Goal: Task Accomplishment & Management: Use online tool/utility

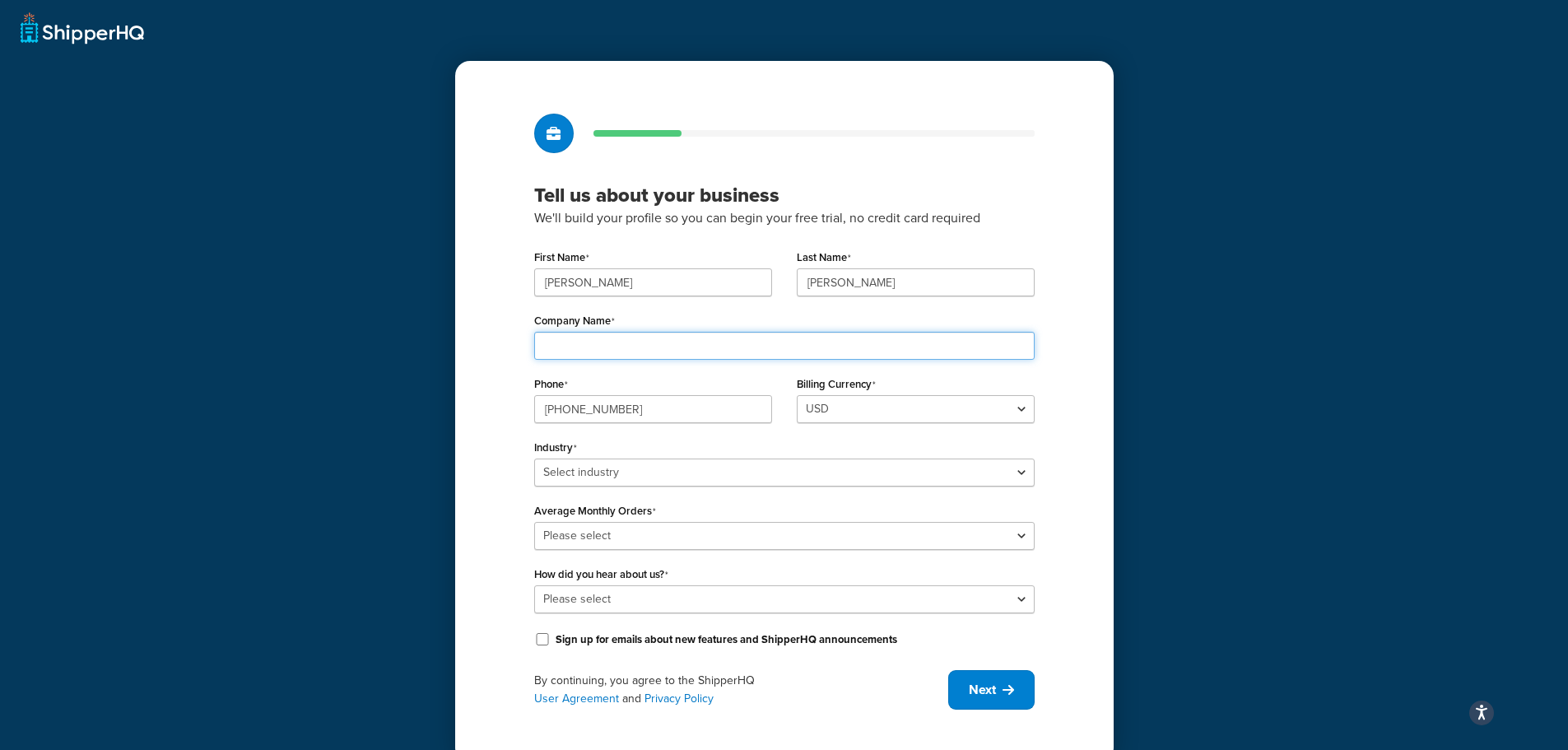
click at [536, 351] on input "Company Name" at bounding box center [784, 346] width 500 height 28
type input "Timberview Millworks"
click at [623, 469] on select "Select industry Automotive Adult Agriculture Alcohol, Tobacco & CBD Arts & Craf…" at bounding box center [784, 472] width 500 height 28
select select "17"
click at [534, 458] on select "Select industry Automotive Adult Agriculture Alcohol, Tobacco & CBD Arts & Craf…" at bounding box center [784, 472] width 500 height 28
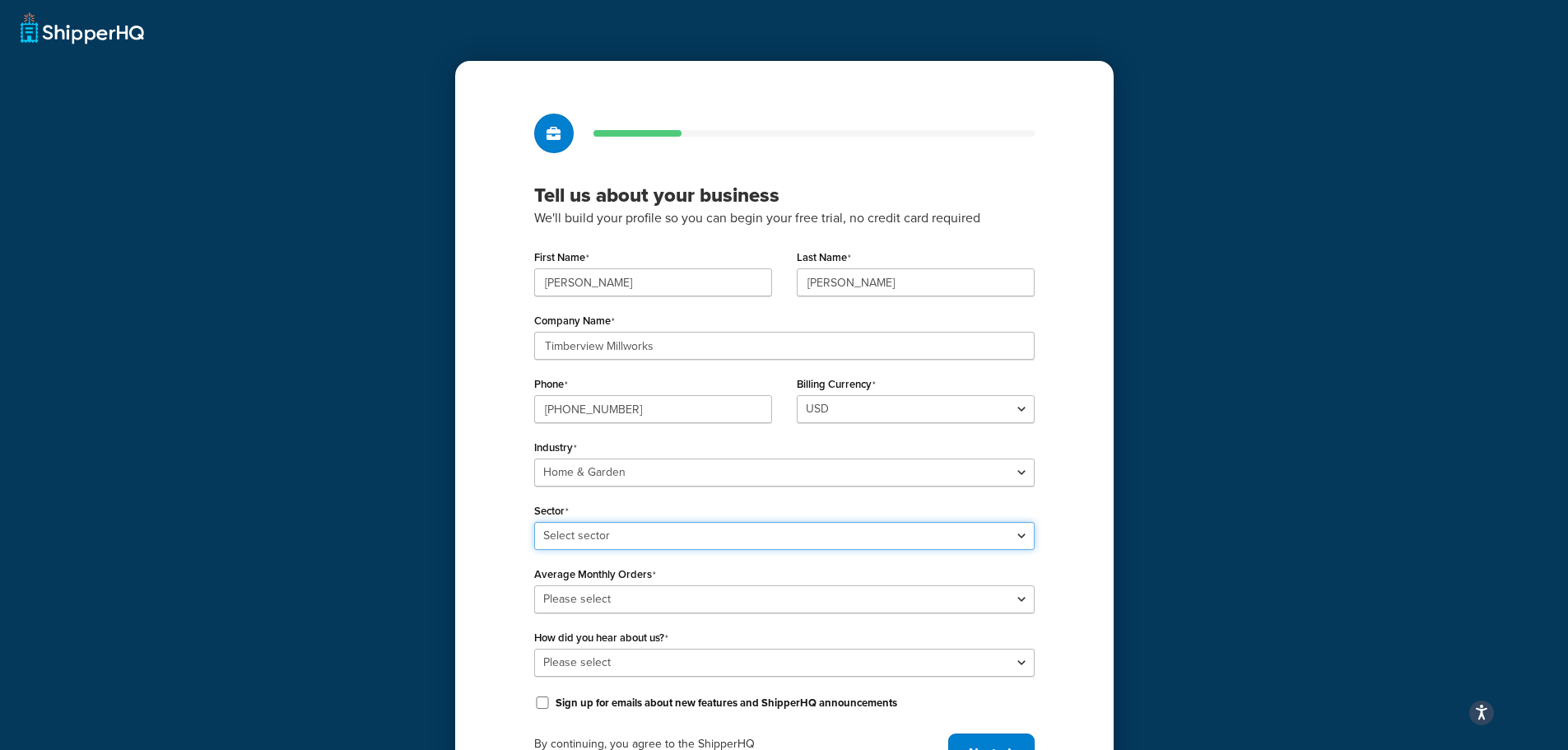
click at [608, 544] on select "Select sector Furniture Garden Supplies Home Goods Home Improvement Nursery / A…" at bounding box center [784, 536] width 500 height 28
select select "43"
click at [534, 522] on select "Select sector Furniture Garden Supplies Home Goods Home Improvement Nursery / A…" at bounding box center [784, 536] width 500 height 28
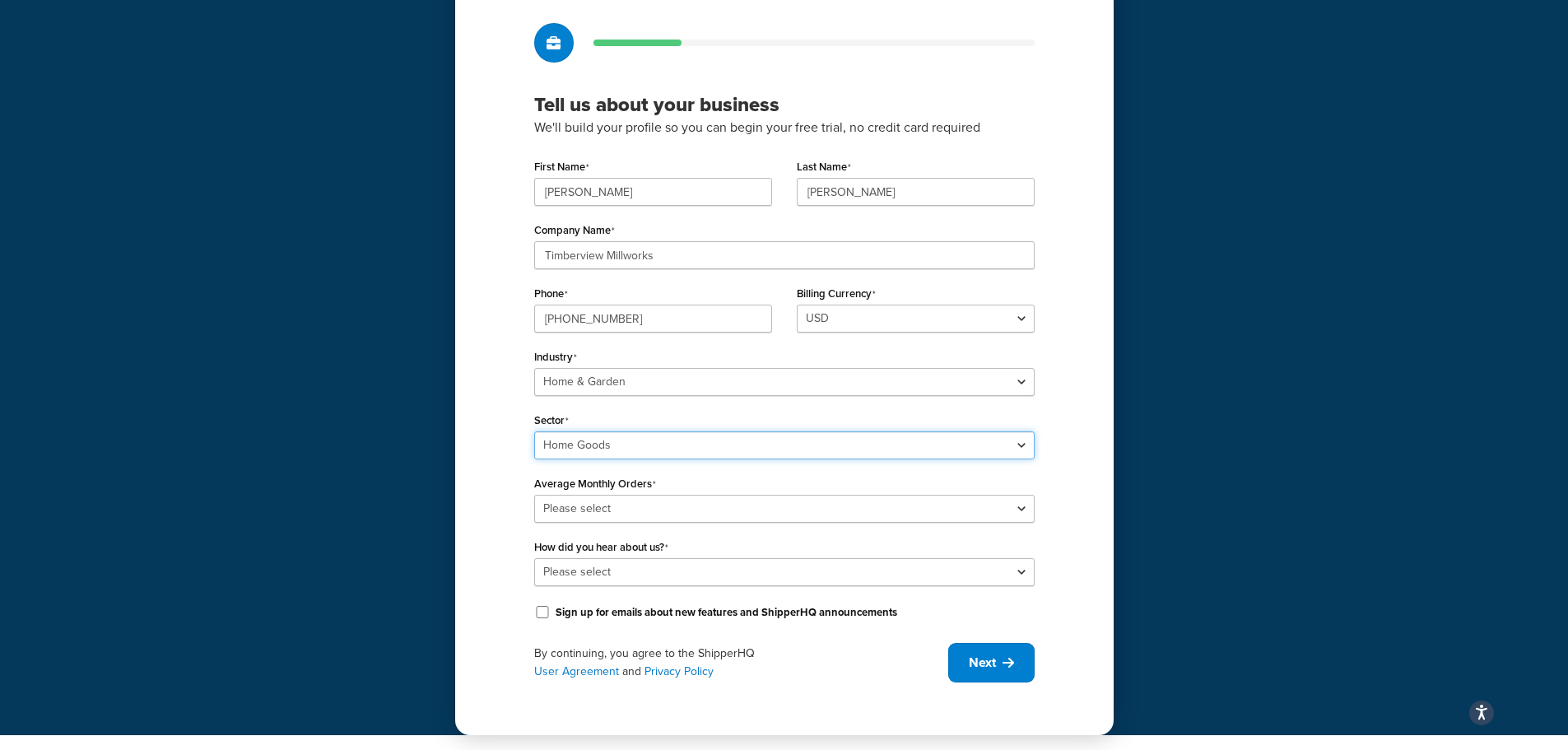
scroll to position [92, 0]
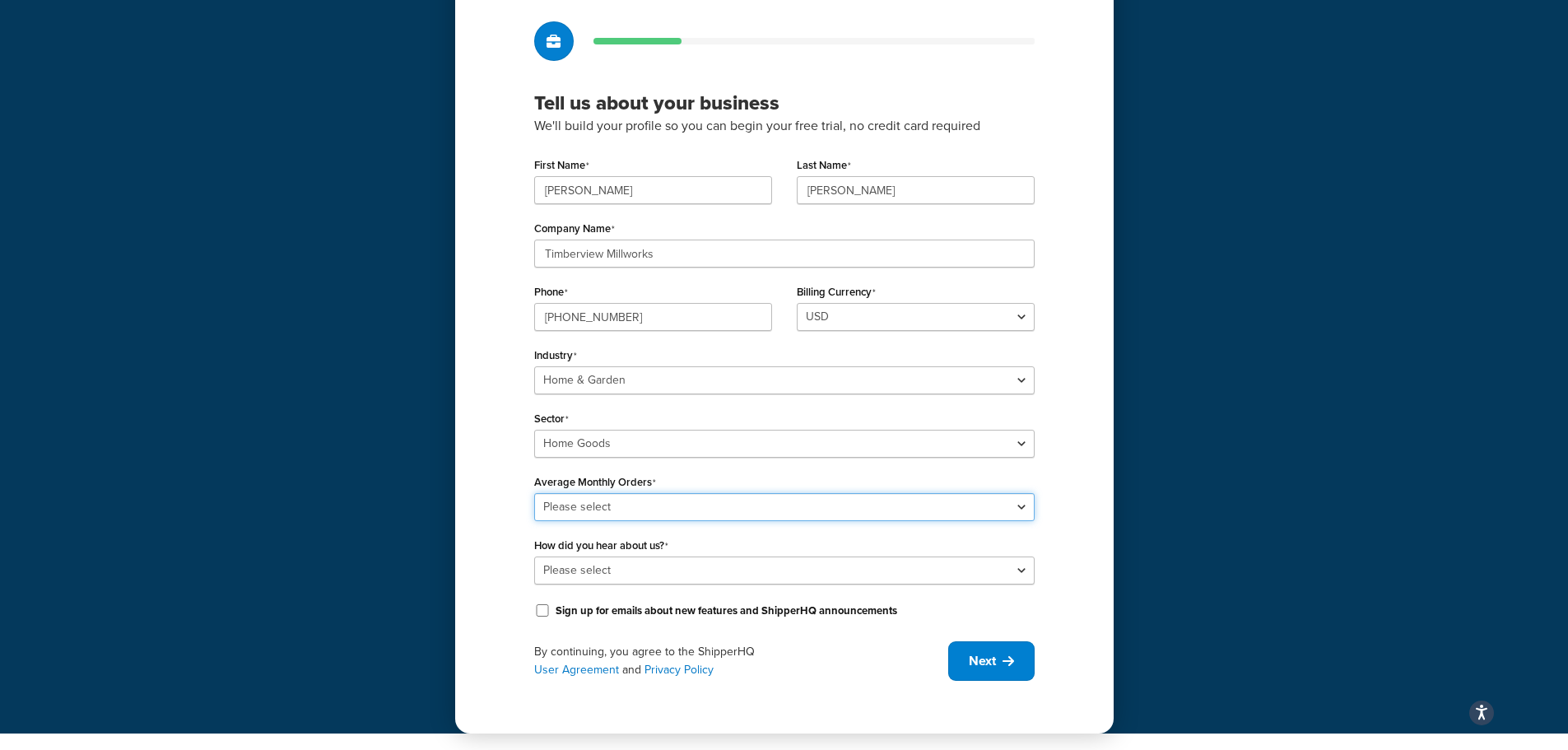
click at [670, 512] on select "Please select 0-500 501-1,000 1,001-10,000 10,001-20,000 Over 20,000" at bounding box center [784, 507] width 500 height 28
select select "1"
click at [534, 493] on select "Please select 0-500 501-1,000 1,001-10,000 10,001-20,000 Over 20,000" at bounding box center [784, 507] width 500 height 28
click at [587, 566] on select "Please select Online Search App Store or Marketplace Listing Referred by Agency…" at bounding box center [784, 570] width 500 height 28
select select "10"
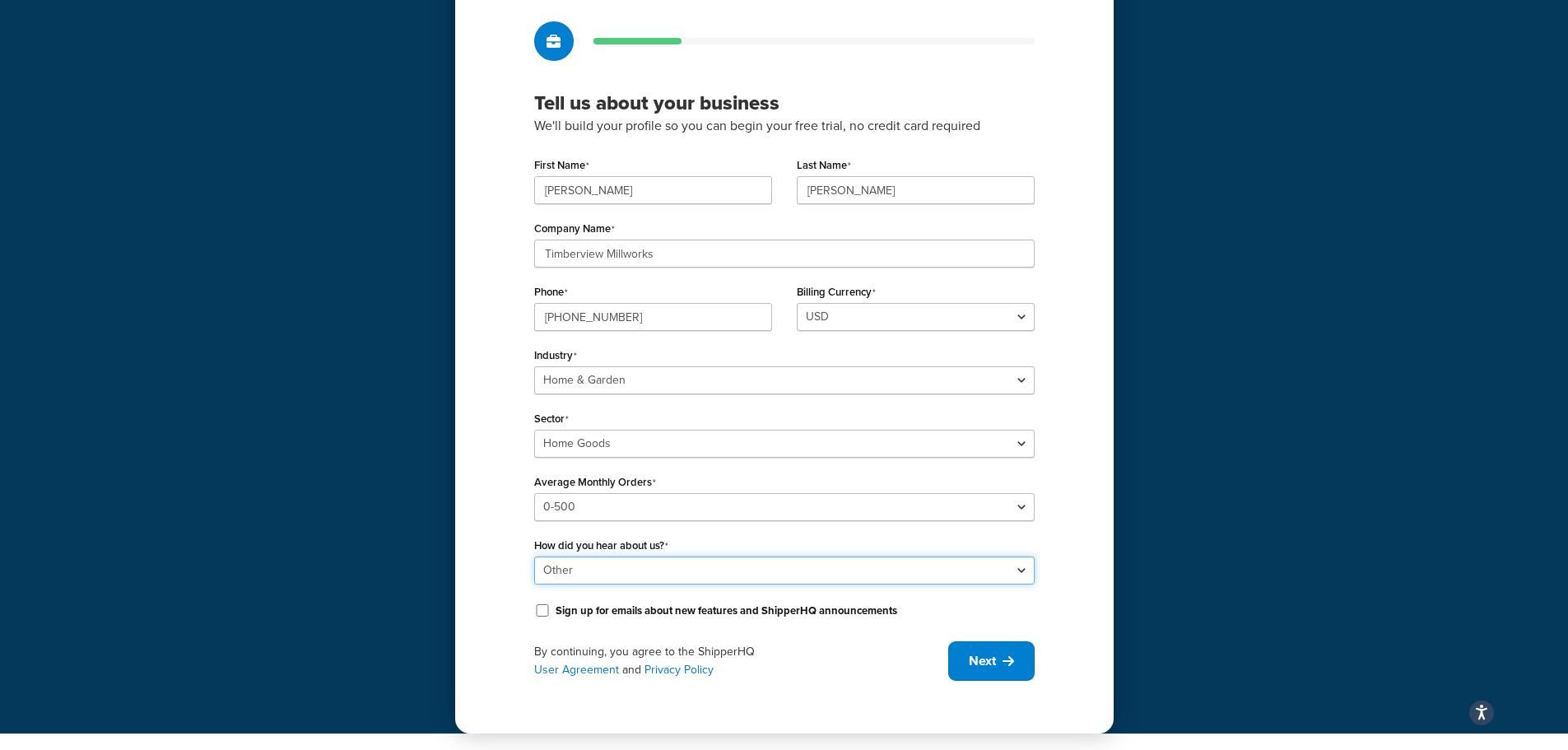
click at [534, 556] on select "Please select Online Search App Store or Marketplace Listing Referred by Agency…" at bounding box center [784, 570] width 500 height 28
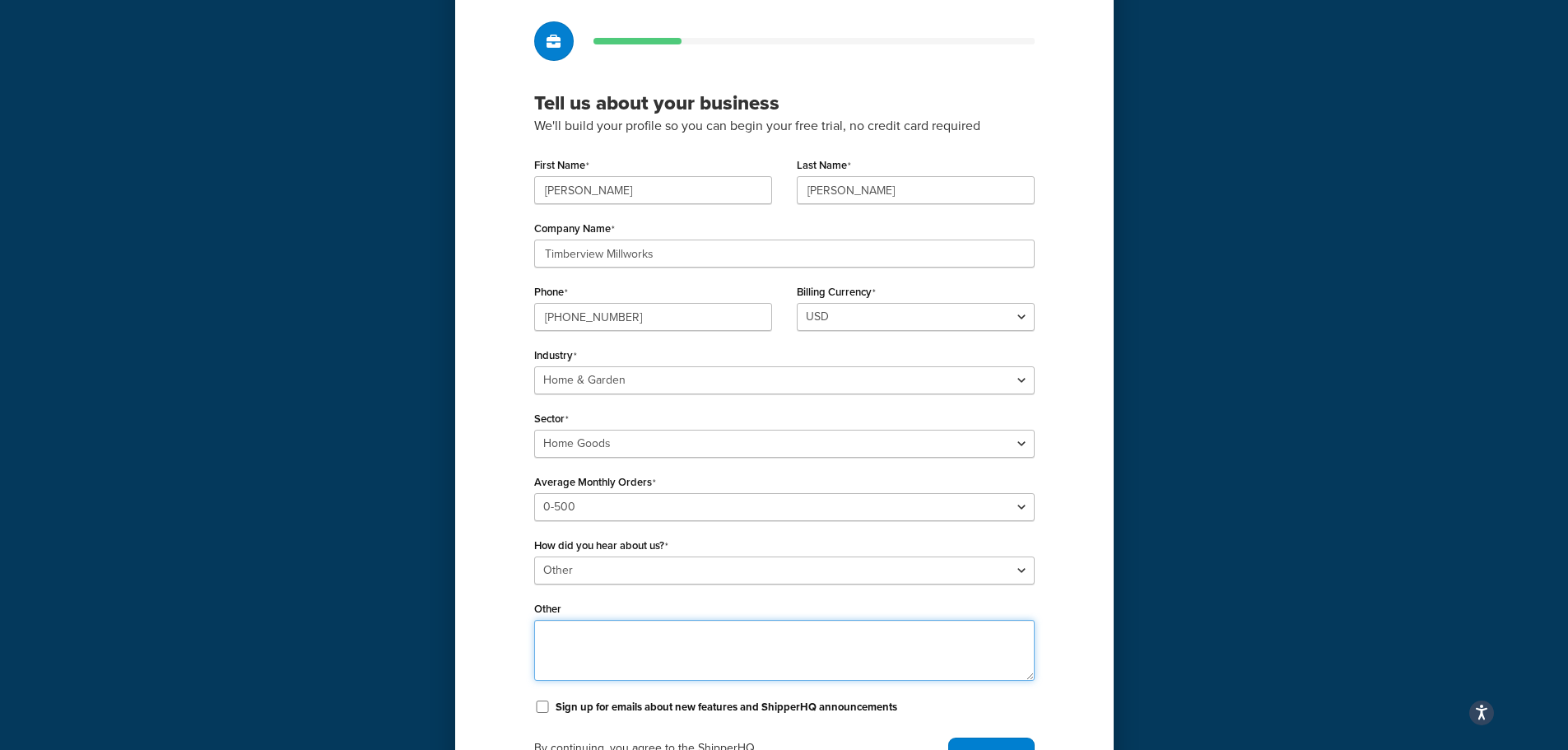
click at [576, 629] on textarea "Other" at bounding box center [784, 650] width 500 height 61
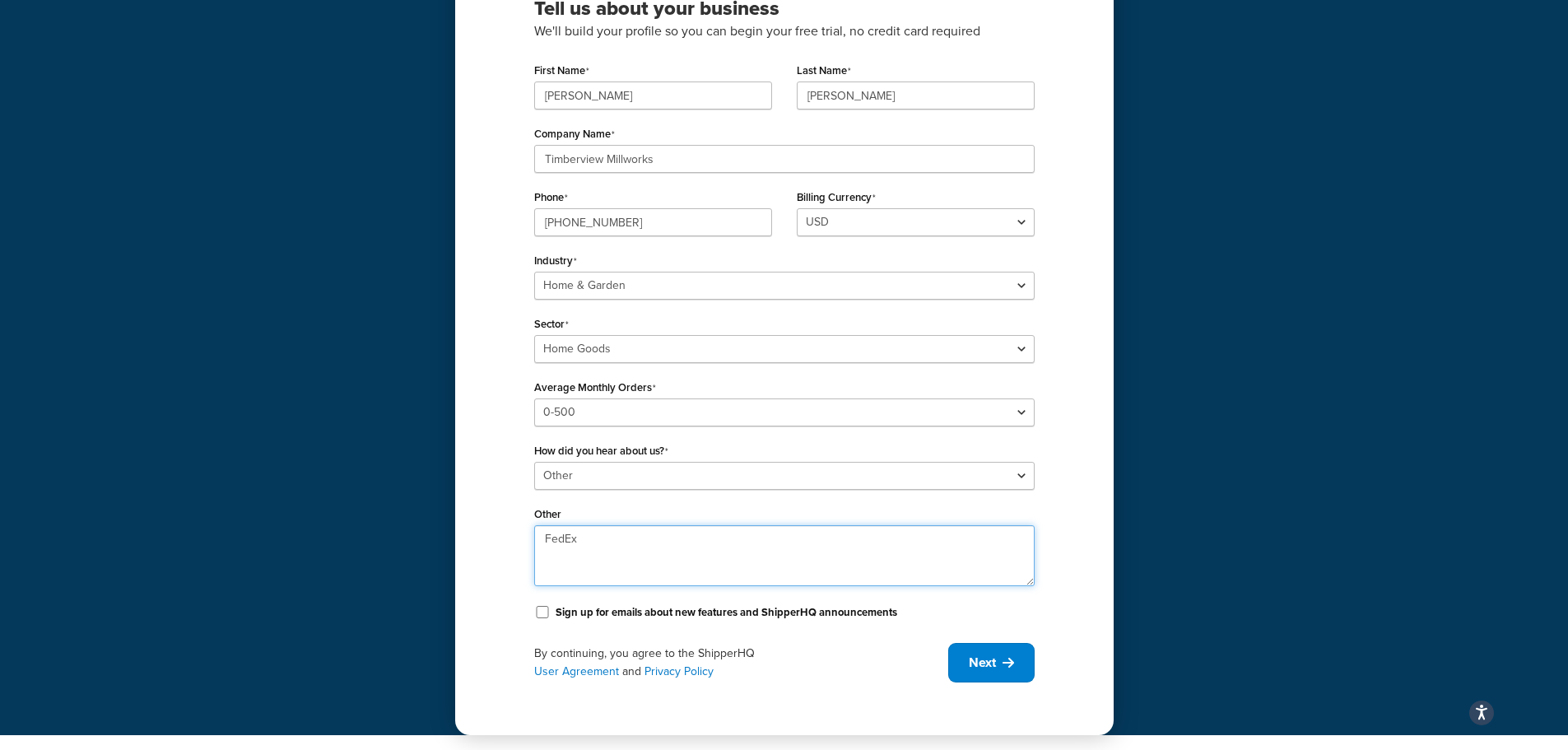
scroll to position [188, 0]
type textarea "FedEx"
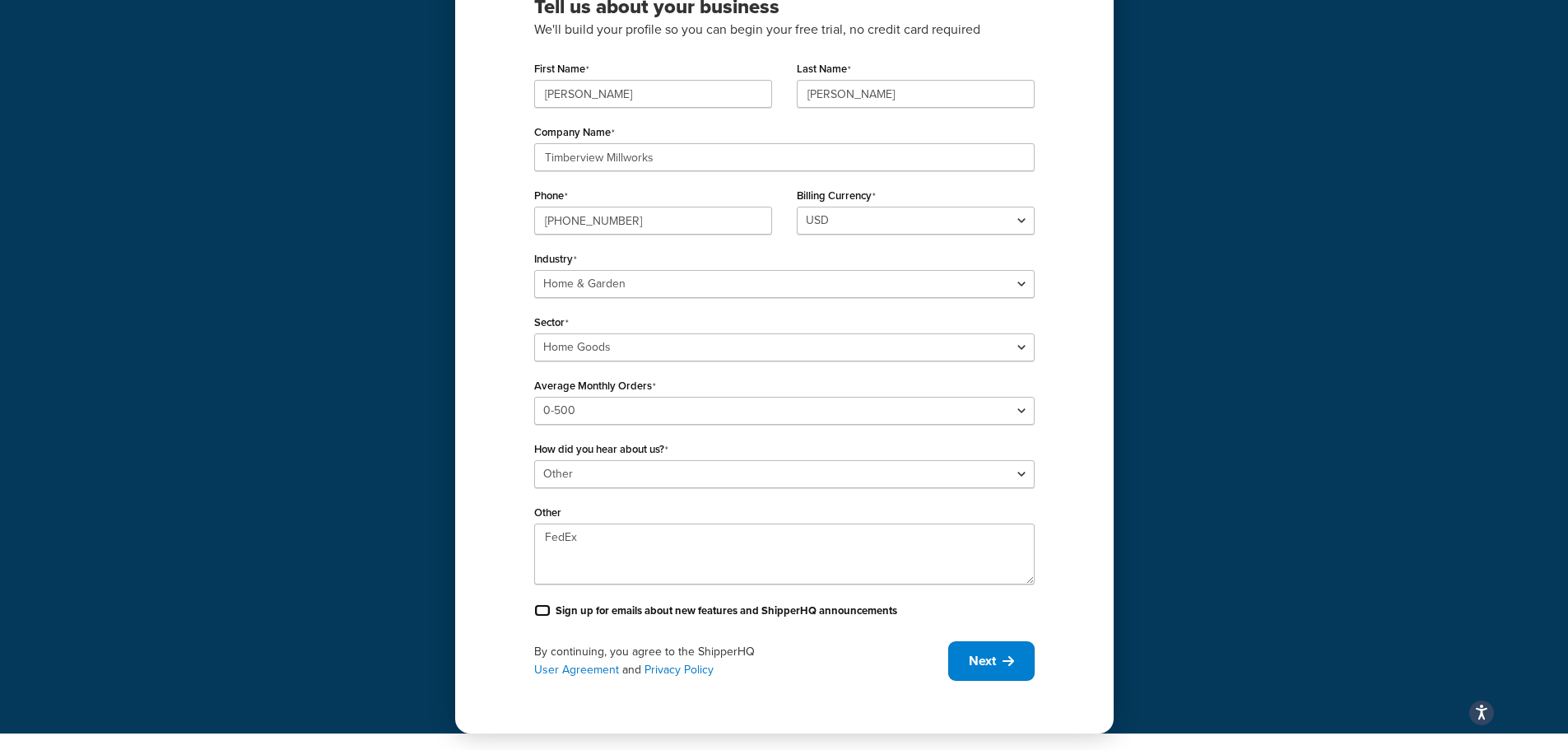
click at [544, 609] on input "Sign up for emails about new features and ShipperHQ announcements" at bounding box center [542, 611] width 16 height 12
checkbox input "true"
click at [976, 659] on span "Next" at bounding box center [983, 661] width 28 height 18
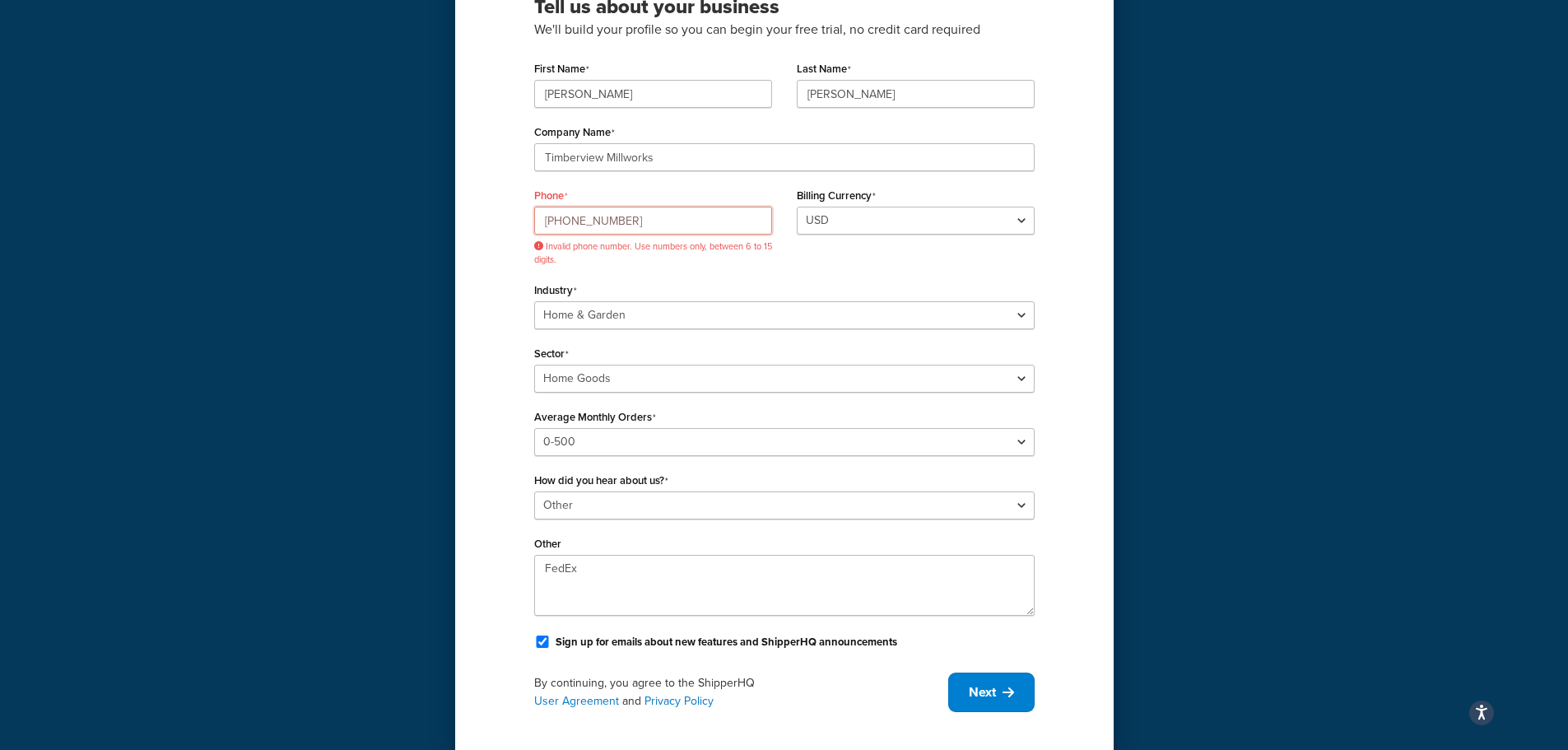
click at [562, 221] on input "888-668-9654" at bounding box center [652, 220] width 238 height 28
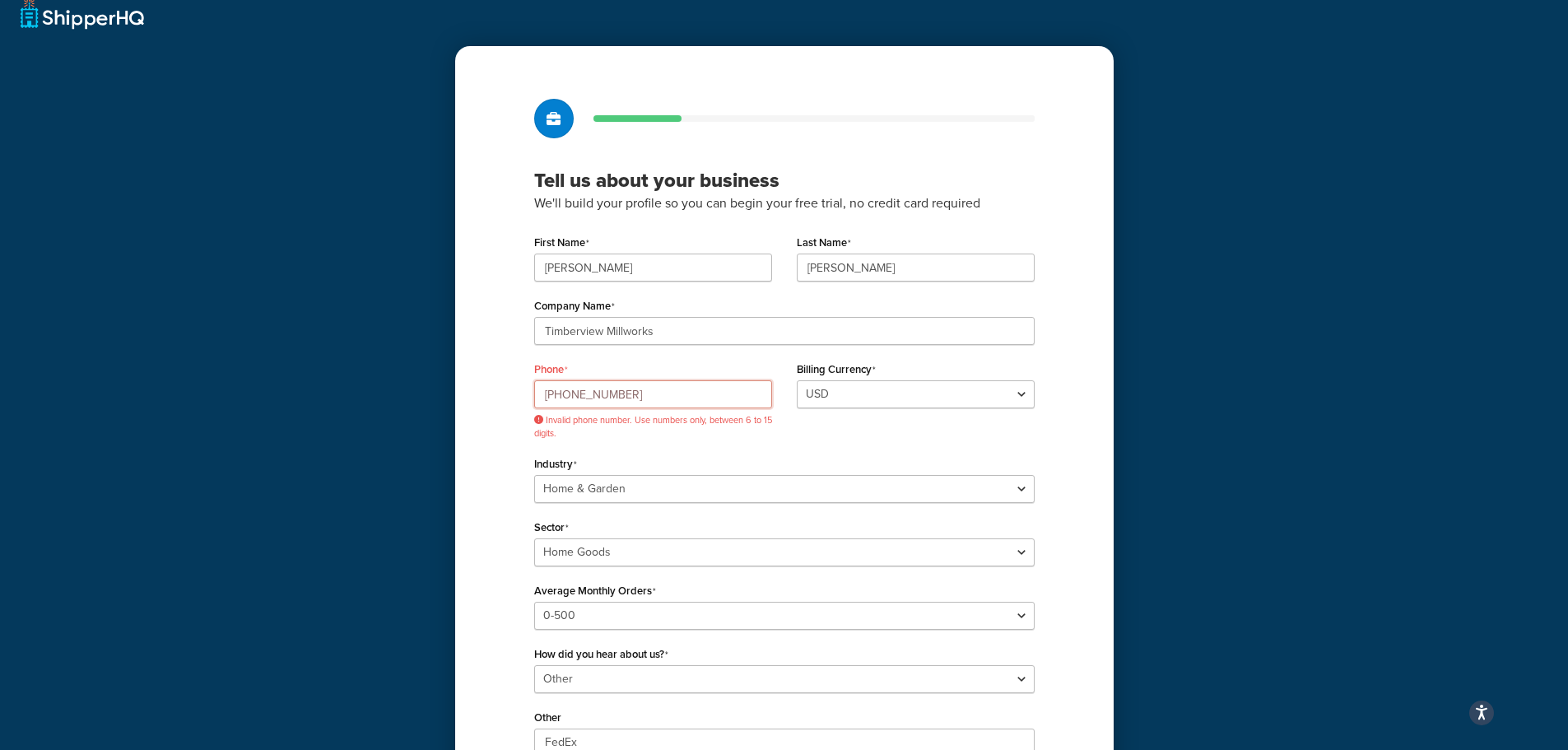
scroll to position [0, 0]
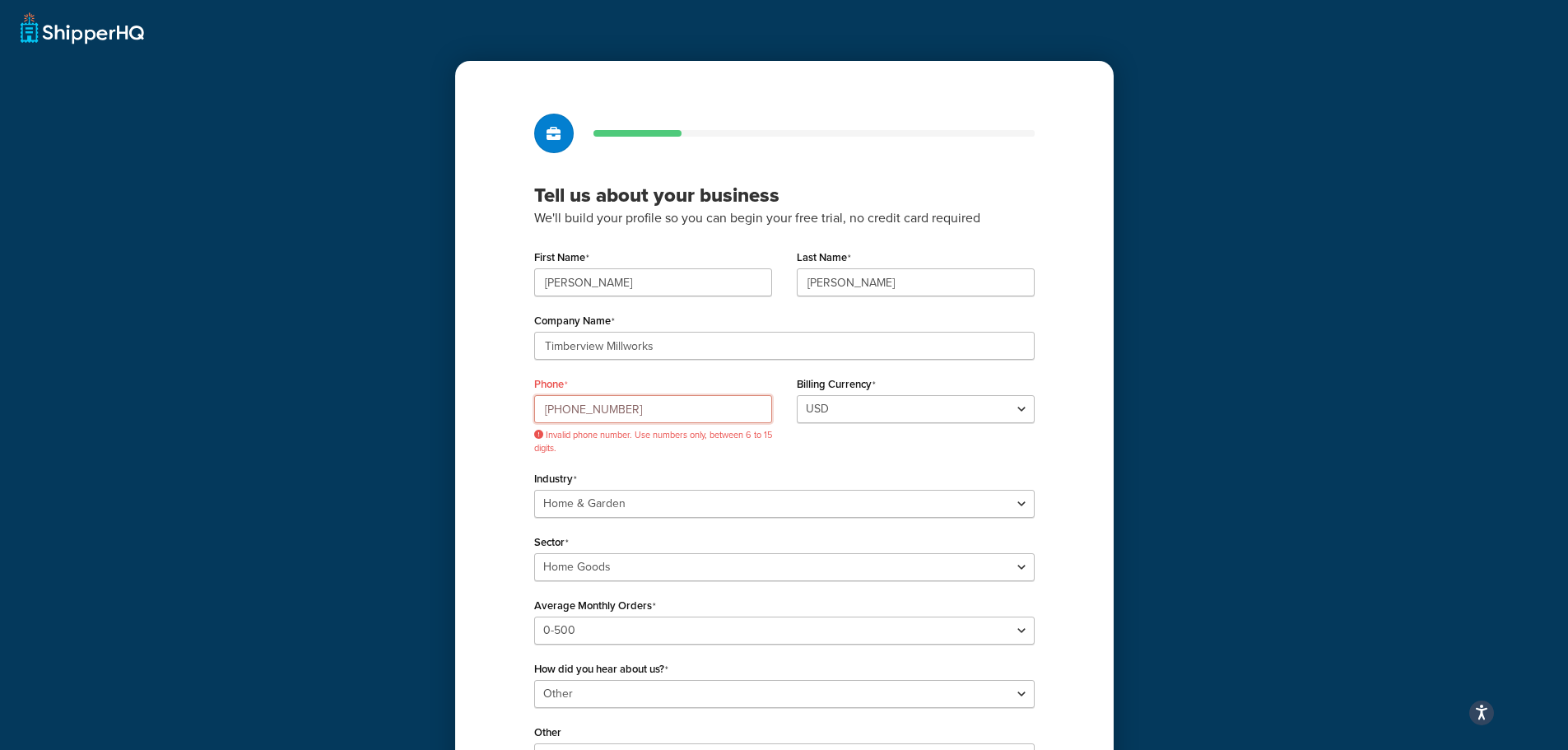
drag, startPoint x: 538, startPoint y: 408, endPoint x: 891, endPoint y: 404, distance: 353.0
click at [891, 404] on div "Phone 888-668-9654 Invalid phone number. Use numbers only, between 6 to 15 digi…" at bounding box center [784, 420] width 525 height 95
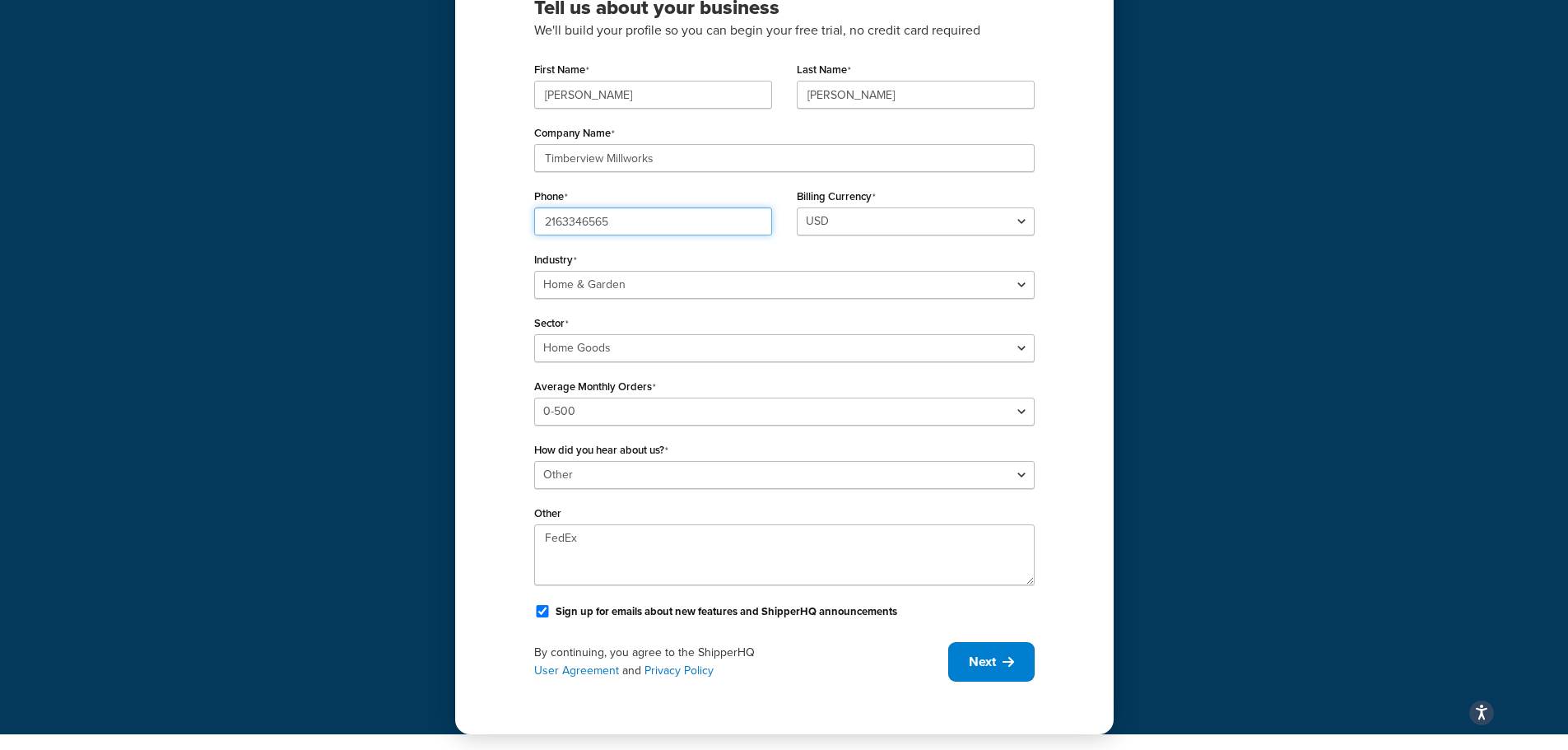
scroll to position [188, 0]
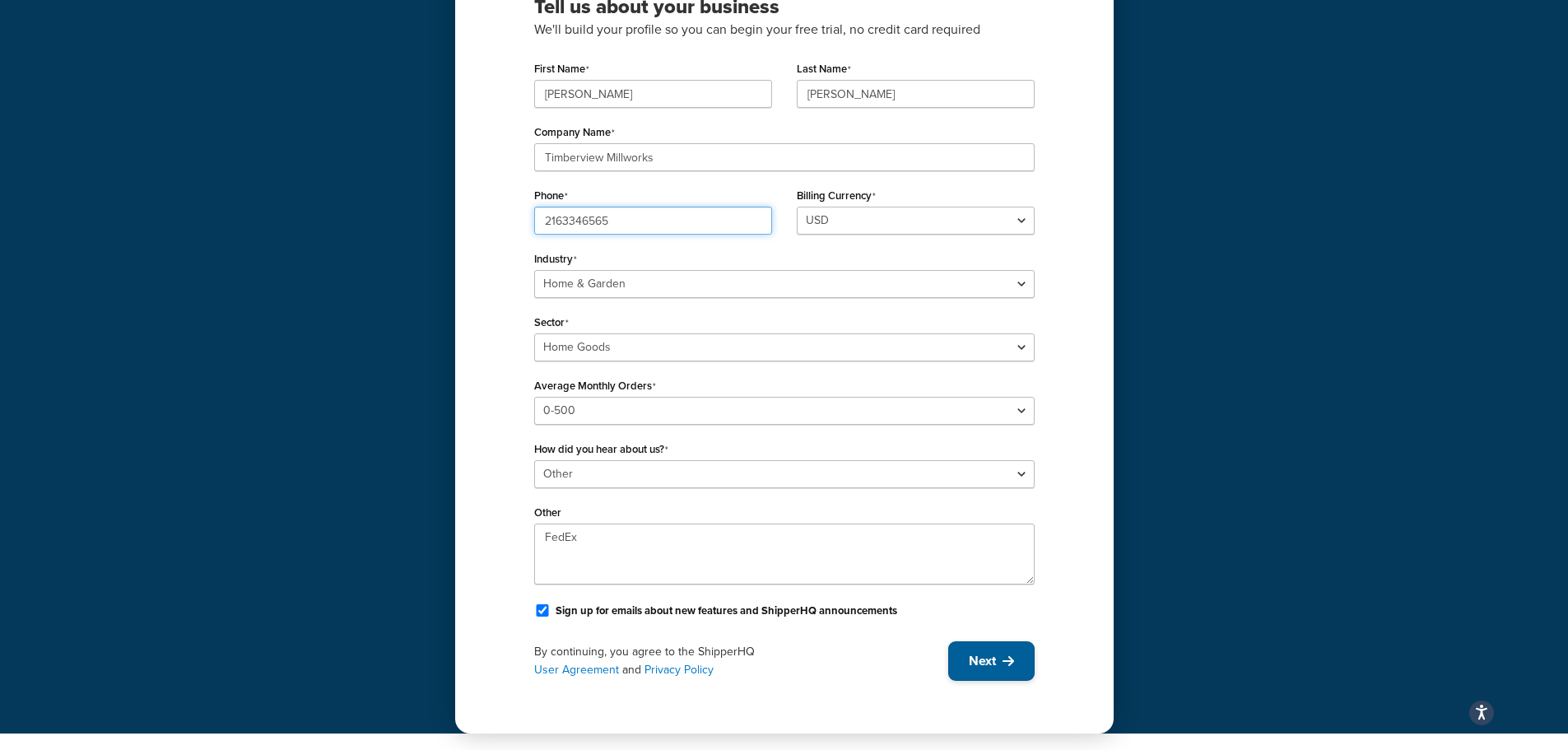
type input "2163346565"
click at [1002, 655] on icon at bounding box center [1008, 661] width 11 height 13
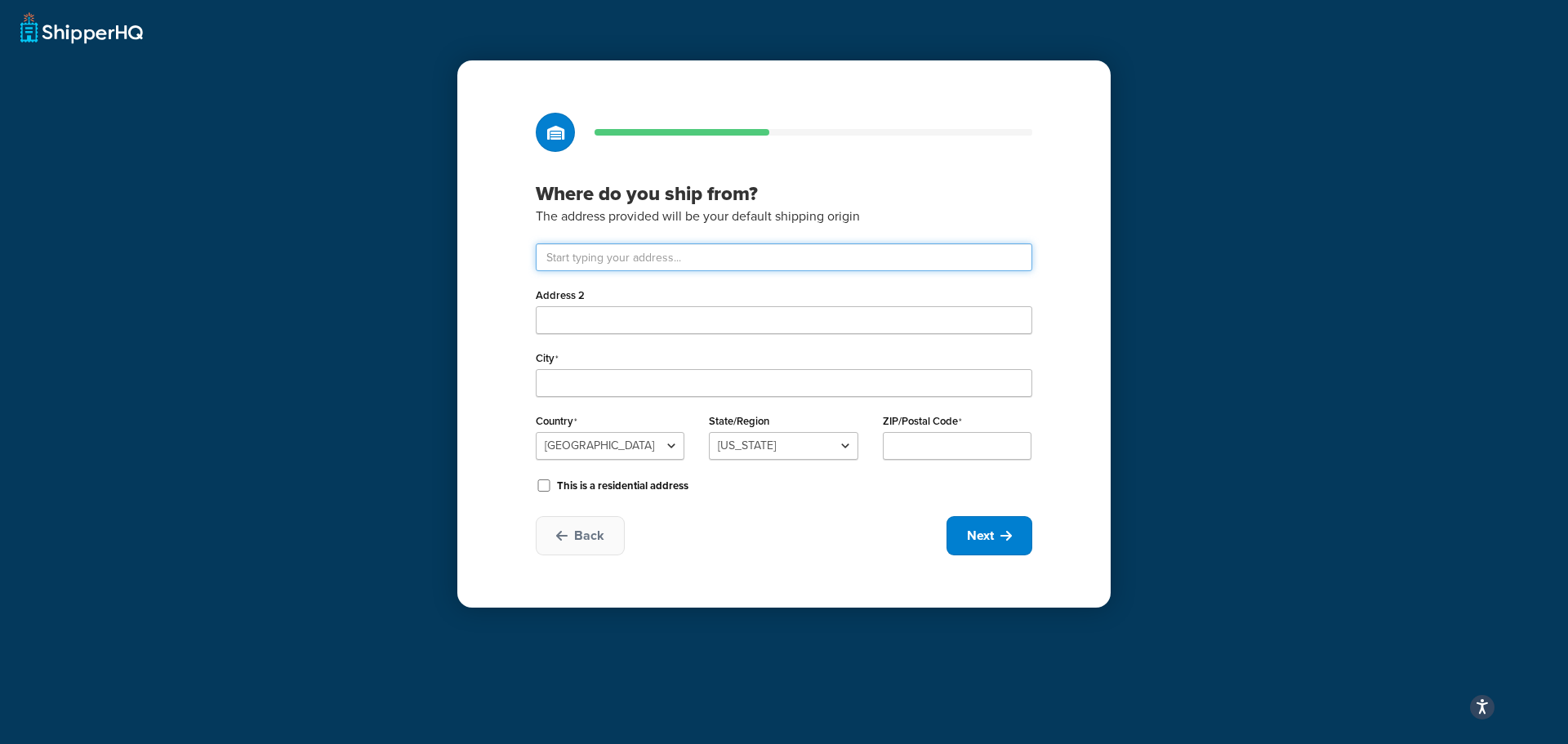
click at [614, 259] on input "text" at bounding box center [784, 257] width 497 height 28
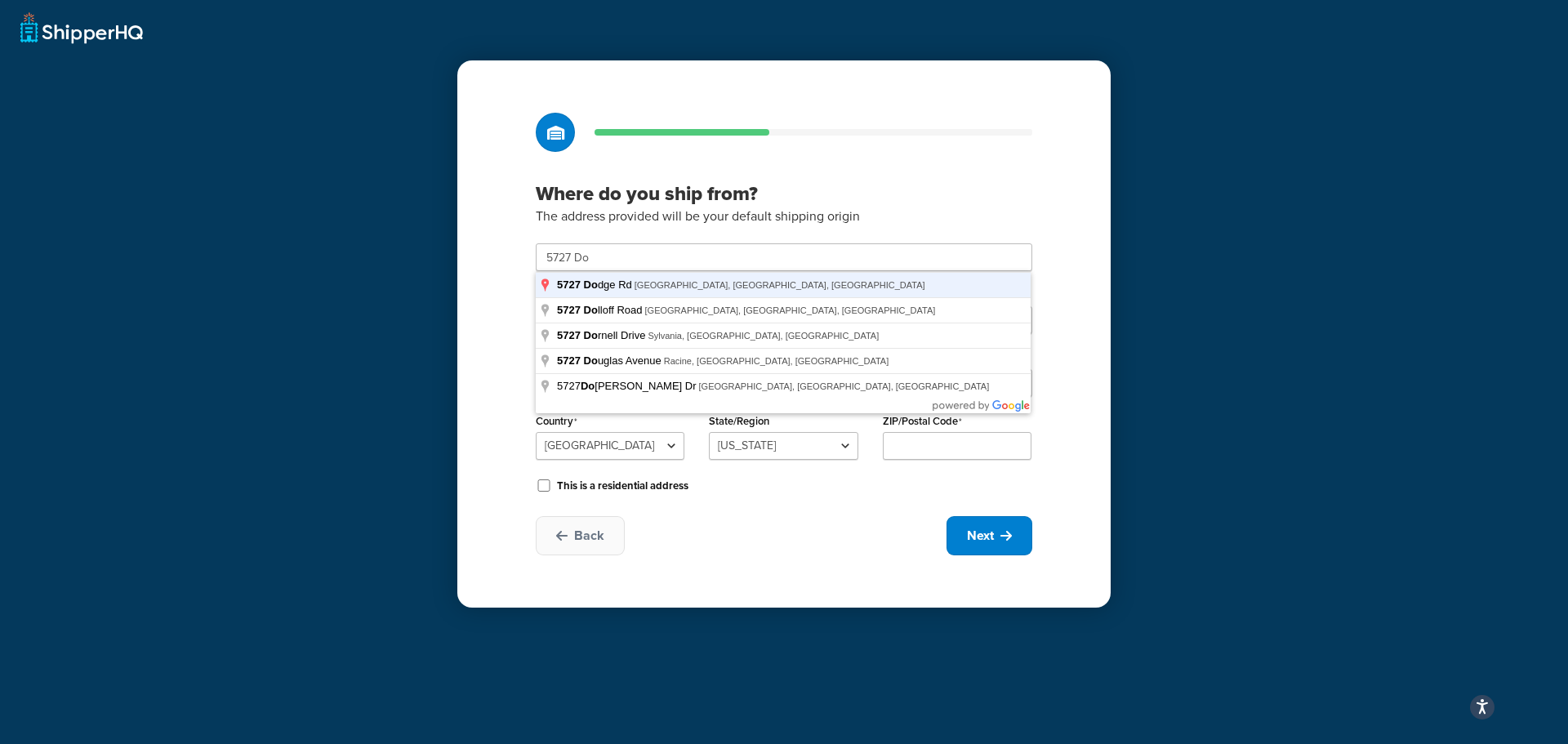
type input "5727 Dodge Rd"
type input "Rome"
select select "35"
type input "44085"
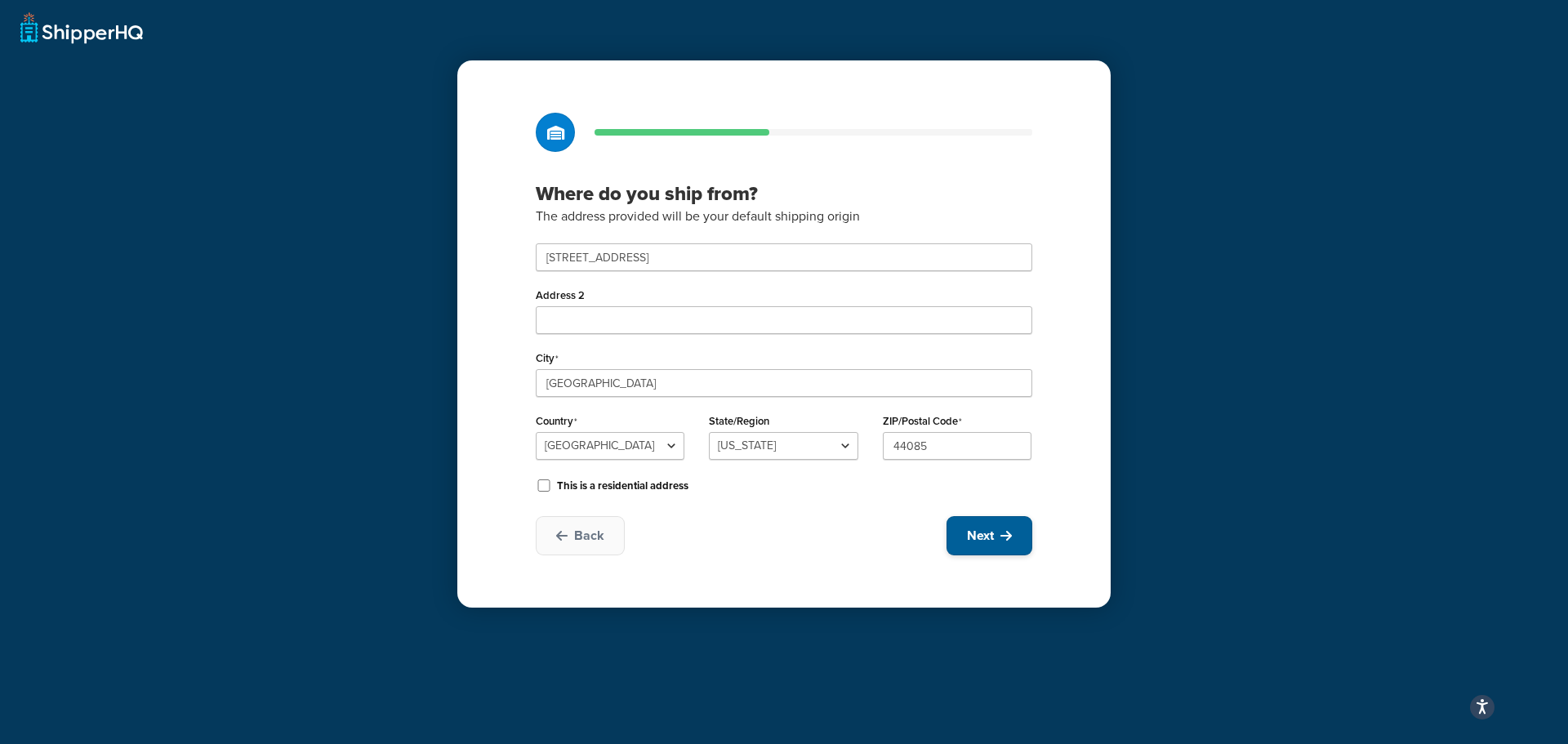
click at [994, 526] on button "Next" at bounding box center [989, 536] width 86 height 39
select select "1"
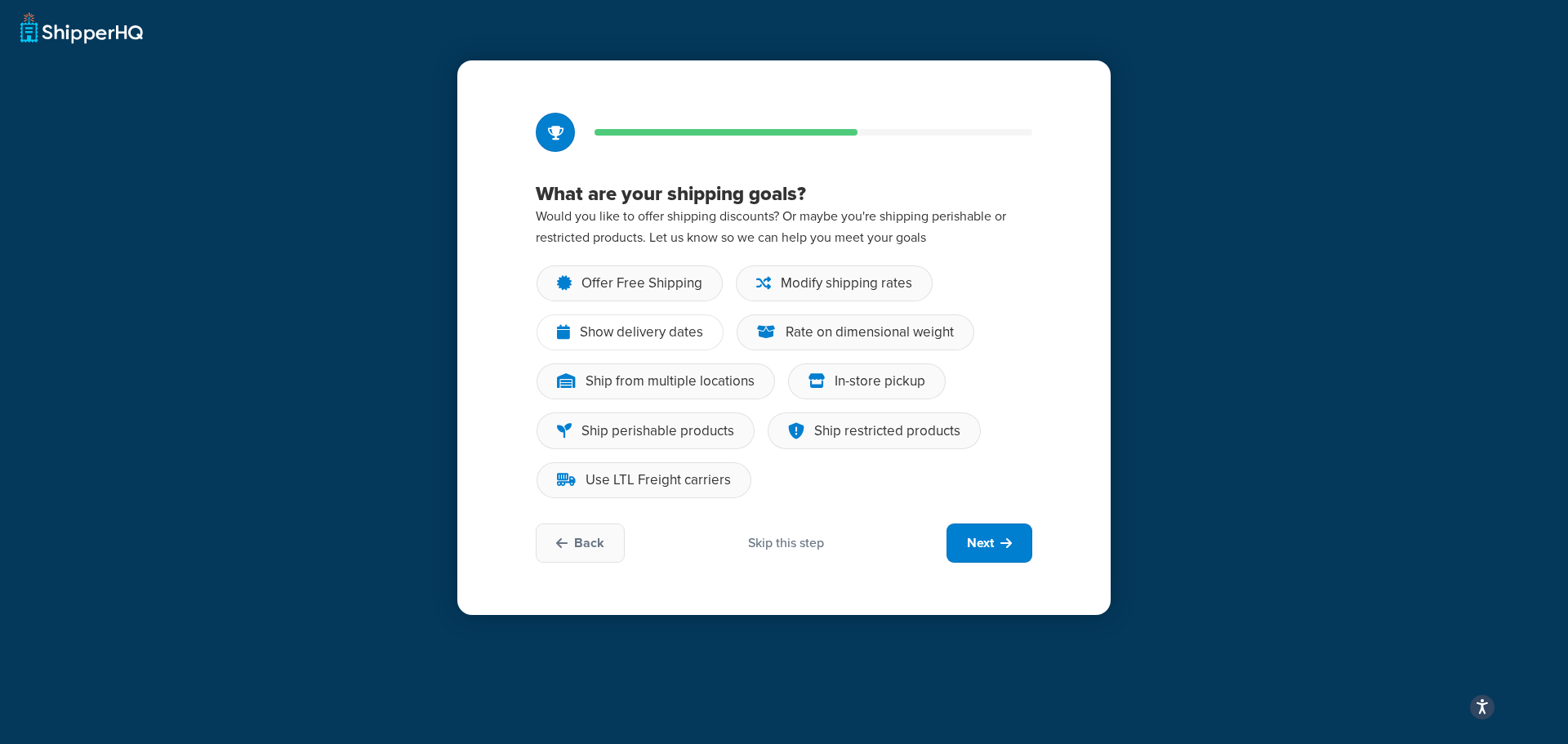
click at [636, 333] on div "Show delivery dates" at bounding box center [642, 332] width 124 height 16
click at [0, 0] on input "Show delivery dates" at bounding box center [0, 0] width 0 height 0
click at [677, 472] on div "Use LTL Freight carriers" at bounding box center [658, 480] width 145 height 16
click at [0, 0] on input "Use LTL Freight carriers" at bounding box center [0, 0] width 0 height 0
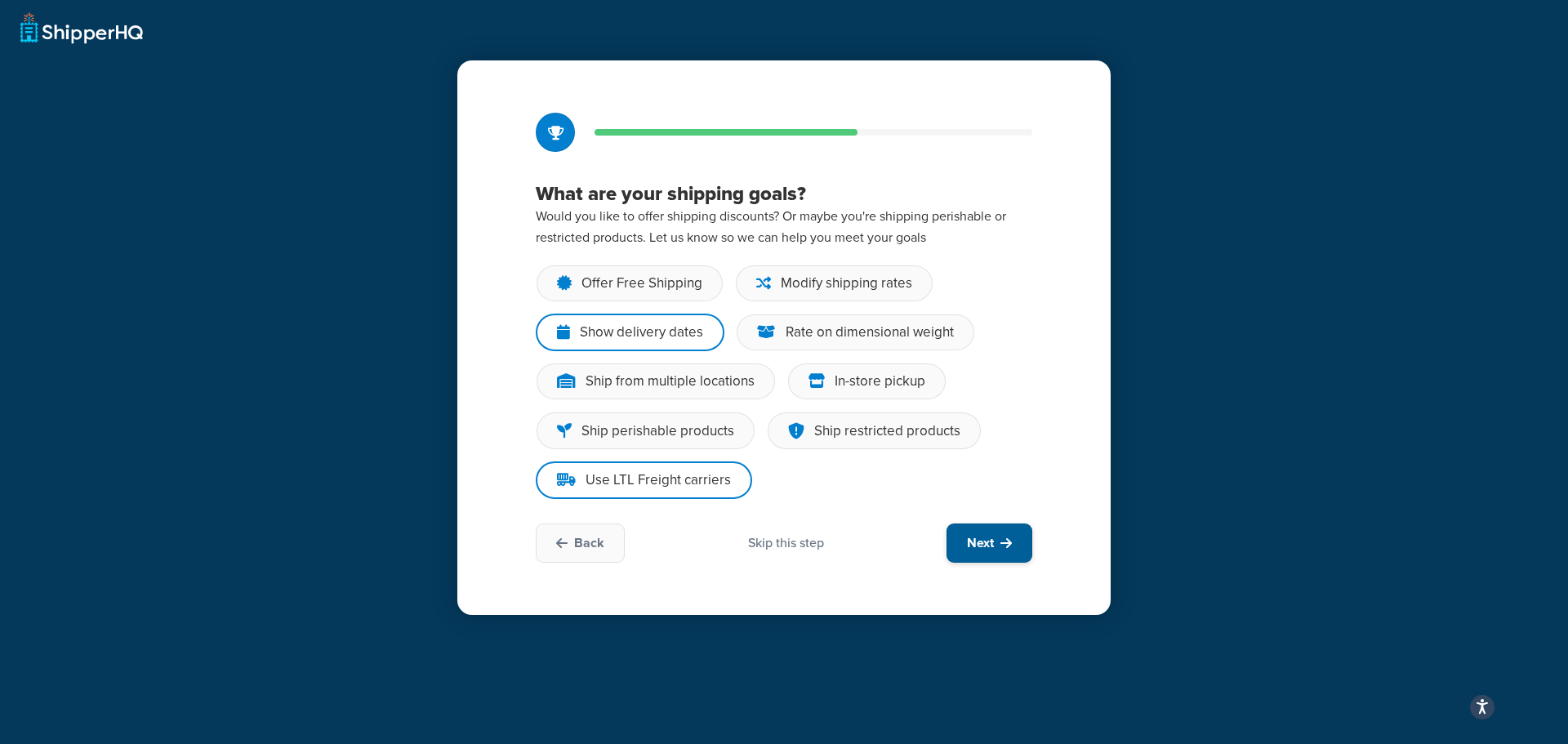
click at [1015, 552] on button "Next" at bounding box center [989, 543] width 86 height 39
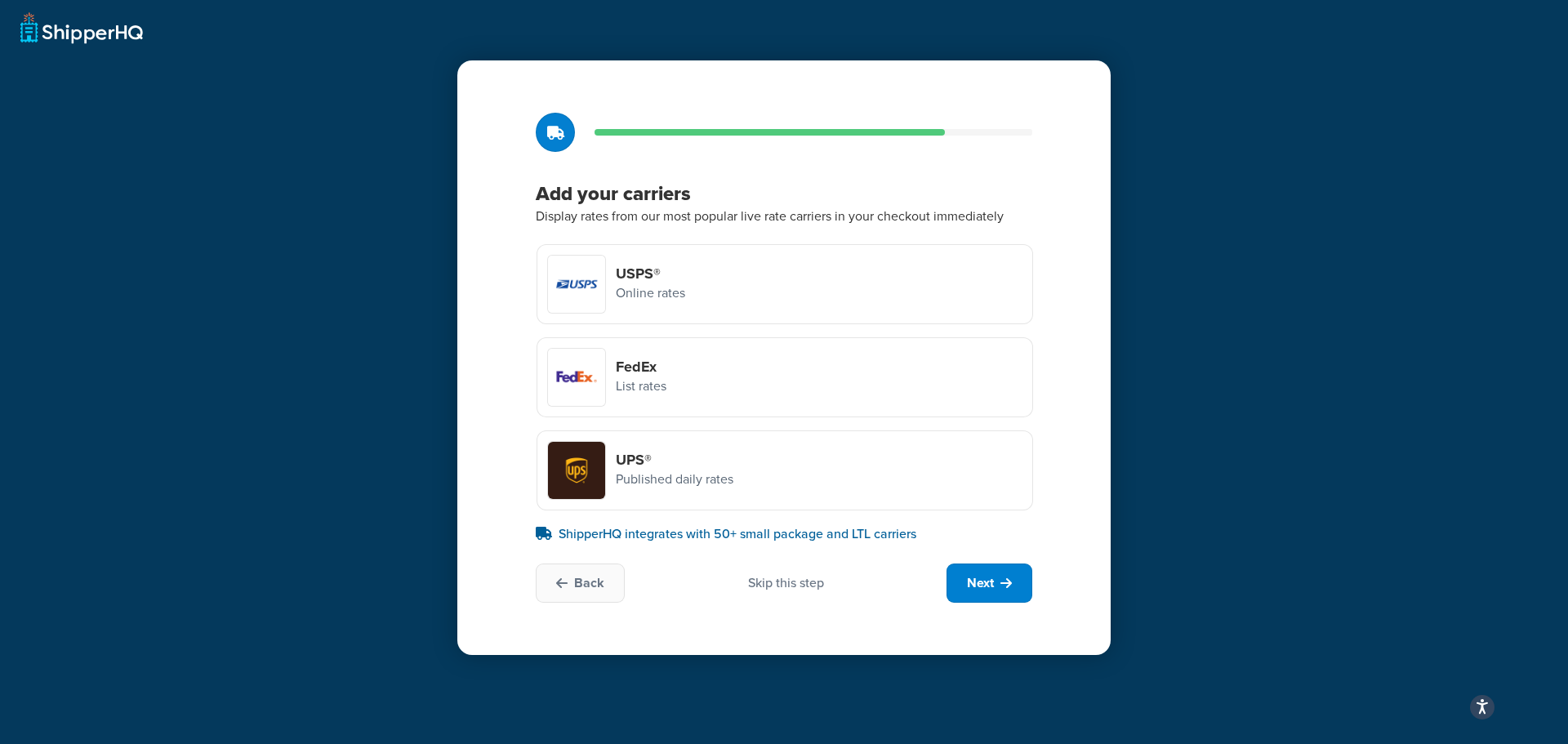
click at [581, 387] on div at bounding box center [576, 377] width 57 height 57
click at [0, 0] on input "FedEx List rates" at bounding box center [0, 0] width 0 height 0
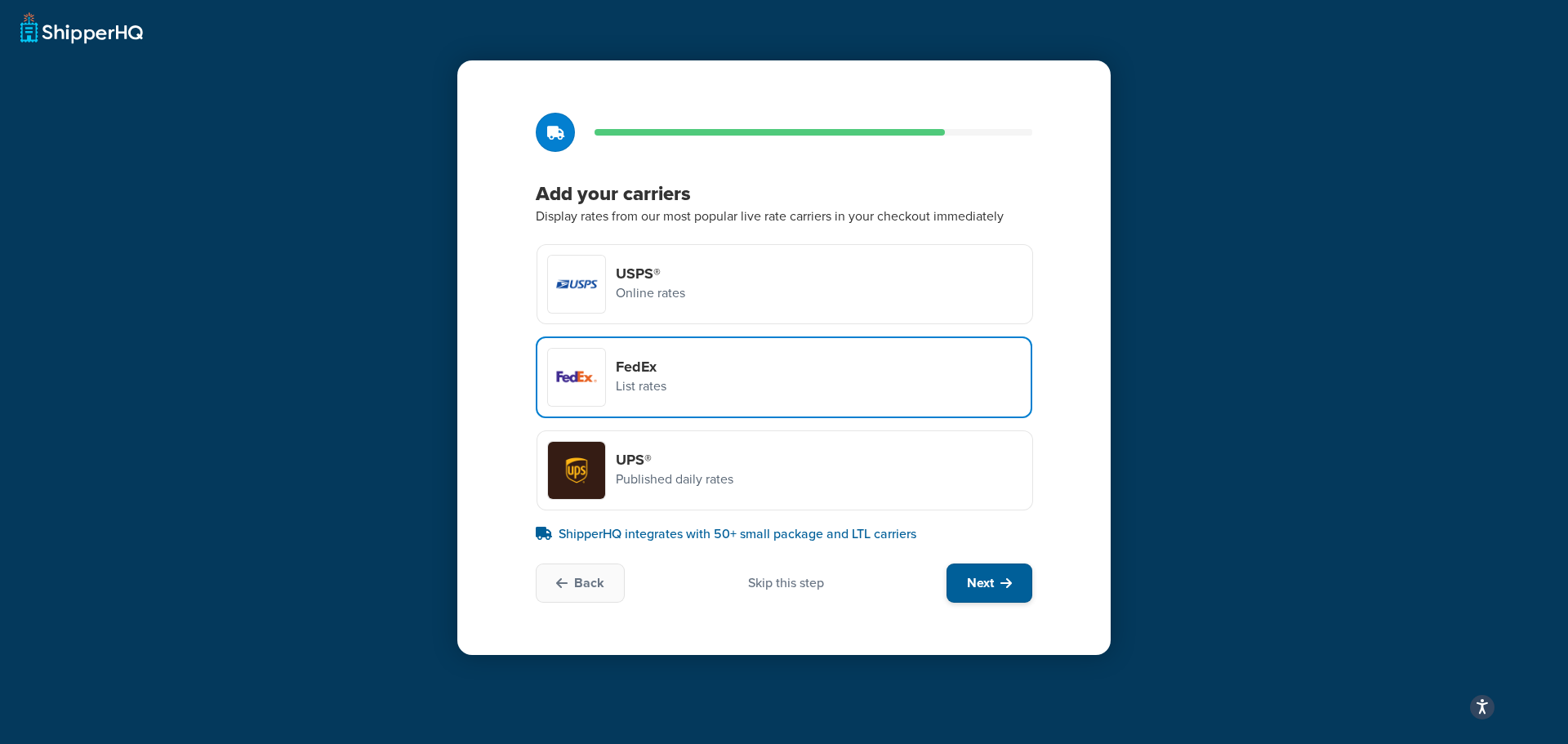
click at [993, 587] on span "Next" at bounding box center [980, 583] width 27 height 18
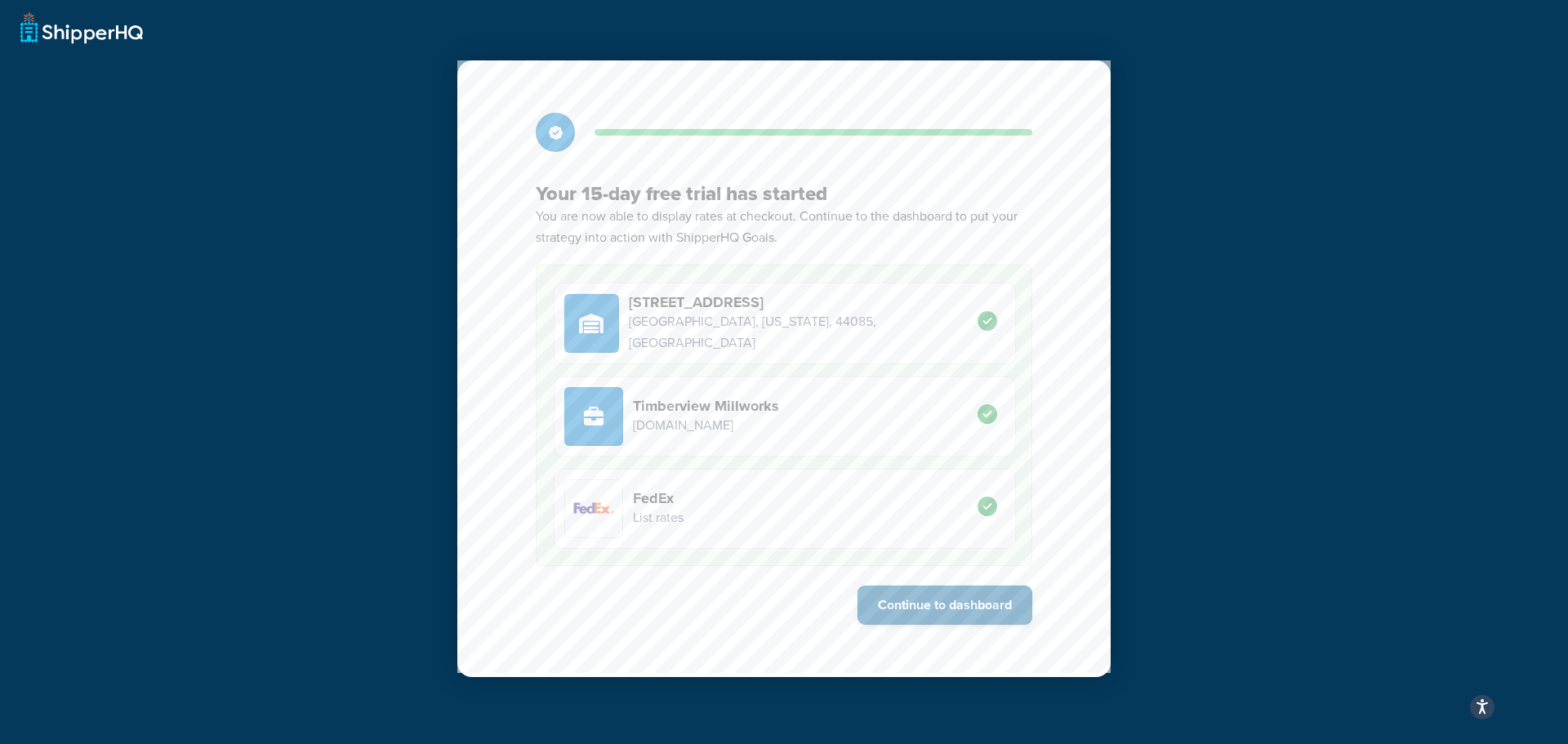
click at [990, 599] on button "Continue to dashboard" at bounding box center [944, 605] width 175 height 39
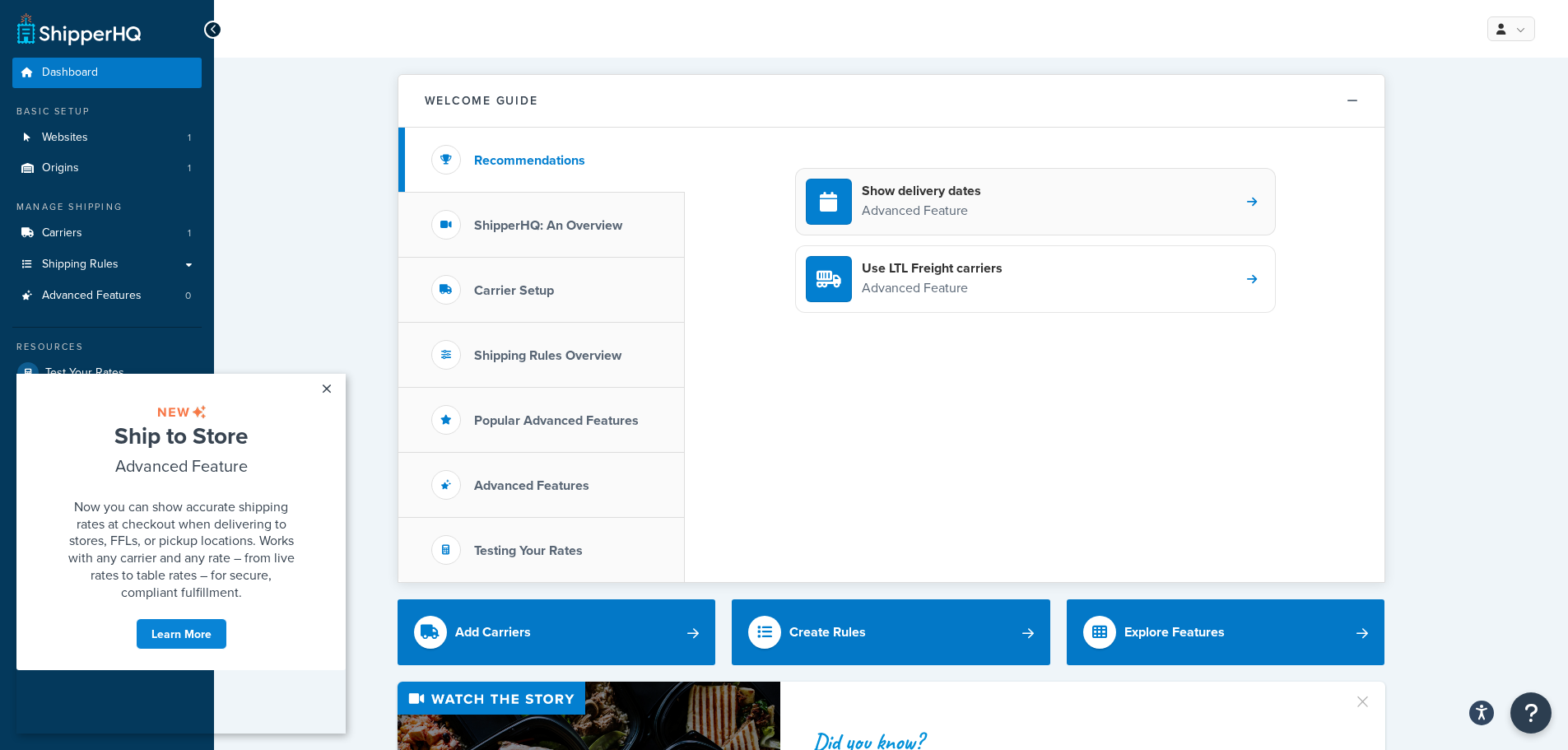
click at [893, 200] on h4 "Show delivery dates" at bounding box center [921, 191] width 119 height 18
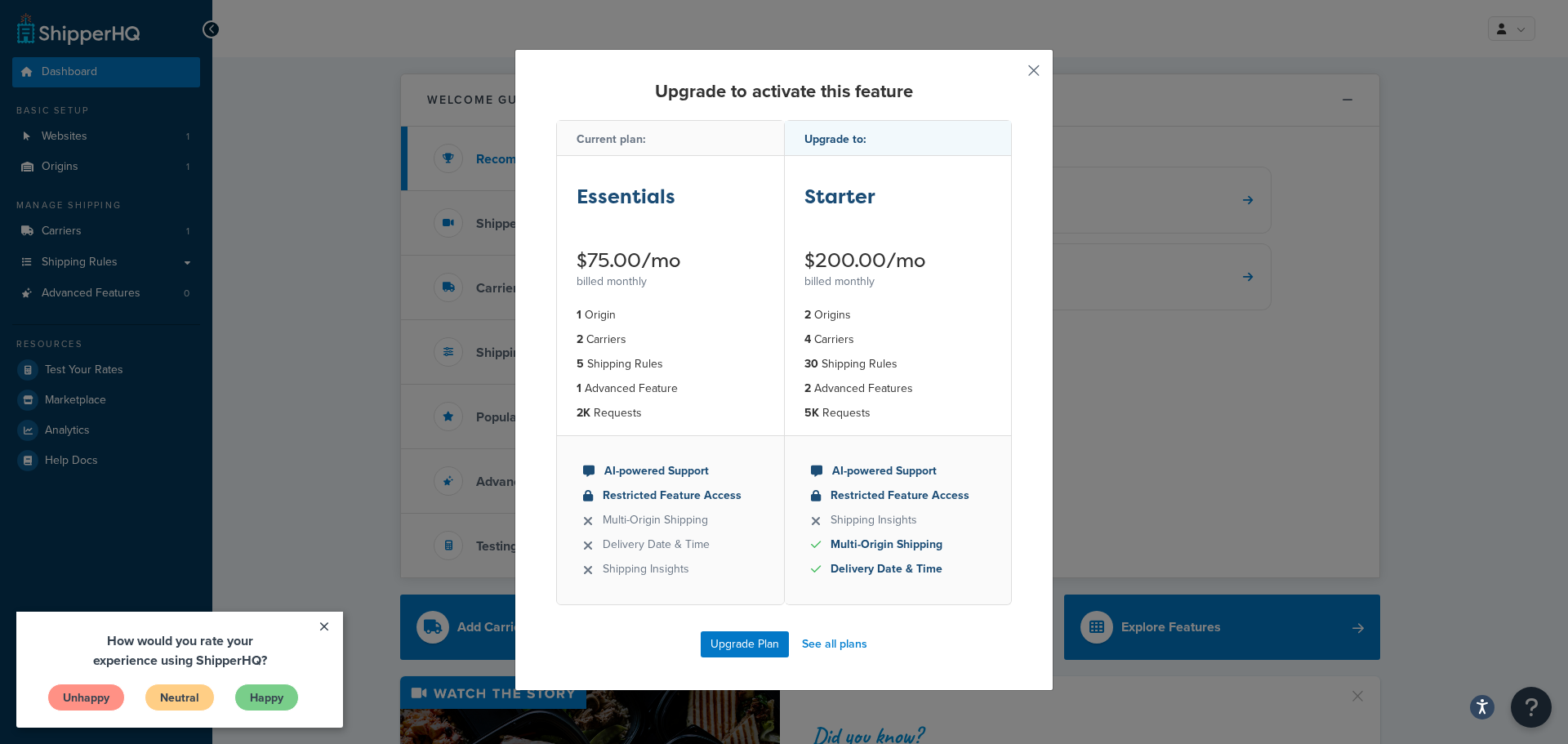
click at [1012, 74] on button "button" at bounding box center [1009, 76] width 4 height 4
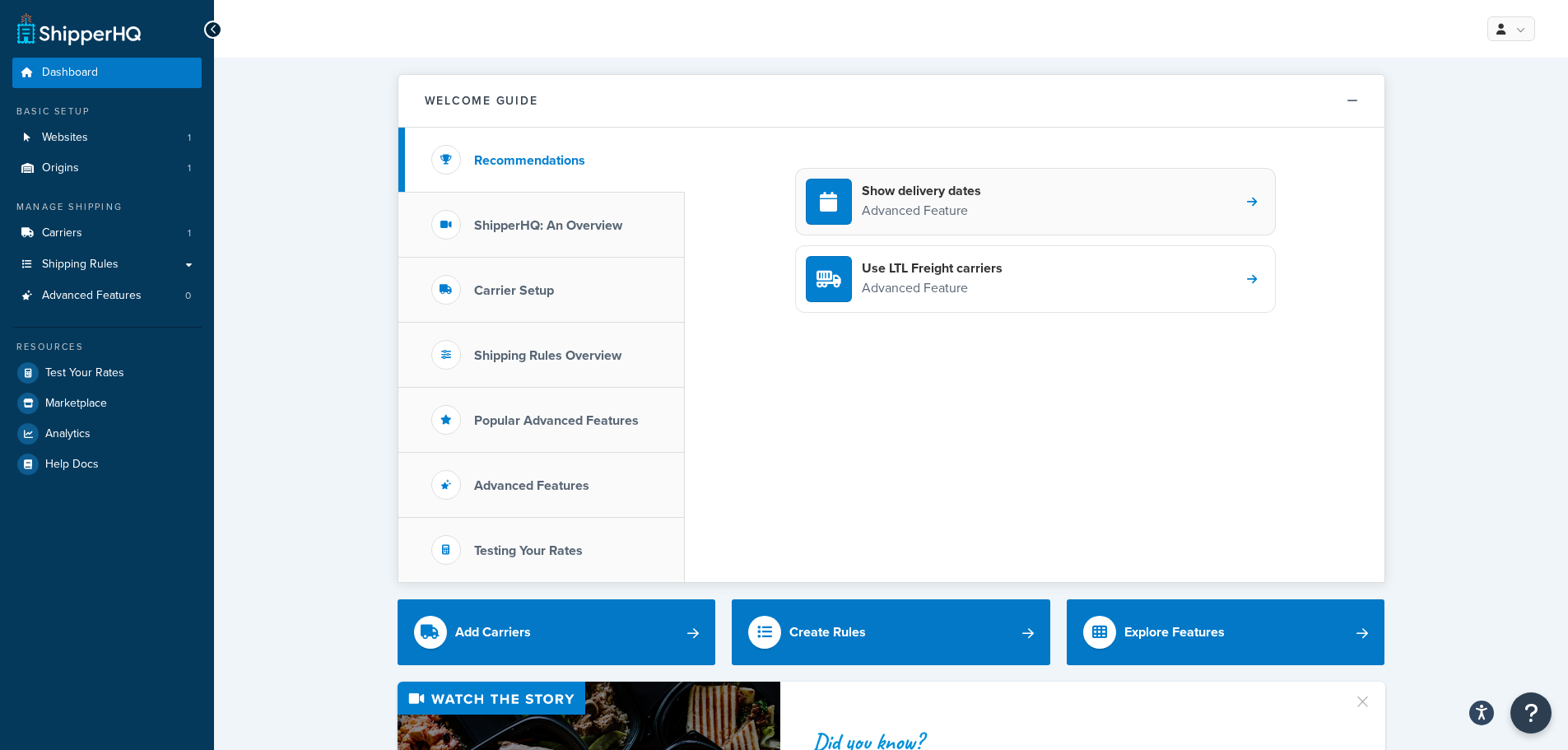
click at [871, 221] on p "Advanced Feature" at bounding box center [921, 211] width 119 height 22
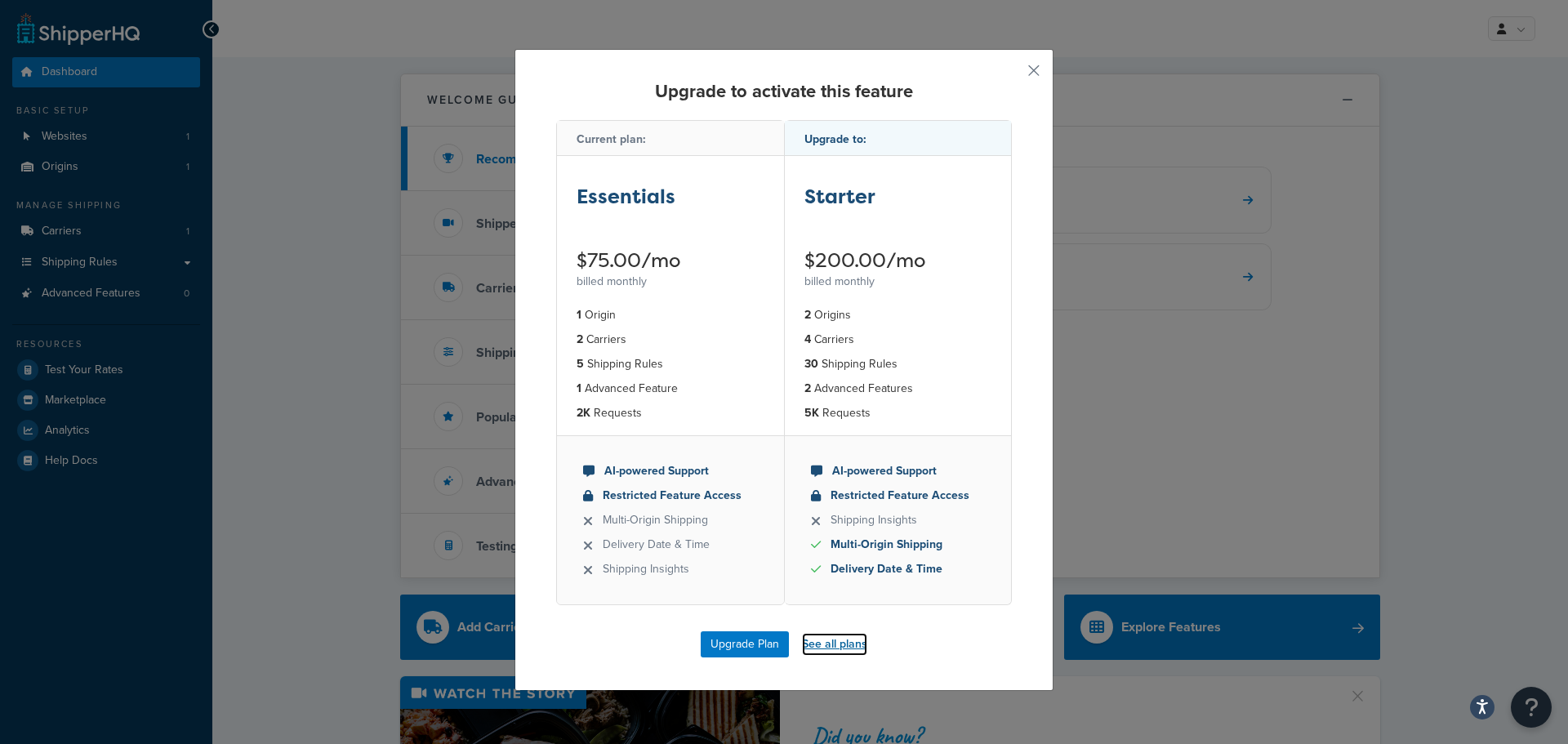
click at [833, 645] on link "See all plans" at bounding box center [834, 644] width 66 height 23
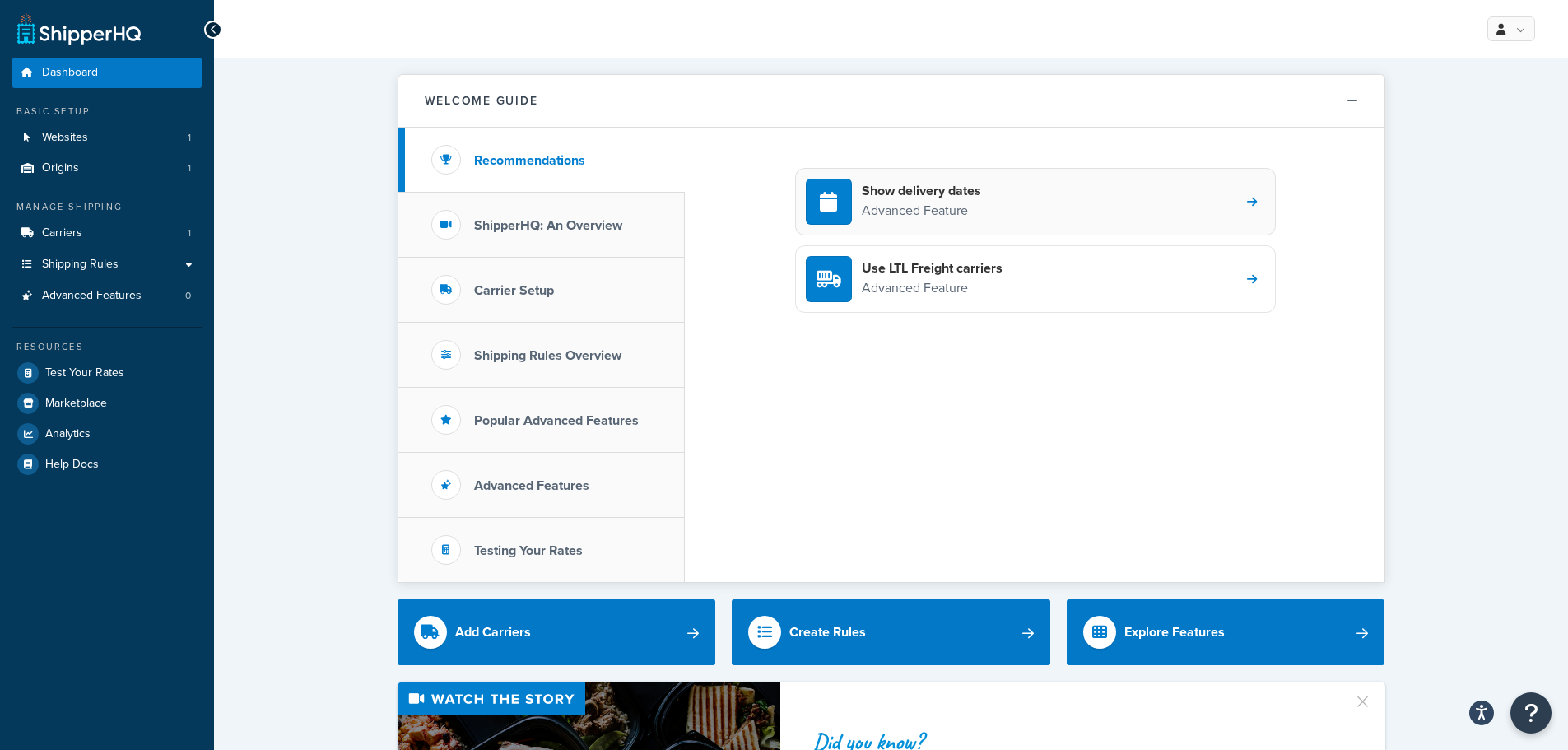
click at [971, 219] on p "Advanced Feature" at bounding box center [921, 211] width 119 height 22
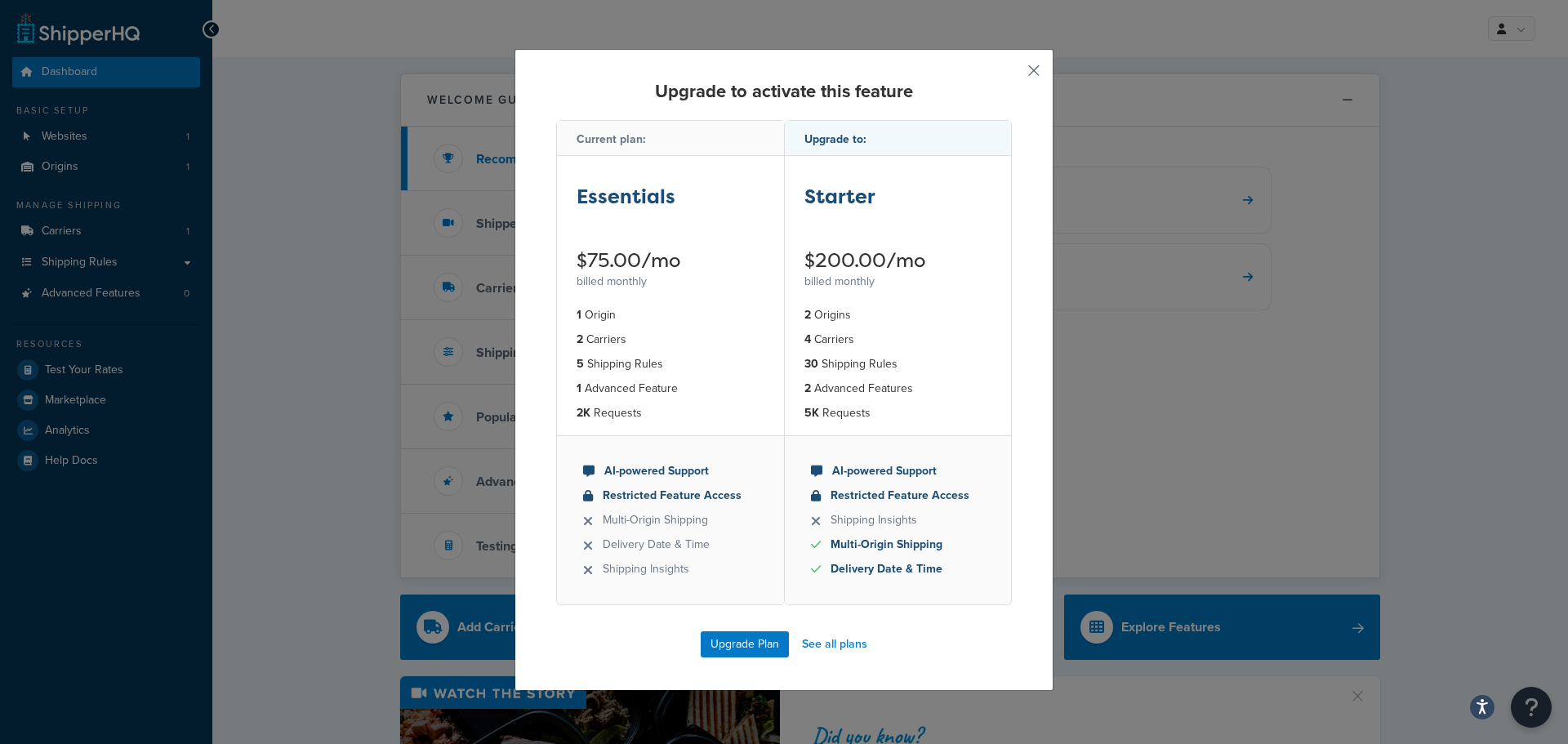
click at [1012, 74] on button "button" at bounding box center [1009, 76] width 4 height 4
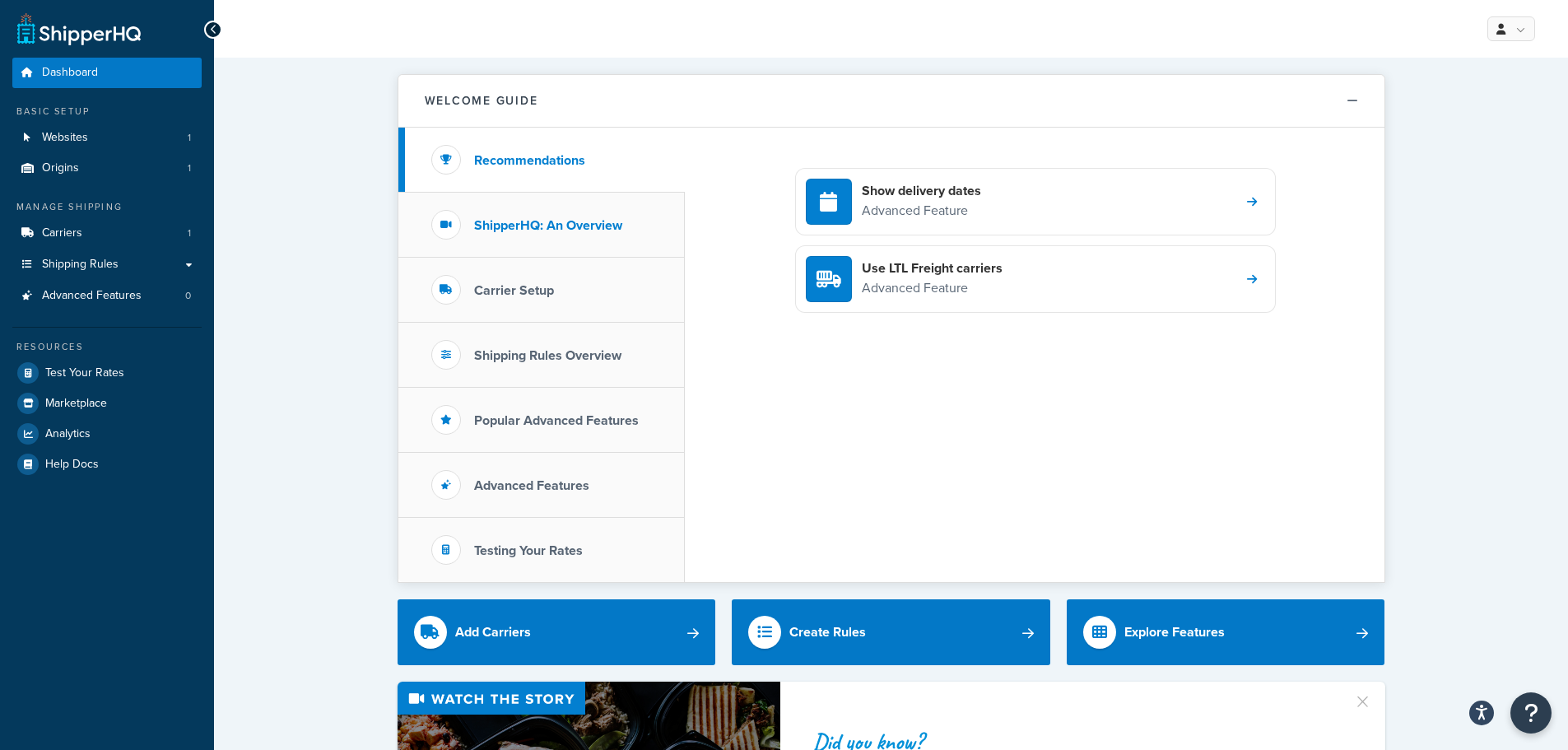
click at [559, 230] on h3 "ShipperHQ: An Overview" at bounding box center [548, 225] width 148 height 15
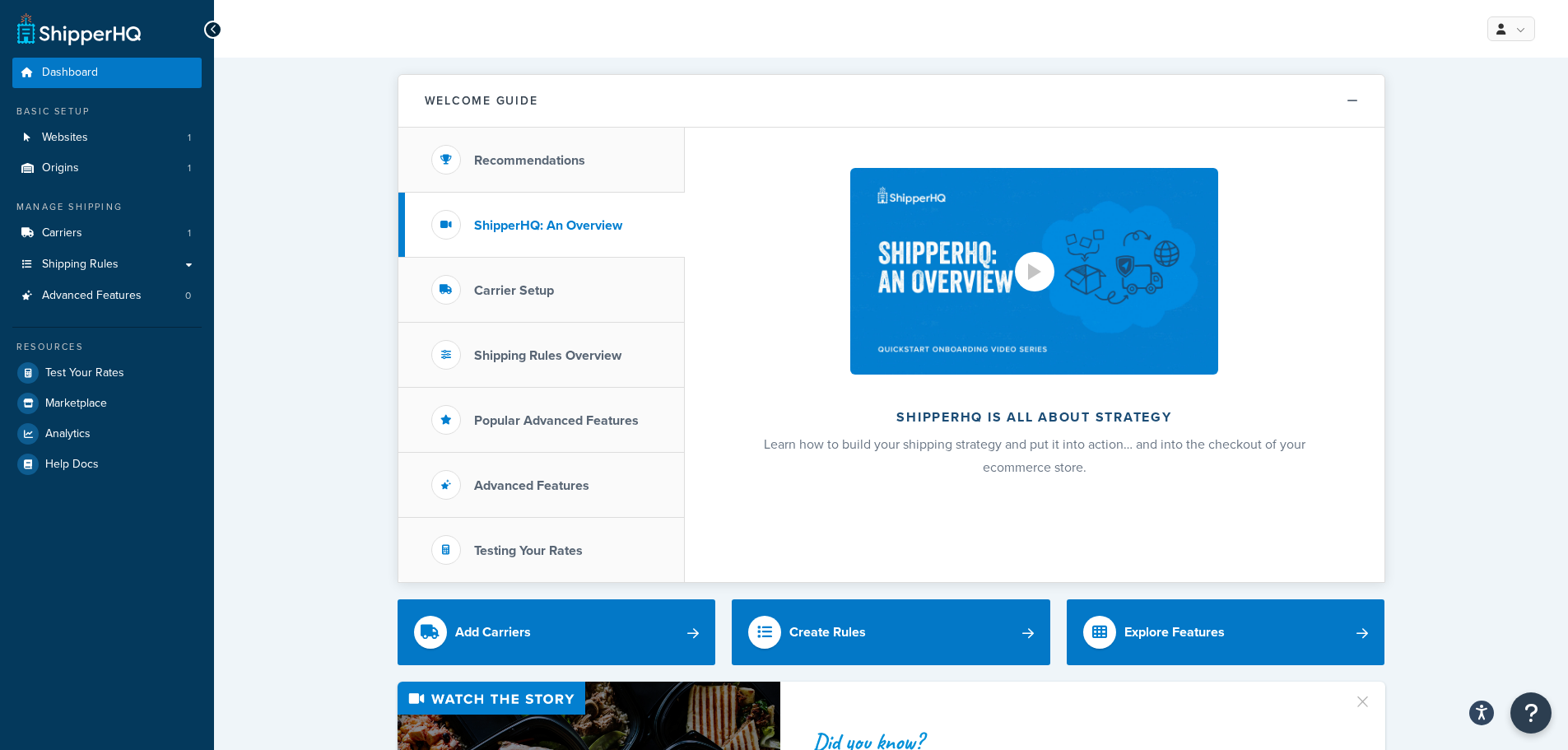
click at [1050, 266] on div at bounding box center [1034, 272] width 40 height 40
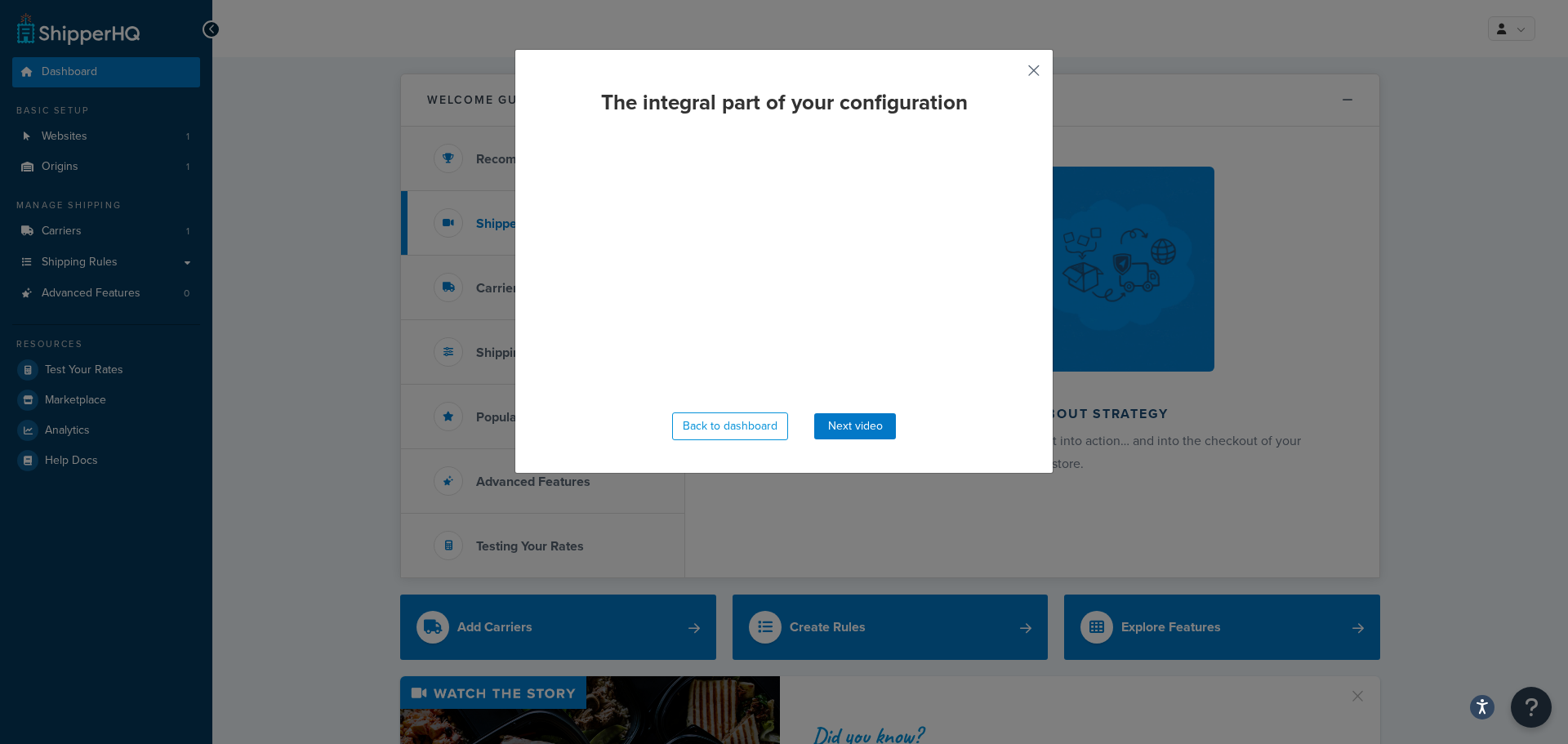
click at [1012, 74] on button "button" at bounding box center [1009, 76] width 4 height 4
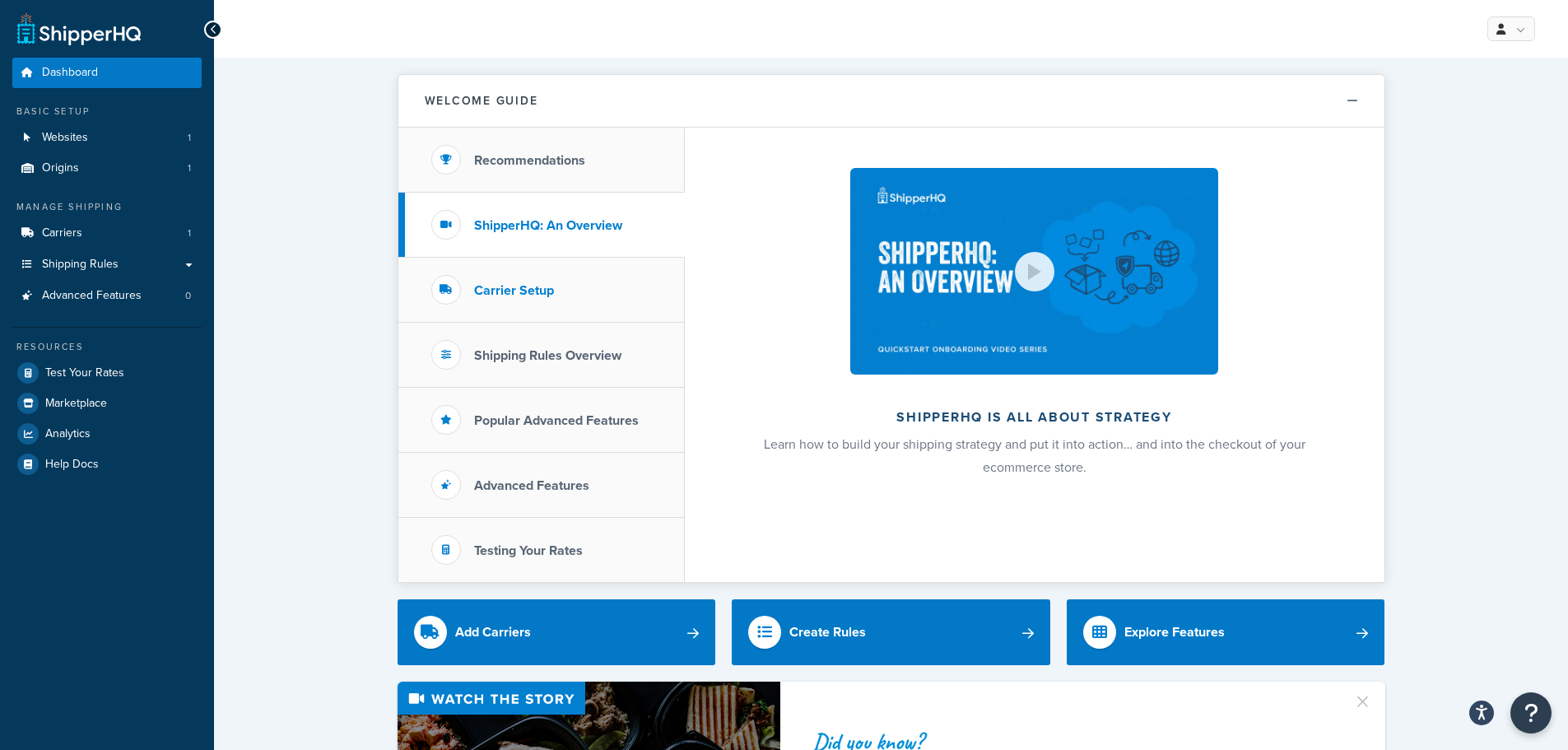
click at [522, 286] on h3 "Carrier Setup" at bounding box center [513, 290] width 80 height 15
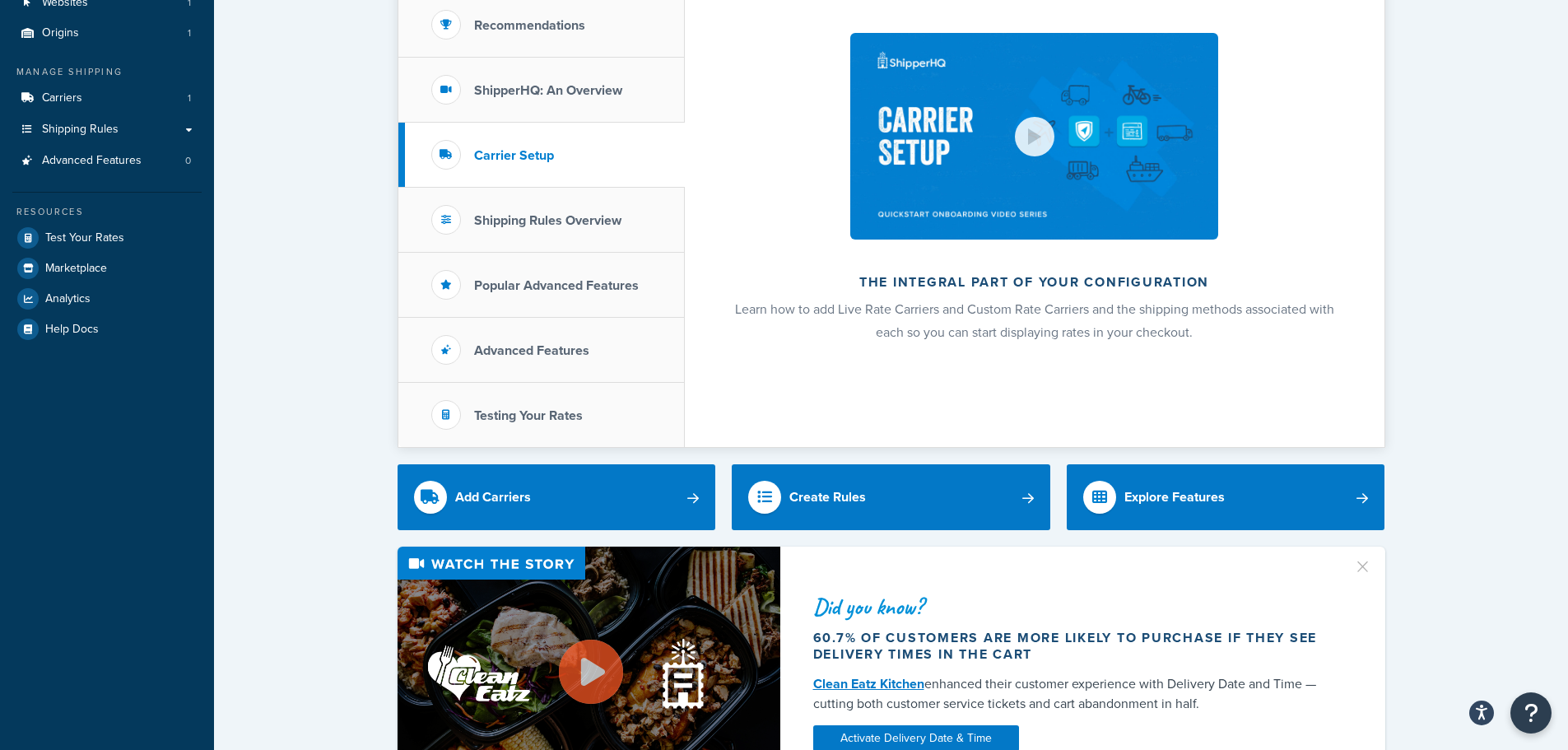
scroll to position [138, 0]
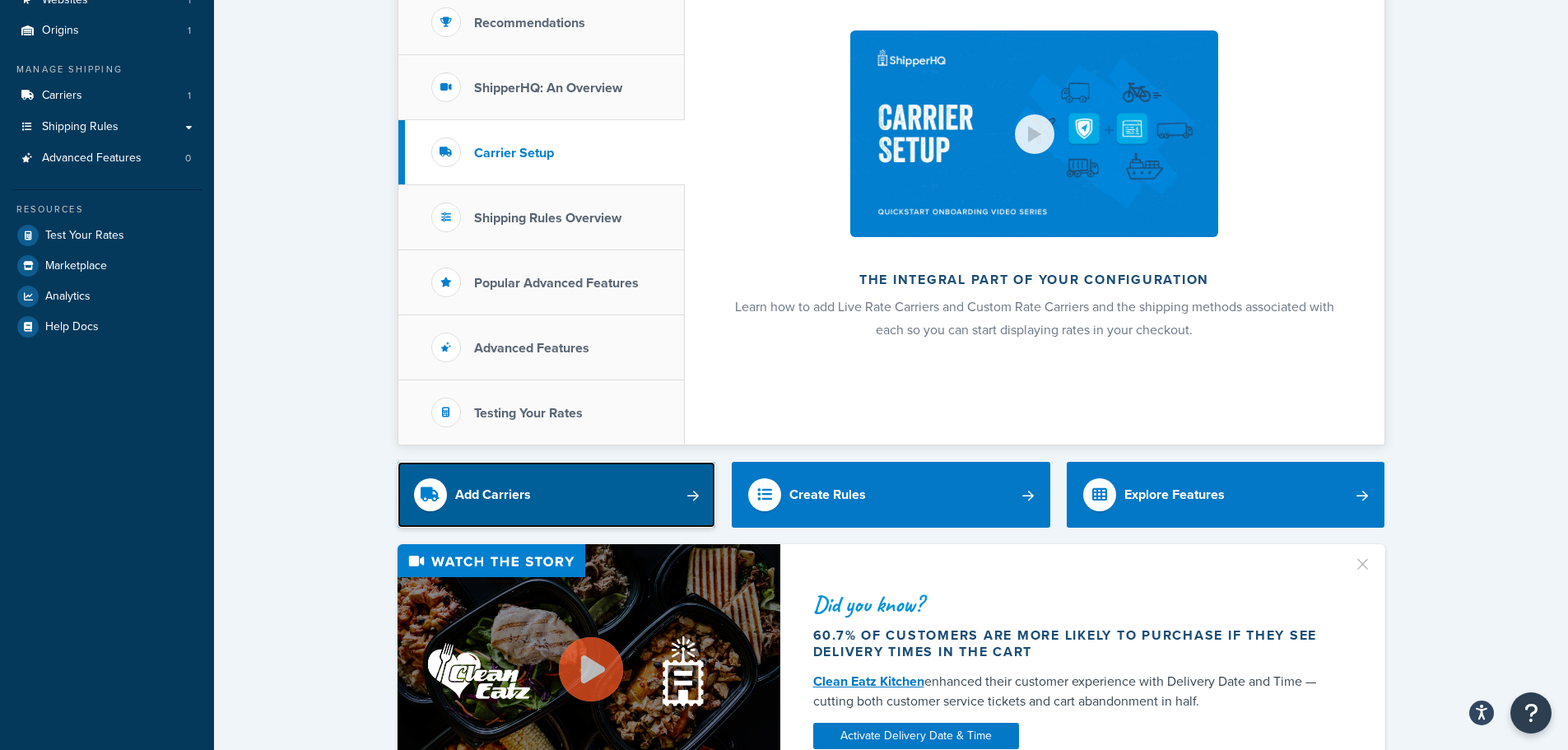
click at [673, 499] on link "Add Carriers" at bounding box center [556, 495] width 318 height 66
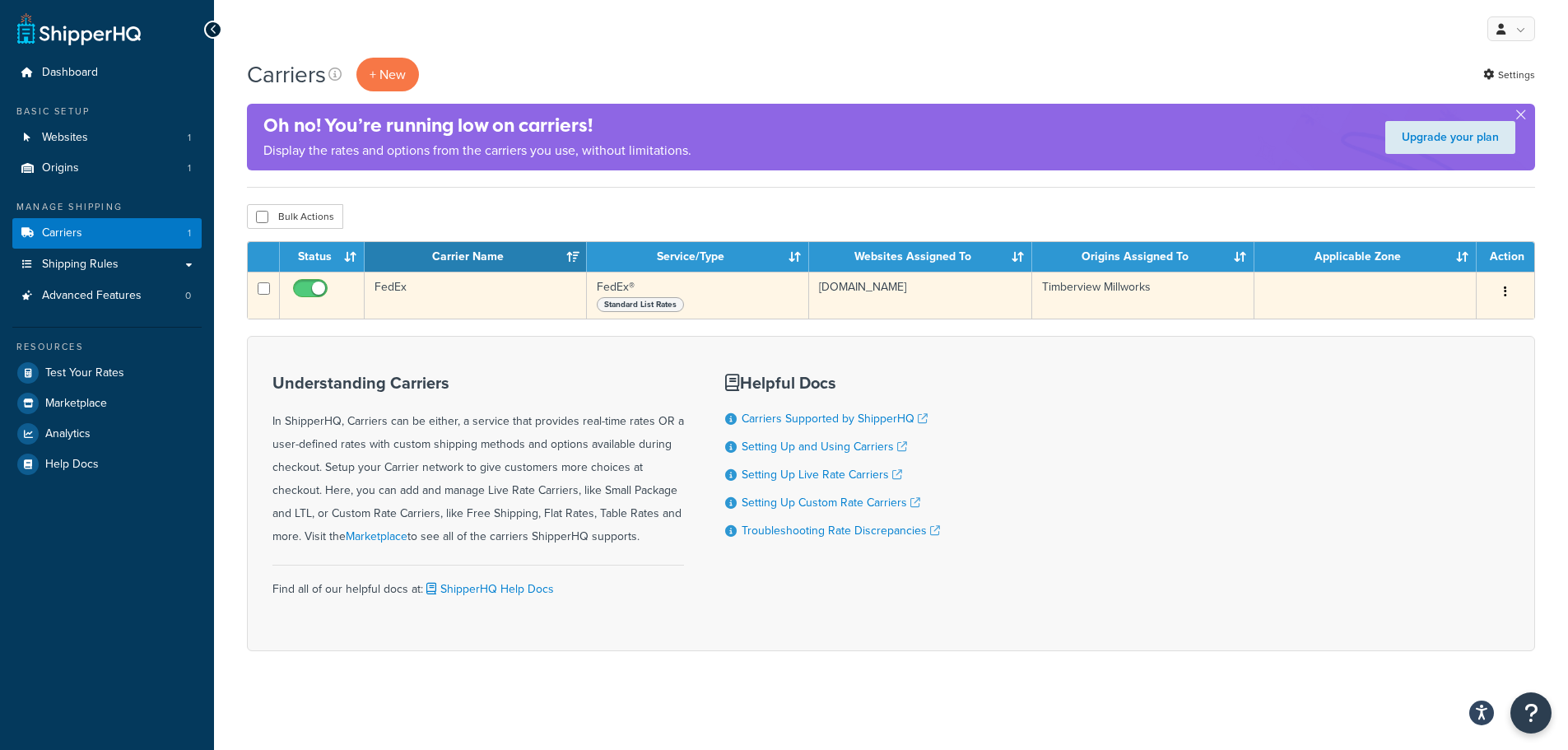
click at [1509, 293] on button "button" at bounding box center [1504, 292] width 23 height 27
click at [1427, 395] on link "Delete" at bounding box center [1438, 392] width 130 height 34
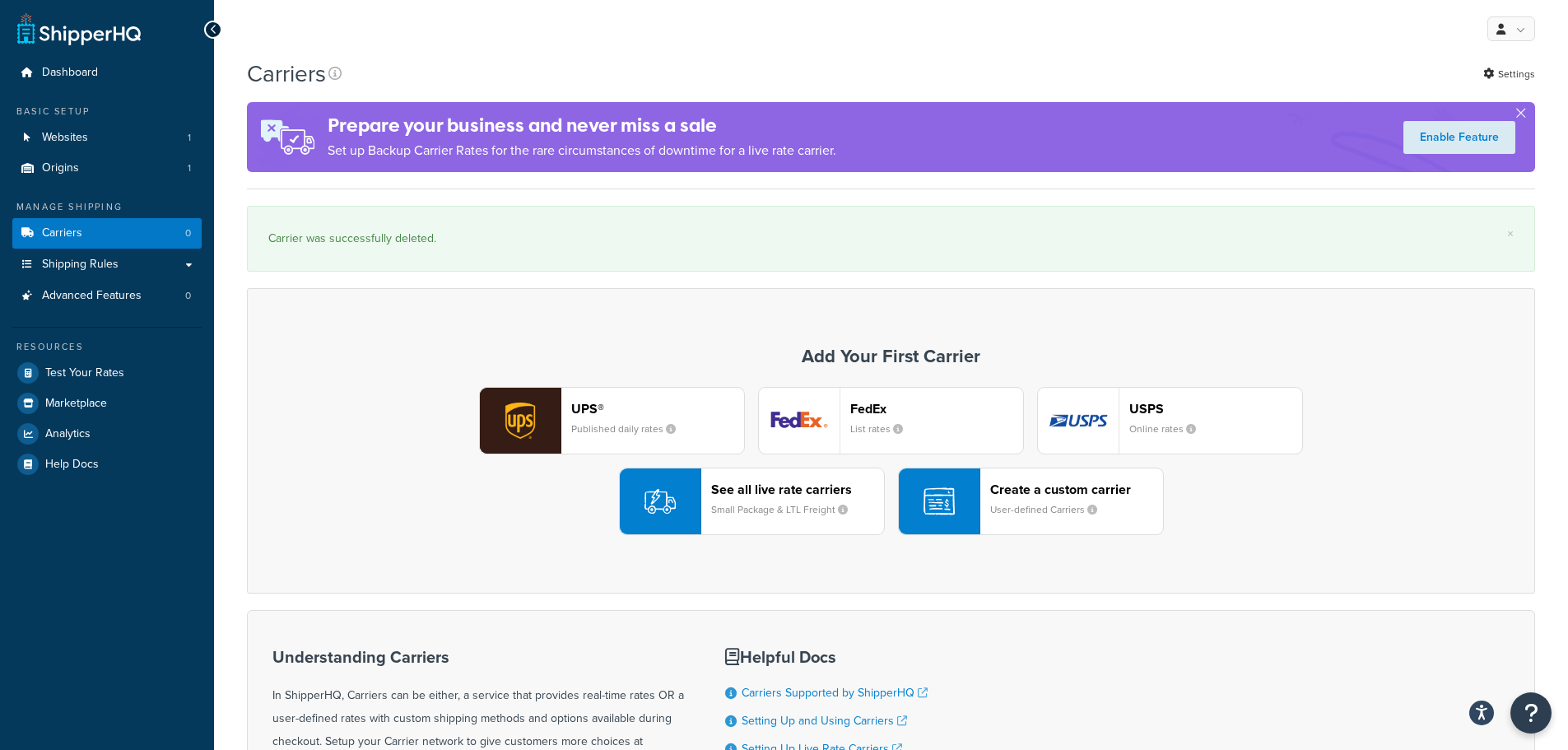
click at [673, 504] on img "button" at bounding box center [660, 501] width 31 height 31
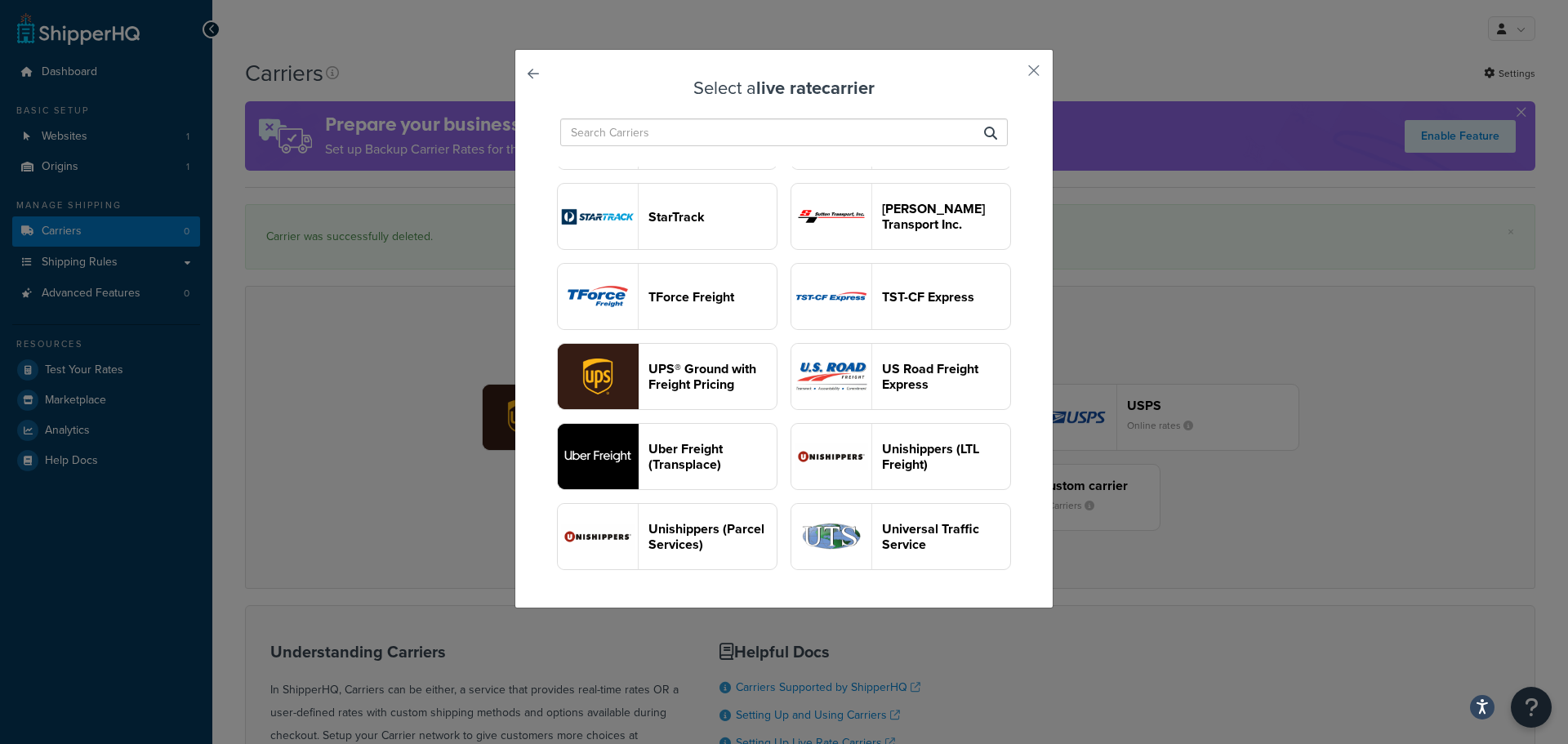
scroll to position [1905, 0]
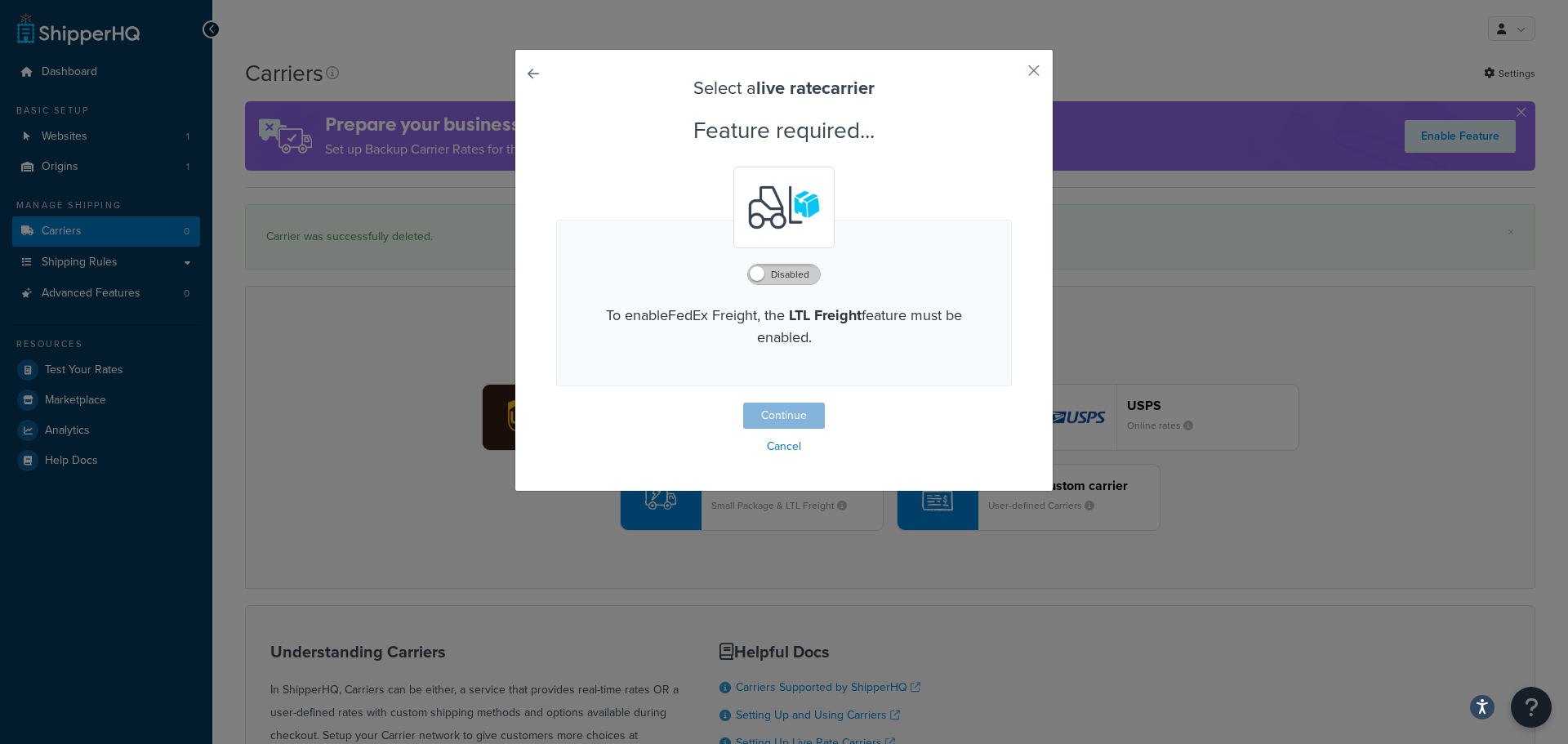
click at [800, 276] on label "Disabled" at bounding box center [784, 274] width 72 height 20
click at [767, 412] on button "Continue" at bounding box center [784, 416] width 82 height 26
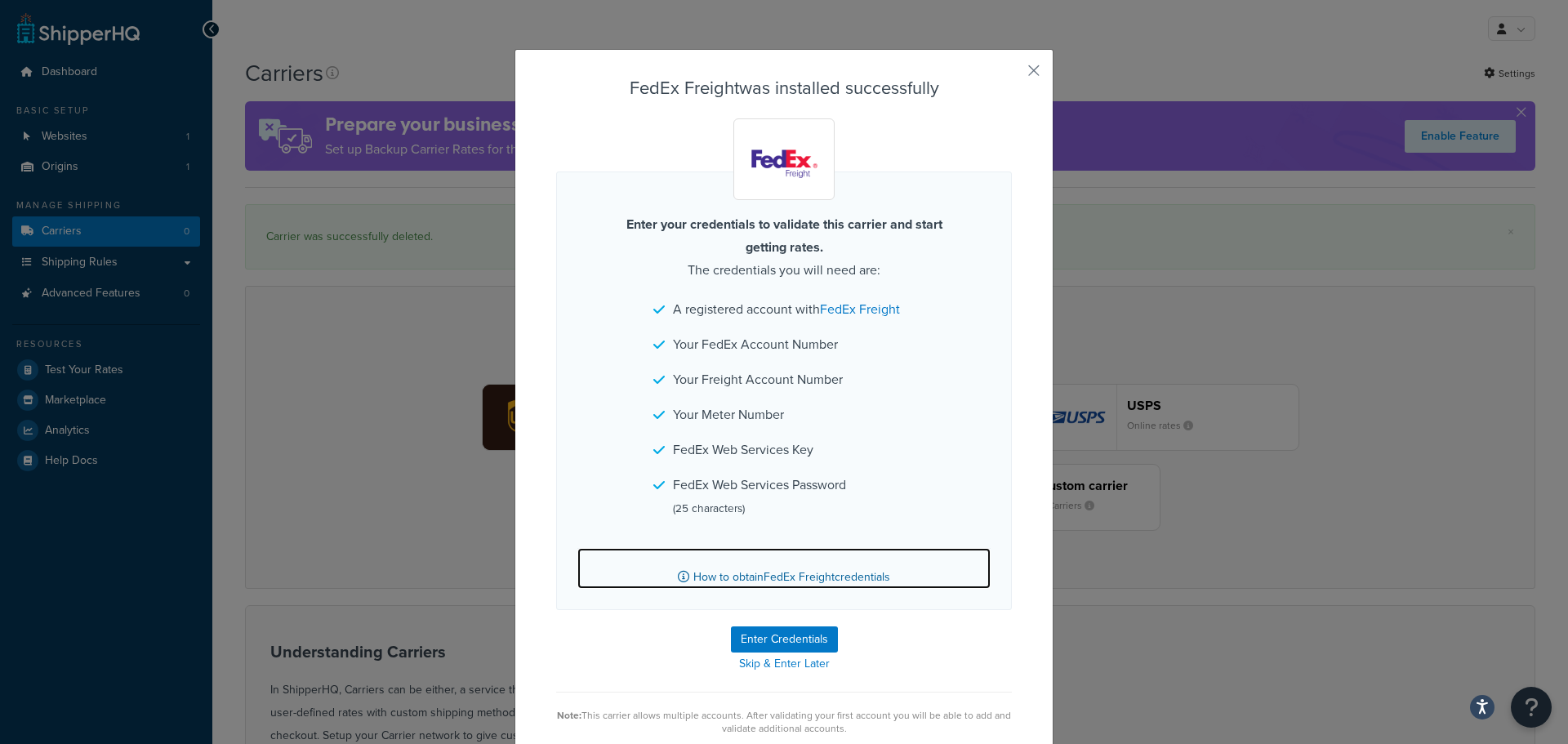
click at [706, 579] on link "How to obtain FedEx Freight credentials" at bounding box center [784, 568] width 413 height 41
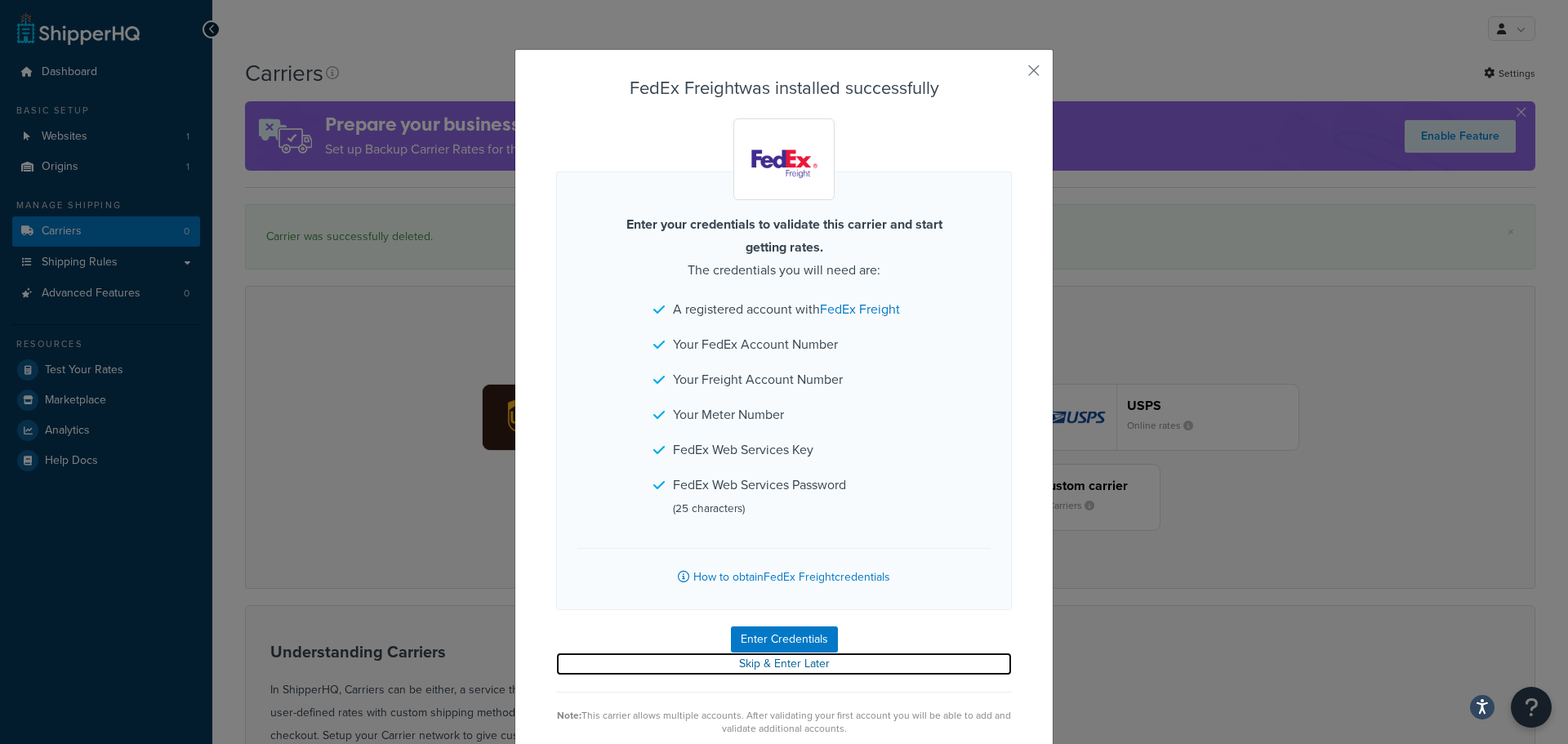
click at [781, 667] on link "Skip & Enter Later" at bounding box center [784, 664] width 456 height 23
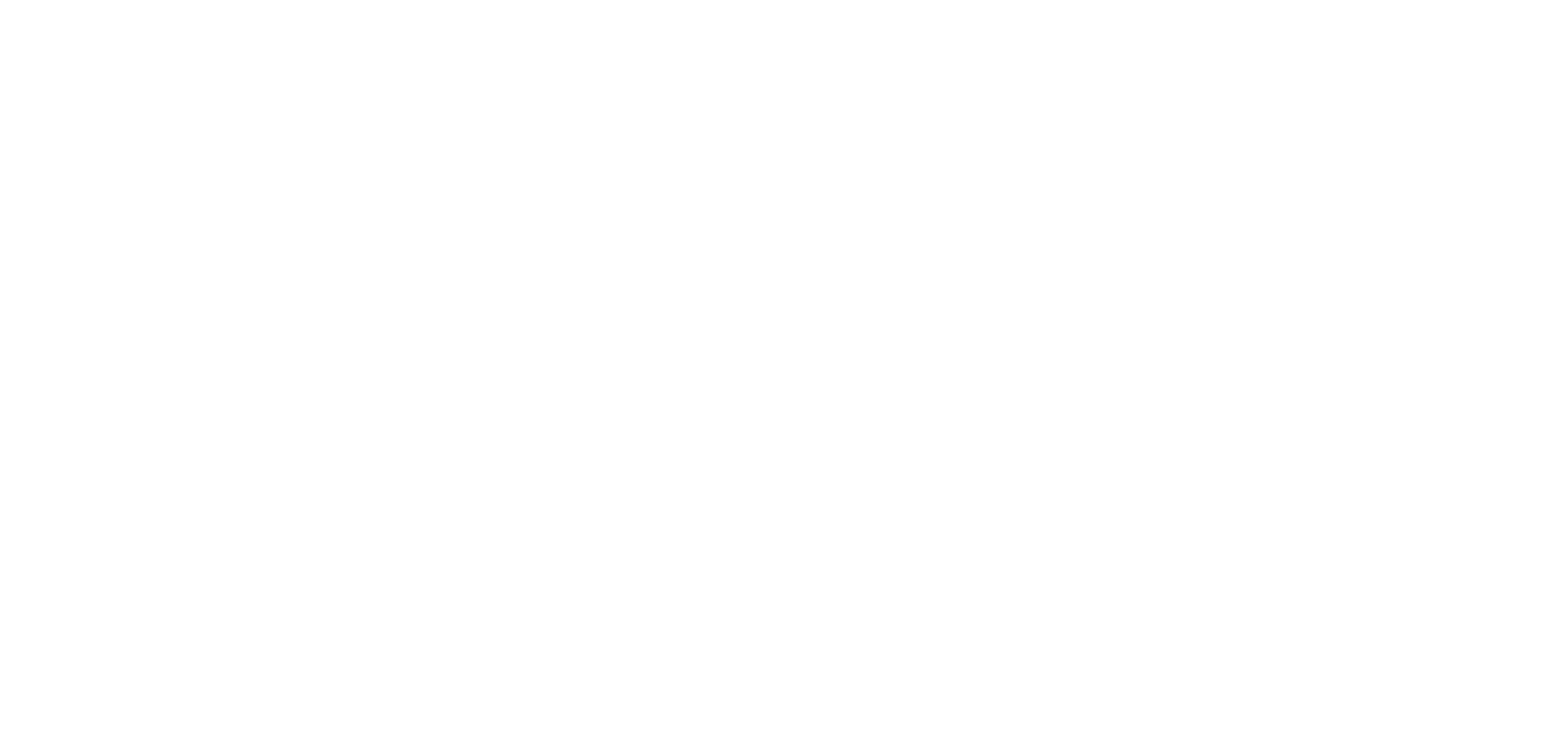
select select "fedExFreight"
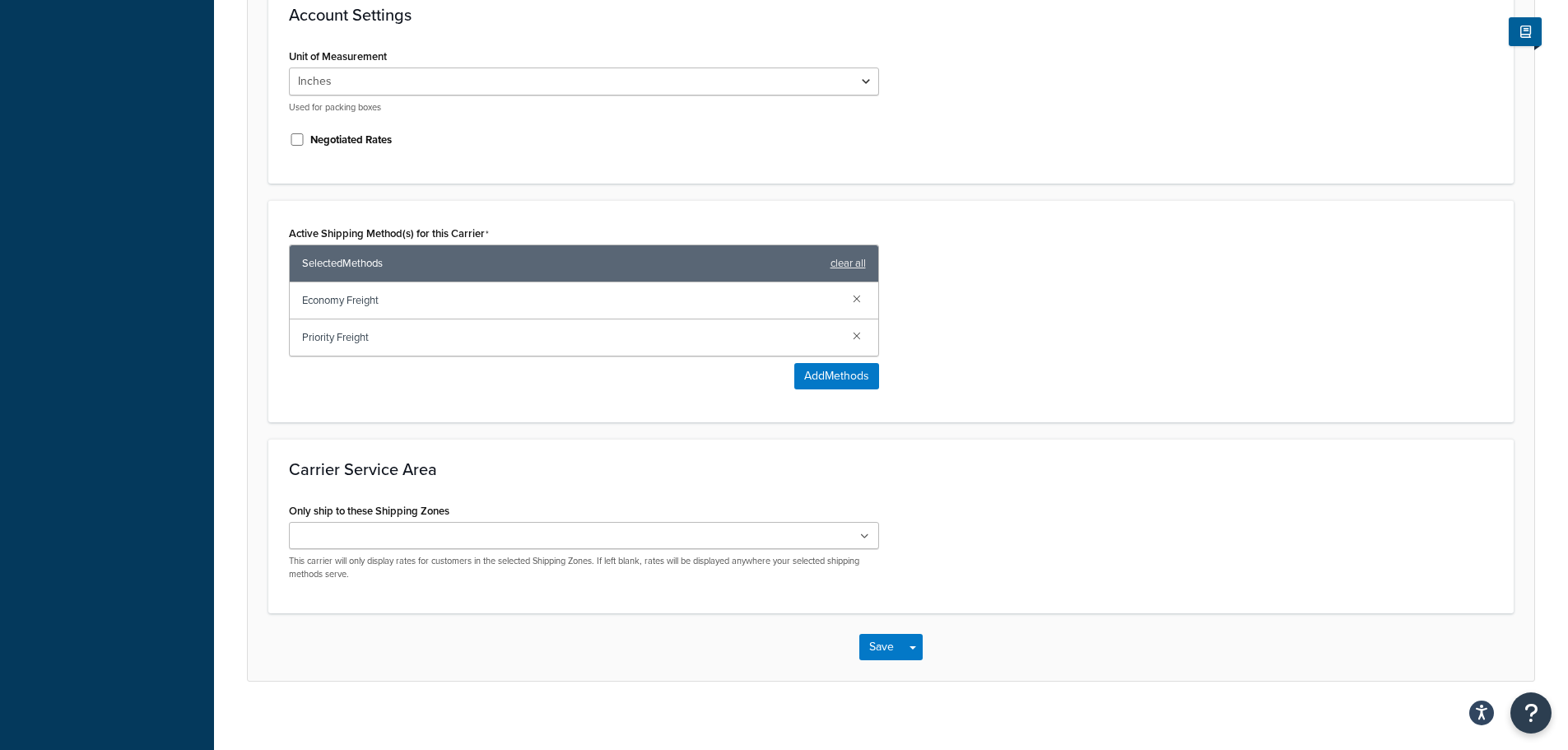
scroll to position [649, 0]
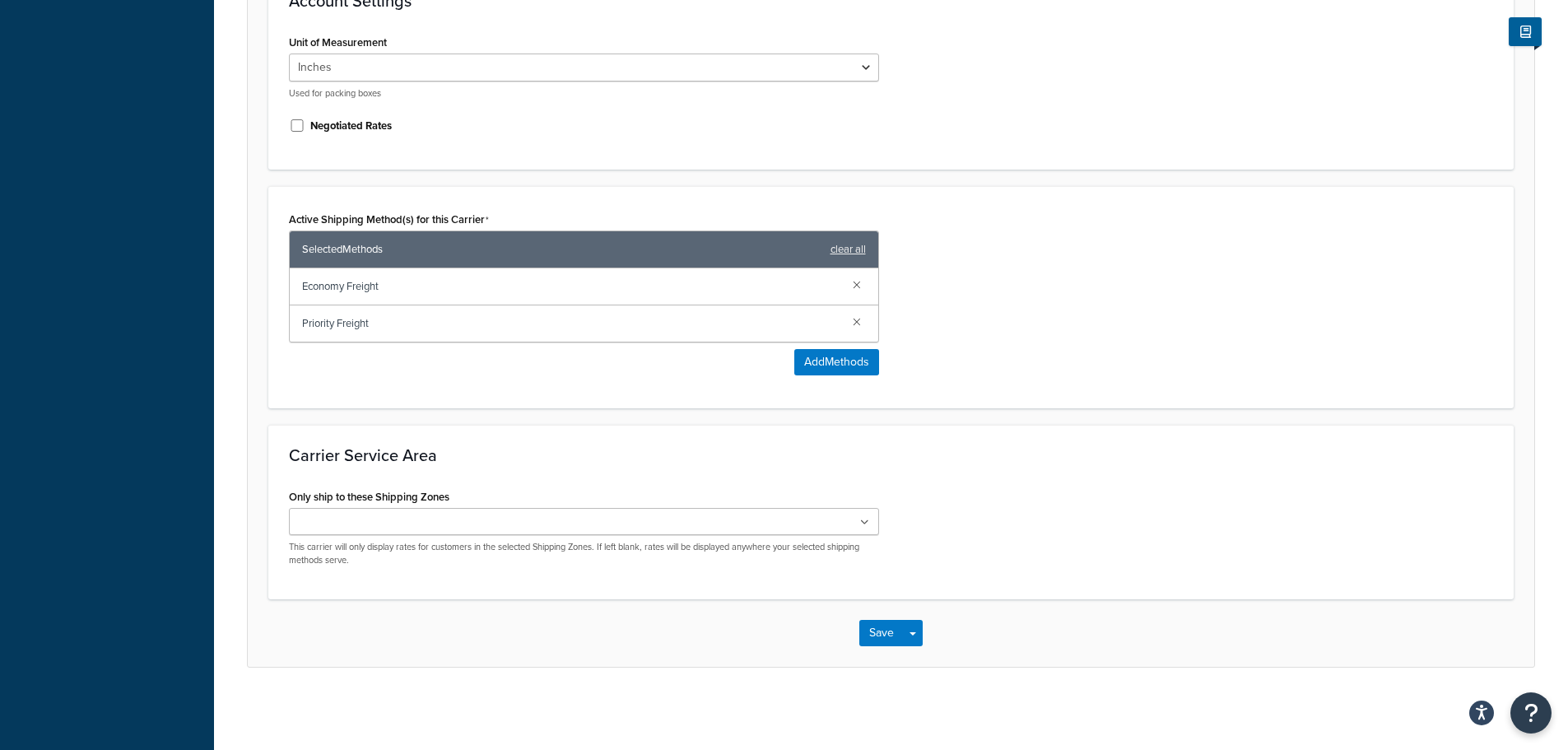
click at [865, 526] on icon at bounding box center [864, 522] width 9 height 9
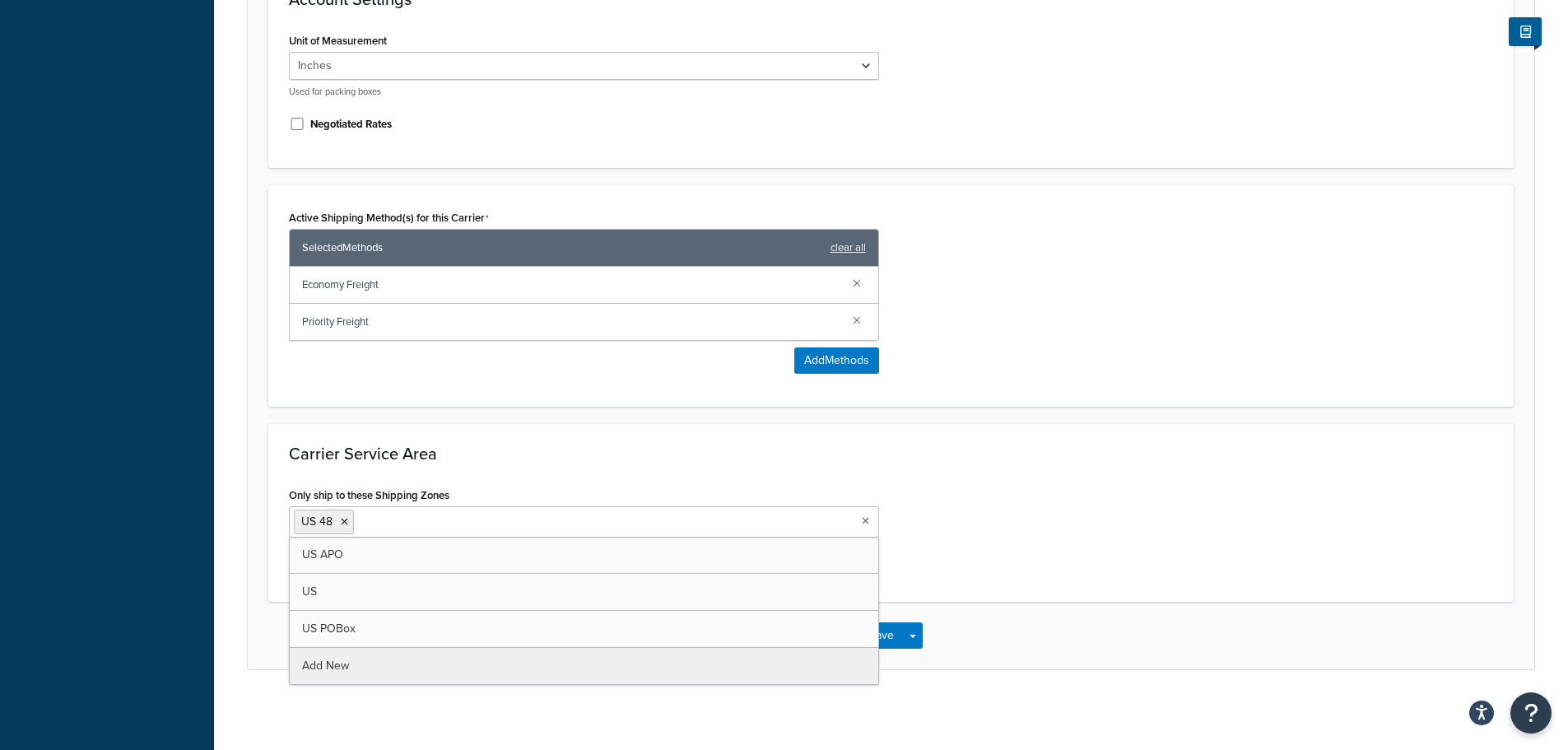
click at [1001, 488] on div "Only ship to these Shipping Zones US 48 US APO US US POBox Add New This carrier…" at bounding box center [891, 532] width 1228 height 98
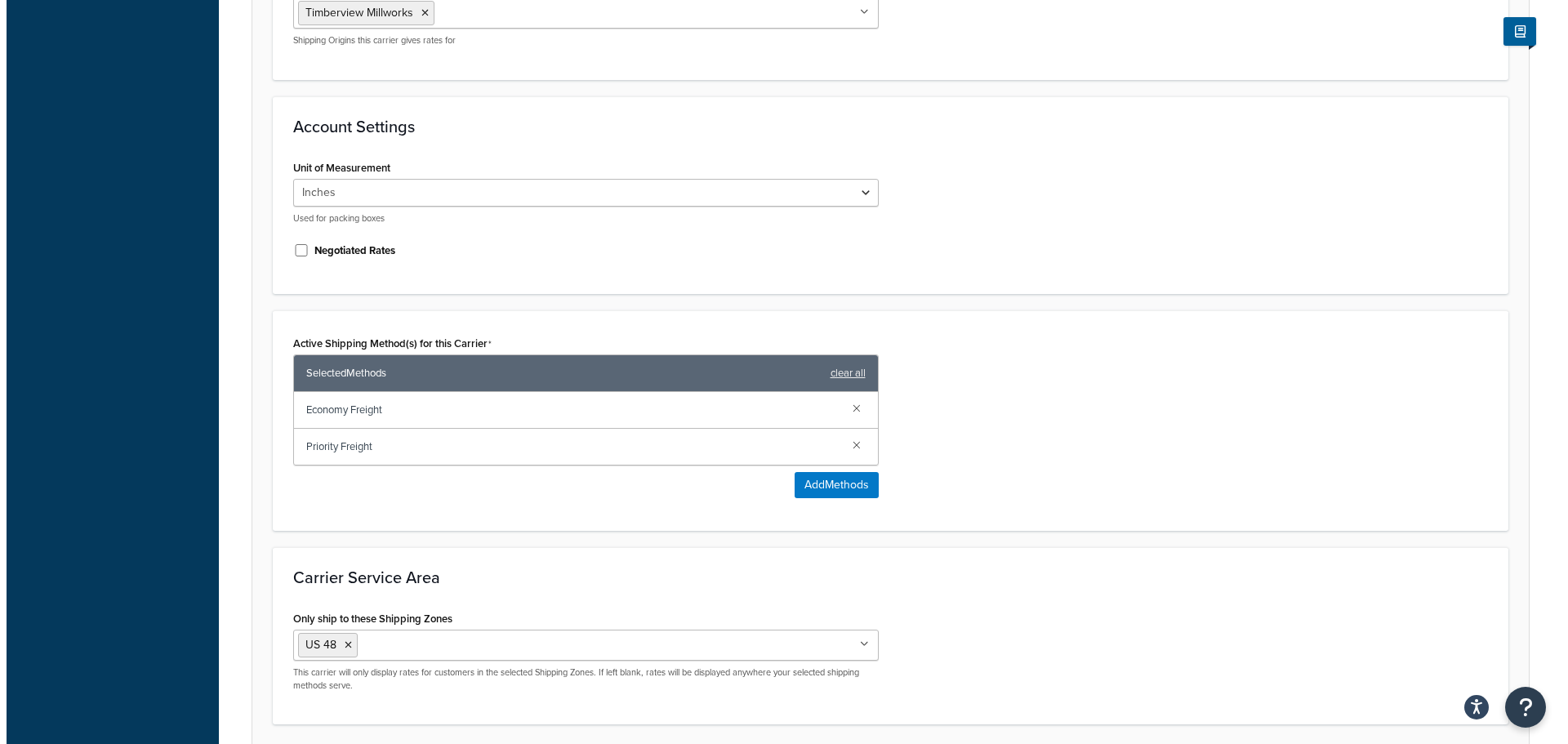
scroll to position [508, 0]
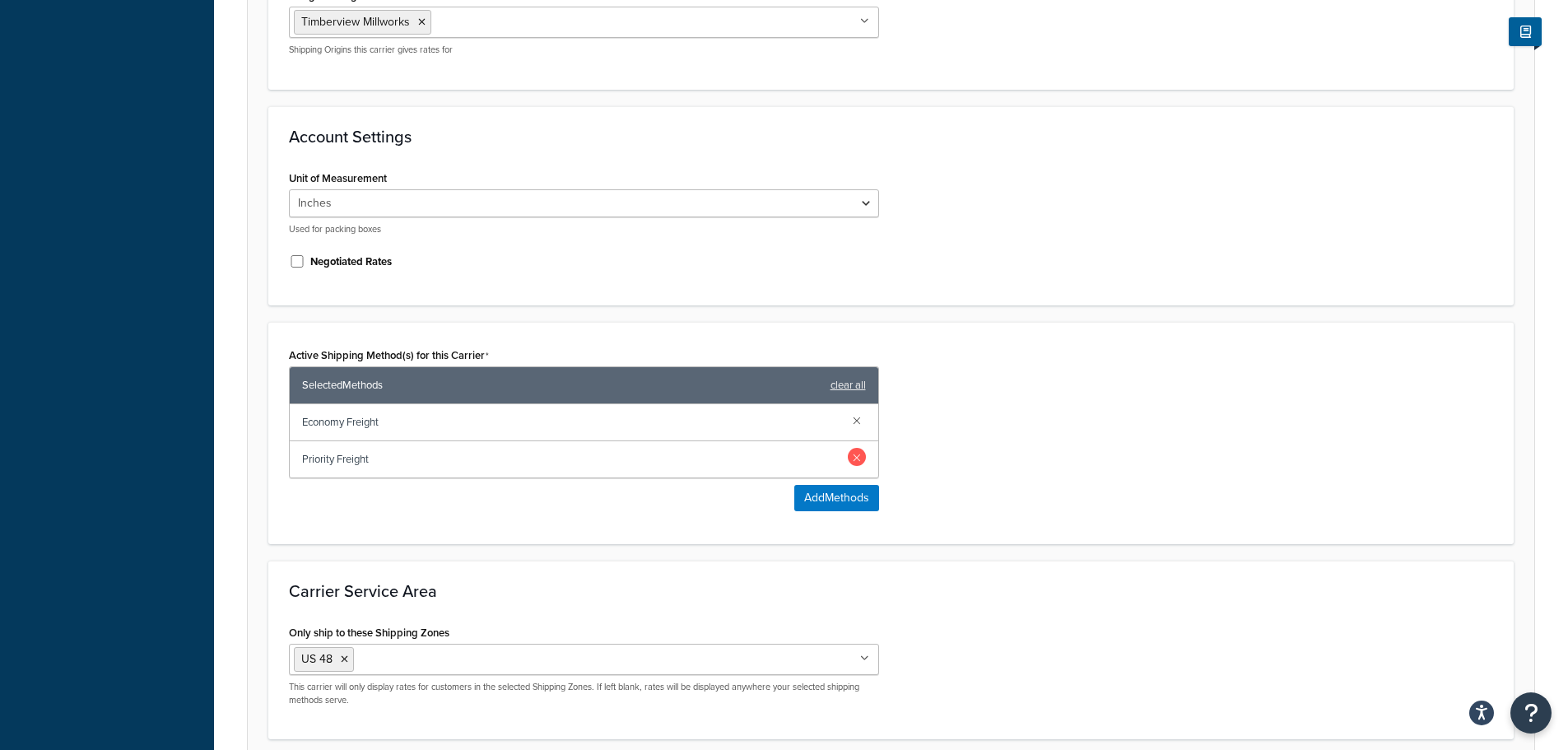
click at [854, 463] on link at bounding box center [856, 457] width 18 height 18
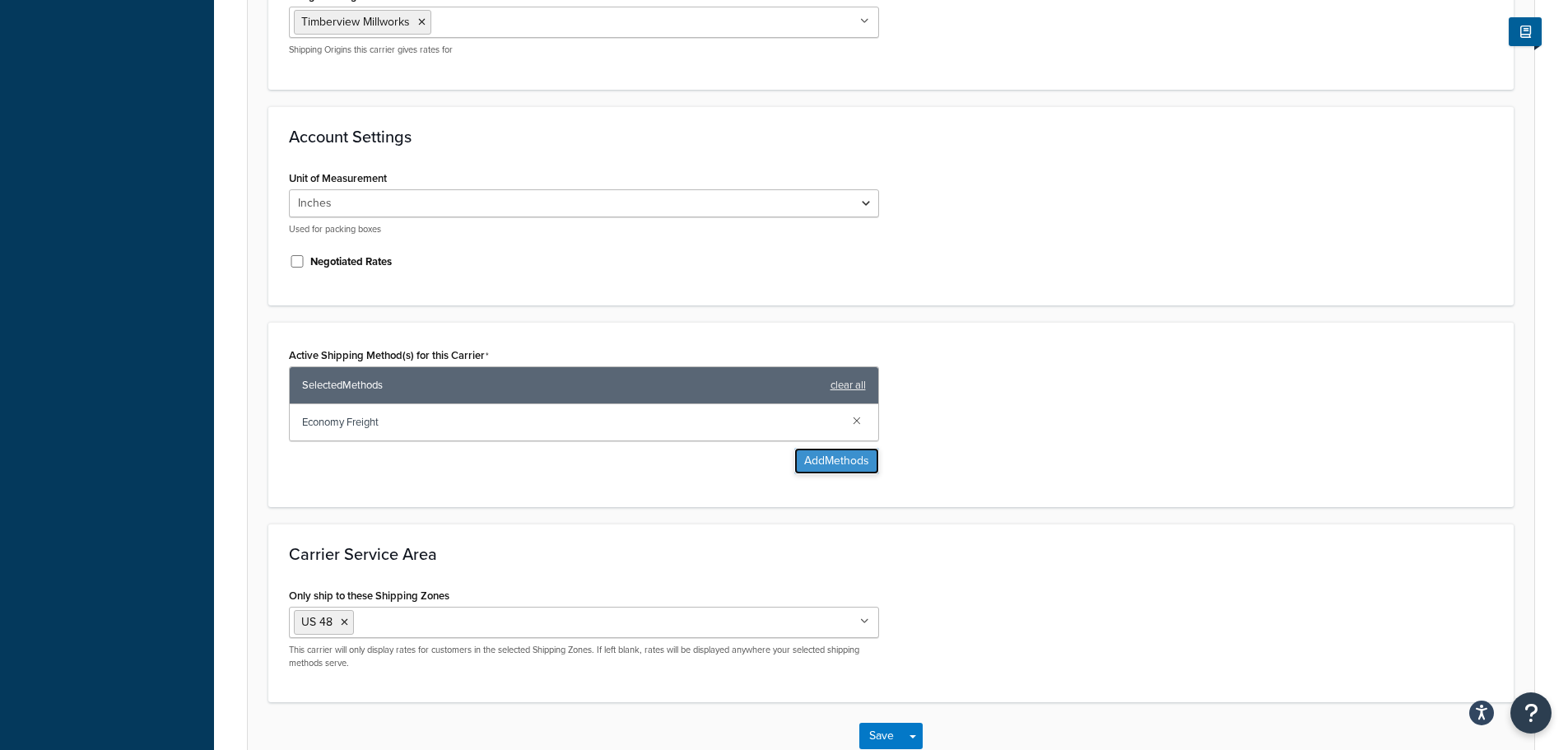
click at [866, 463] on button "Add Methods" at bounding box center [836, 461] width 85 height 27
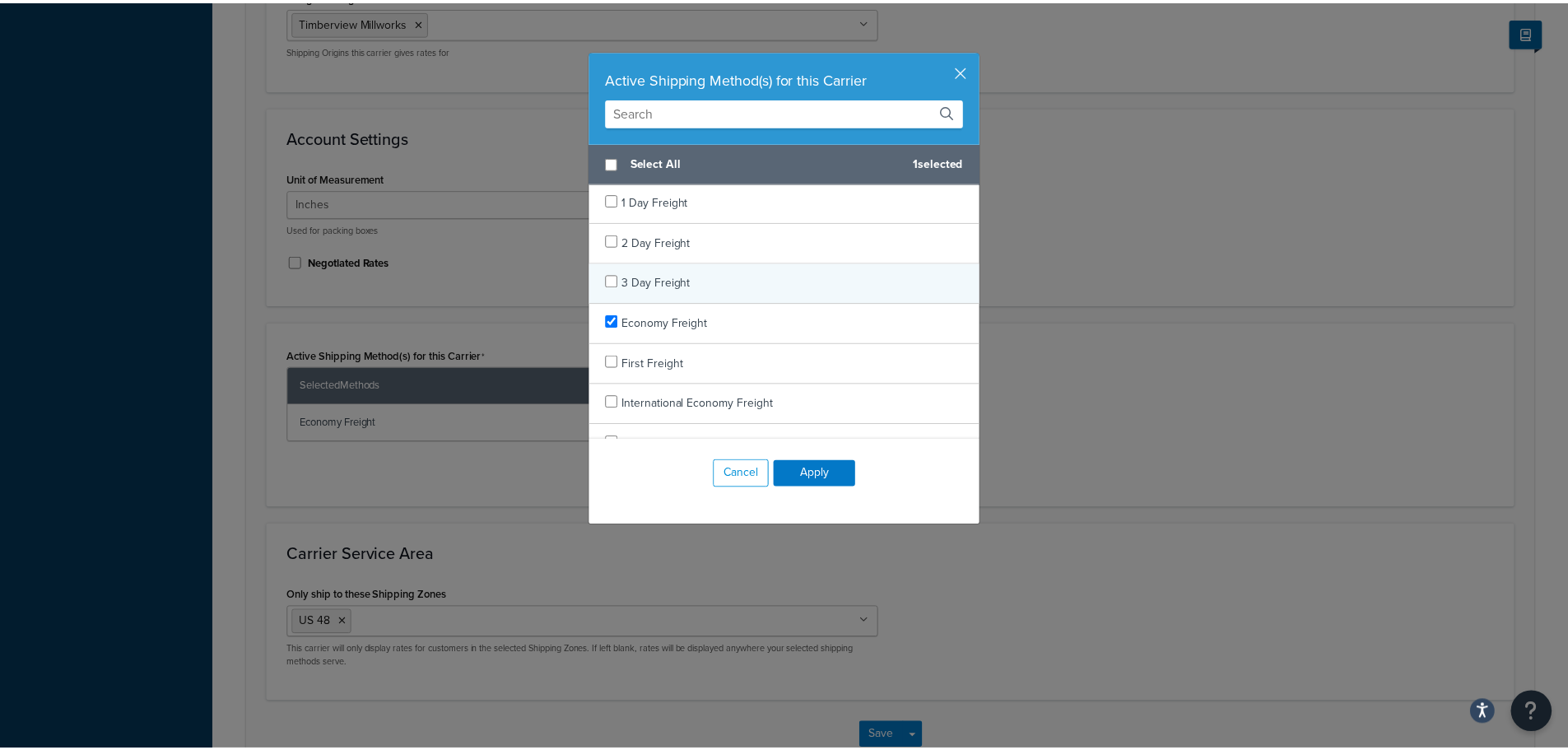
scroll to position [0, 0]
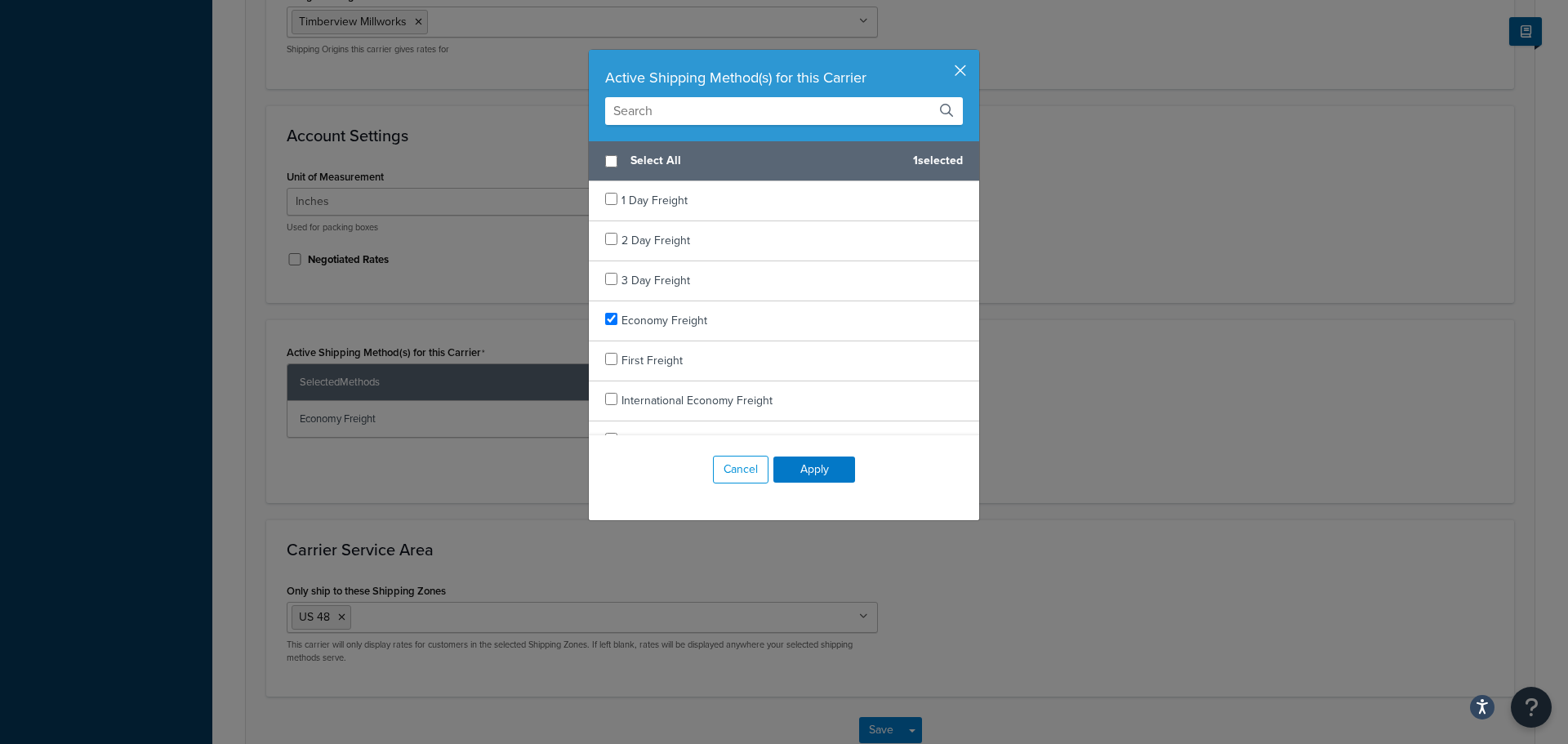
click at [975, 54] on button "button" at bounding box center [977, 51] width 4 height 4
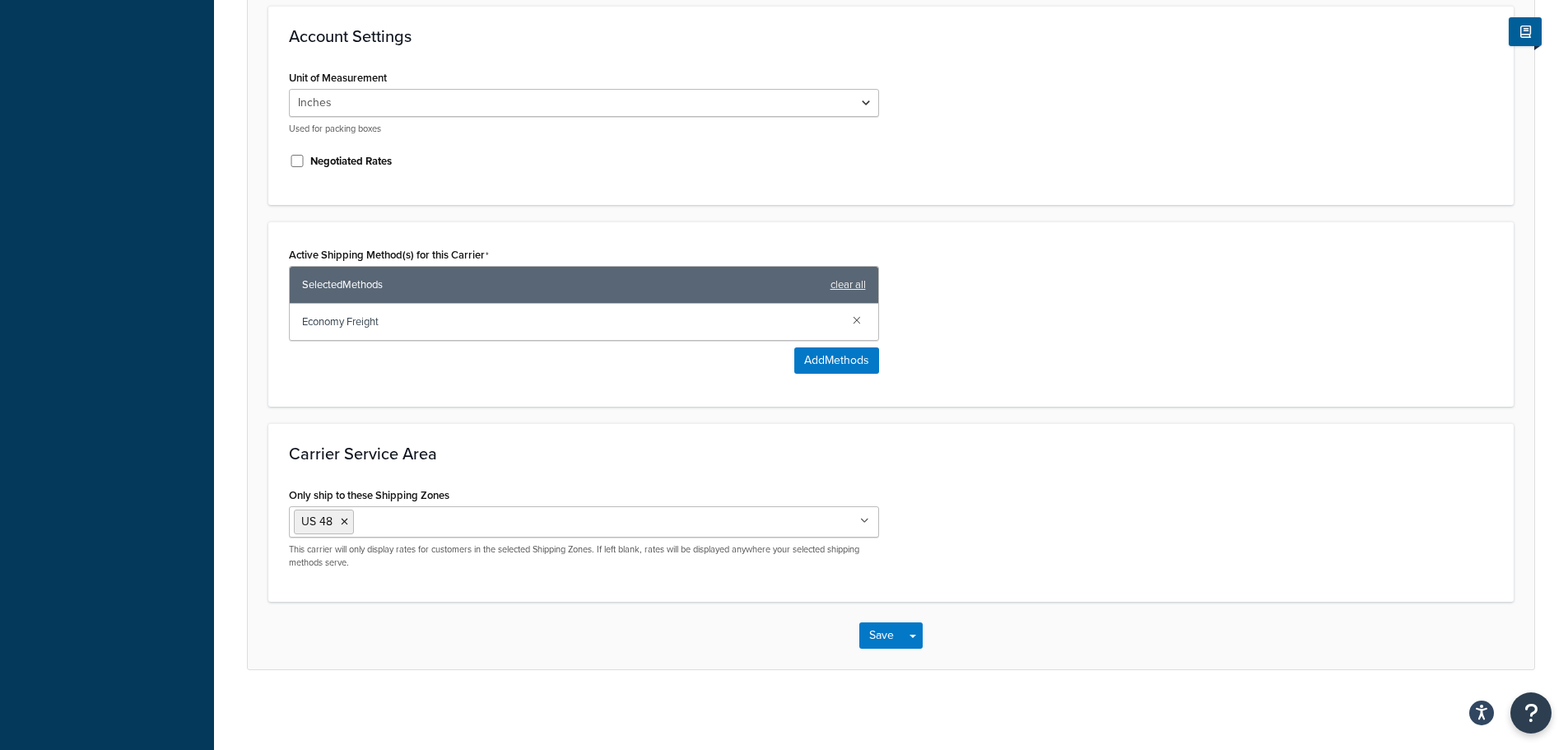
scroll to position [617, 0]
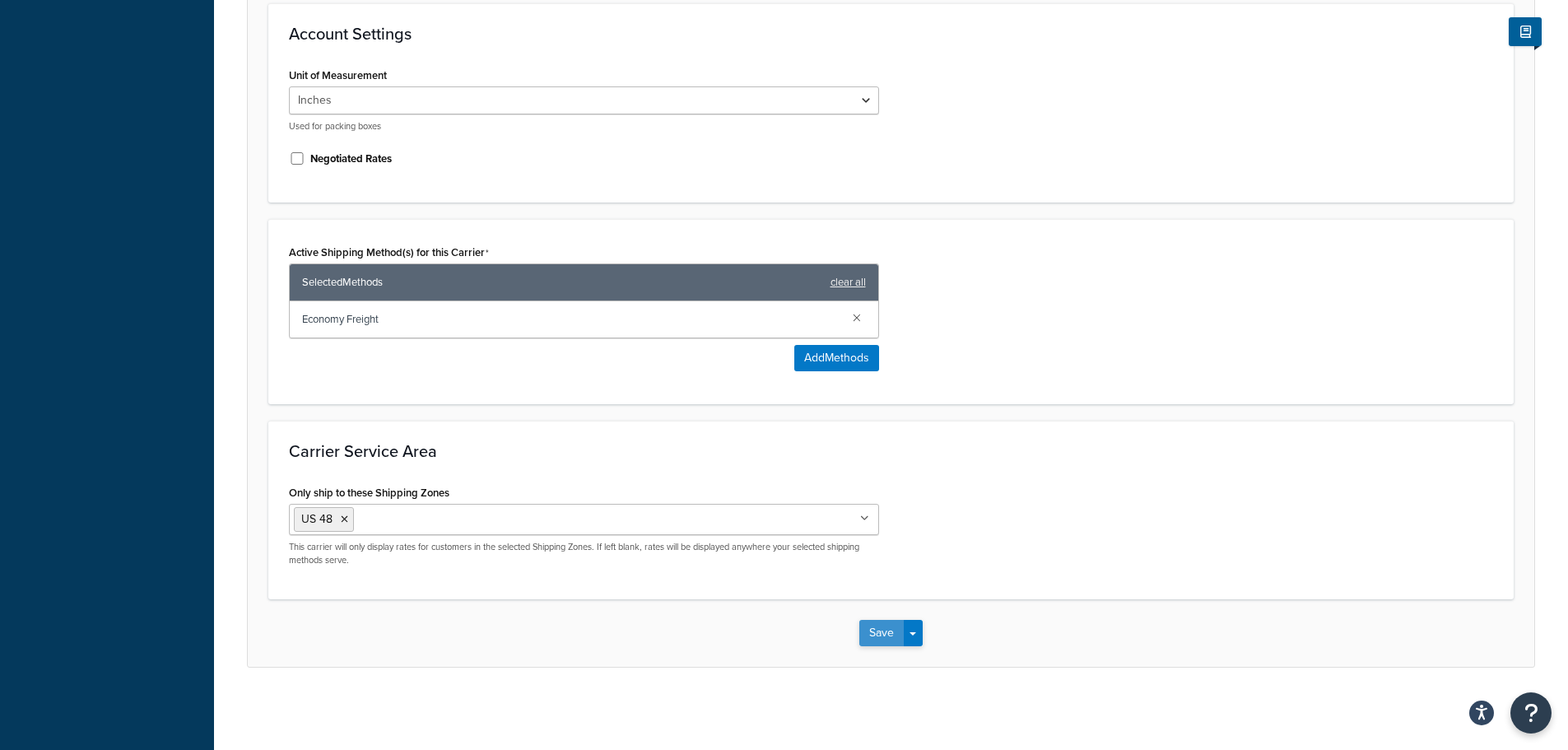
click at [888, 632] on button "Save" at bounding box center [881, 633] width 45 height 27
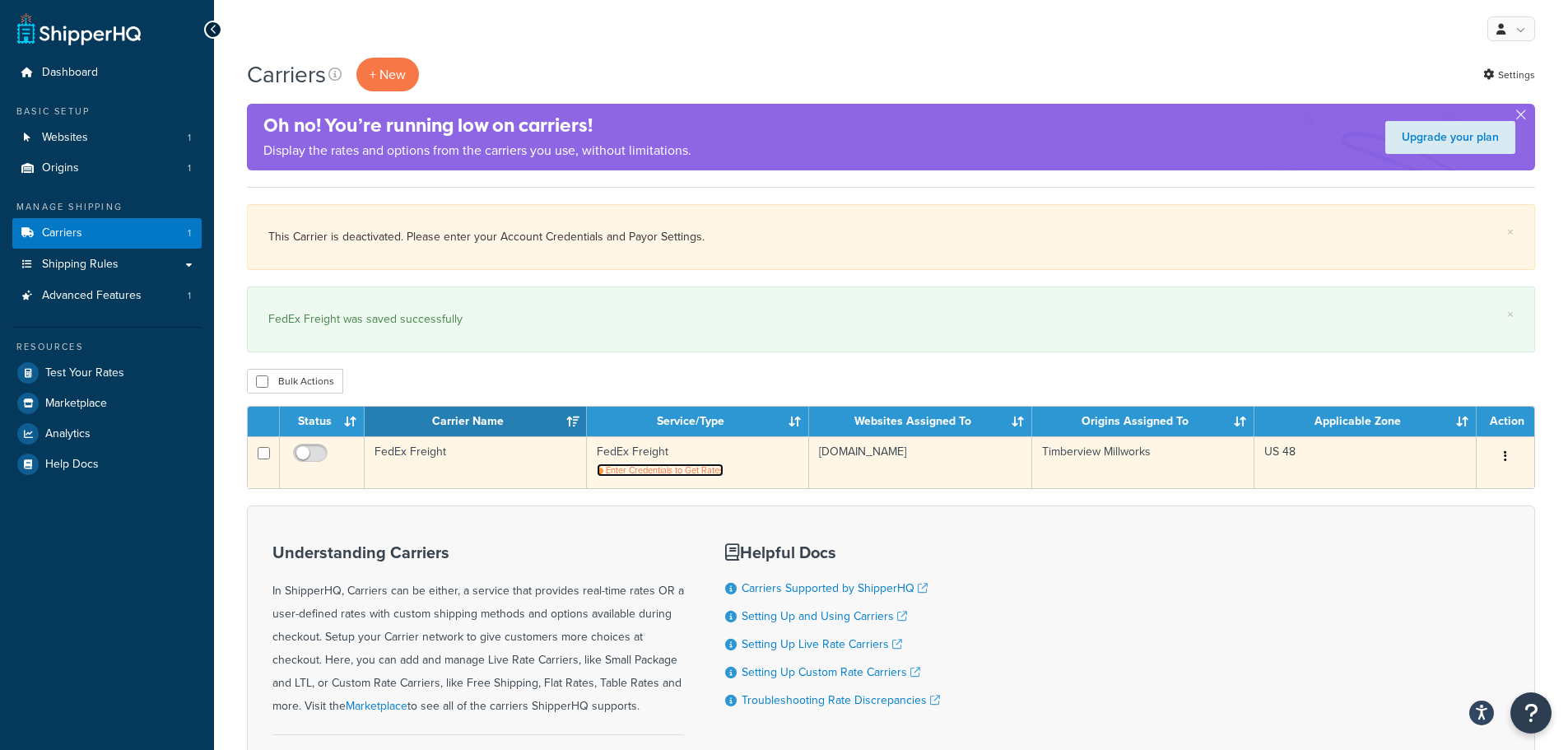
click at [659, 473] on span "Enter Credentials to Get Rates" at bounding box center [665, 470] width 118 height 13
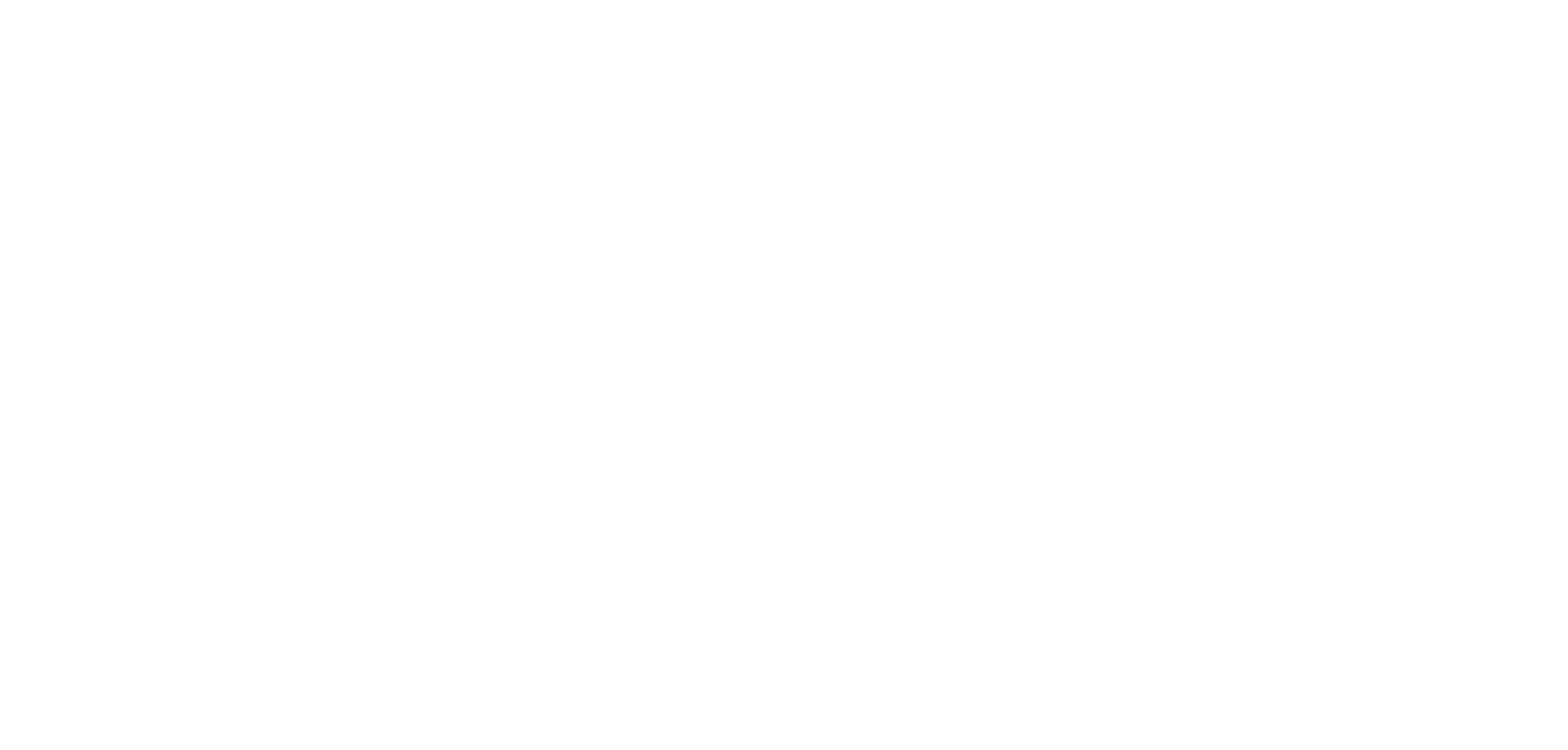
select select "fedExFreight"
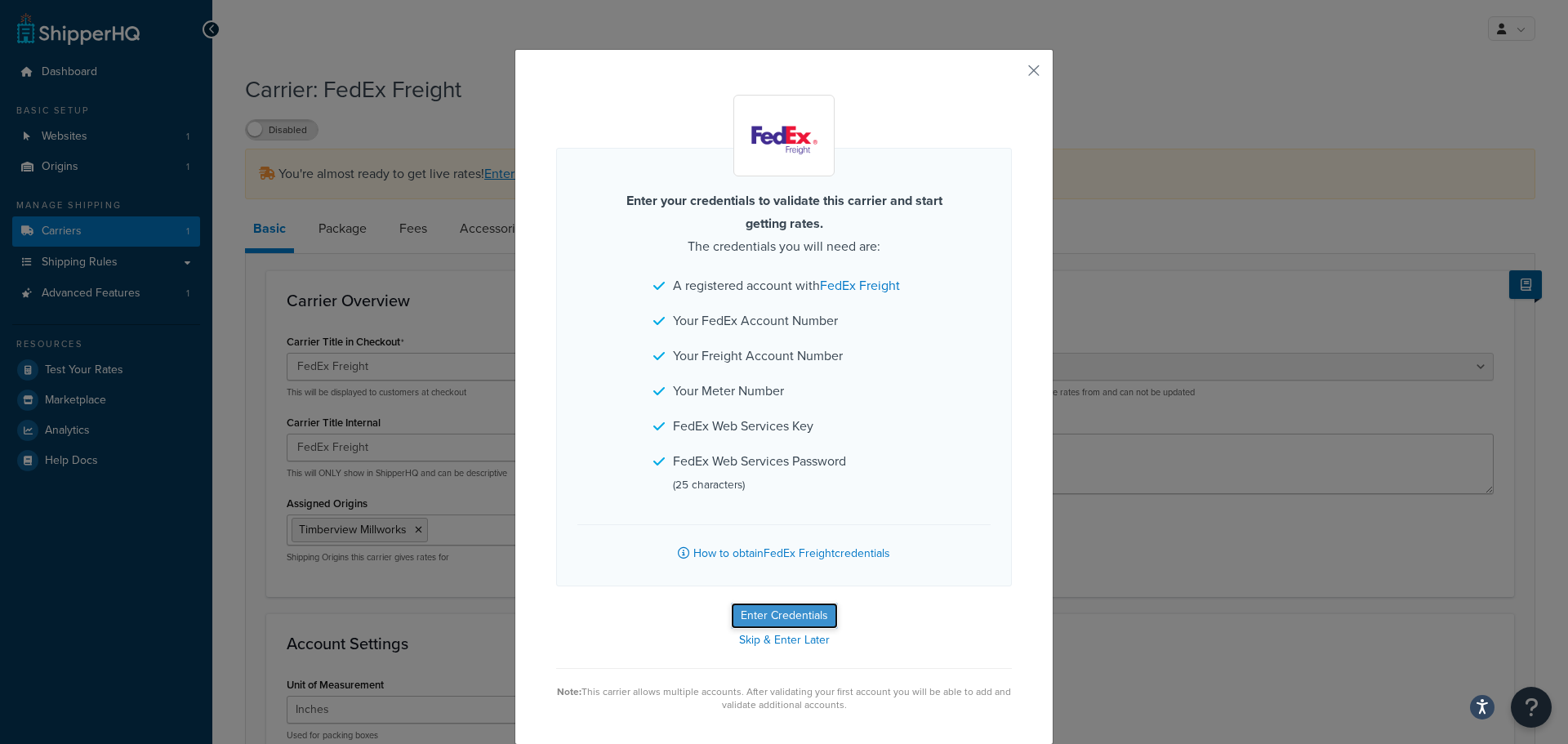
click at [804, 608] on button "Enter Credentials" at bounding box center [784, 615] width 107 height 26
select select "SKID"
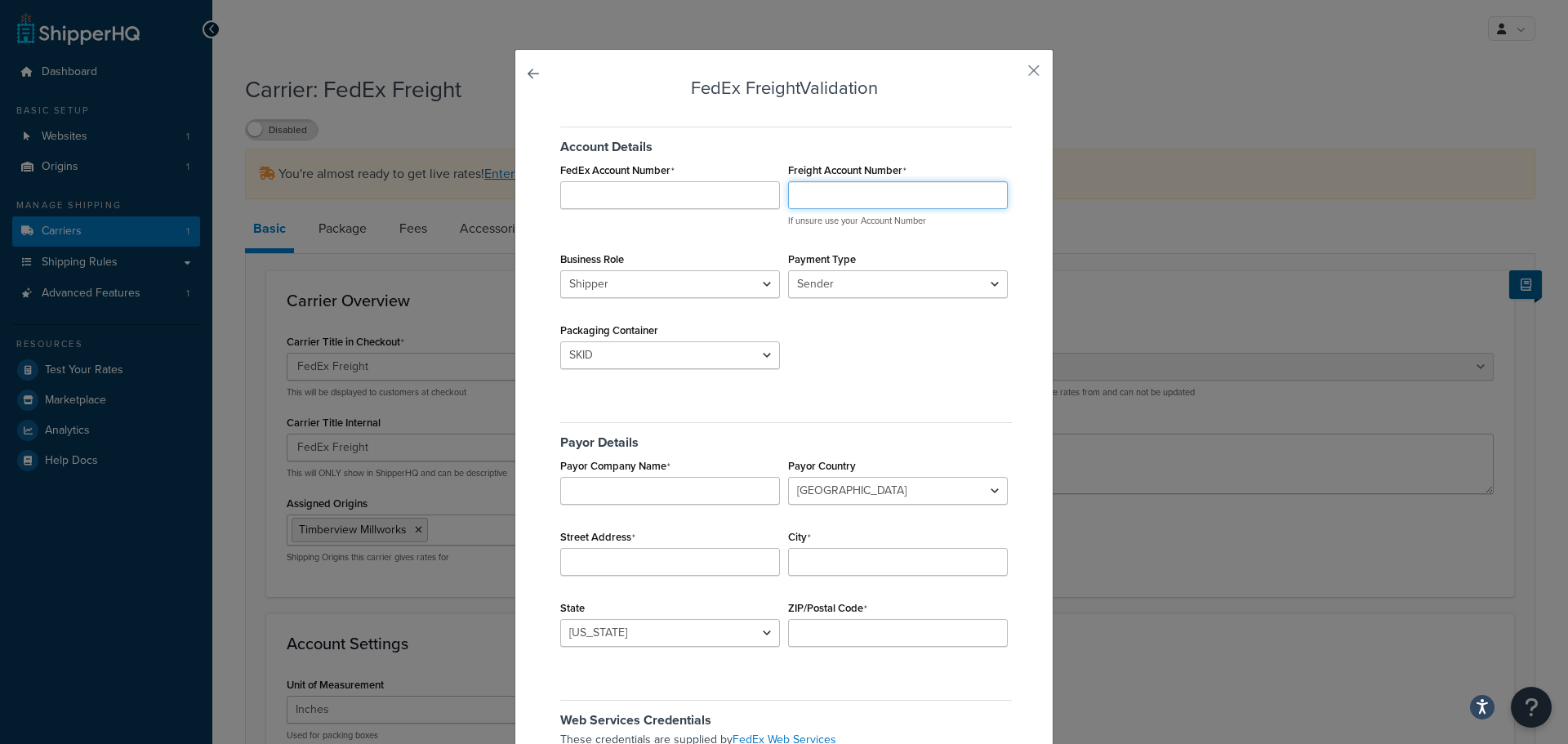
click at [816, 202] on input "Freight Account Number" at bounding box center [897, 195] width 219 height 28
type input "696201951"
click at [988, 282] on select "Sender Third Party" at bounding box center [897, 284] width 219 height 28
click at [764, 284] on select "Shipper Consignee" at bounding box center [670, 284] width 219 height 28
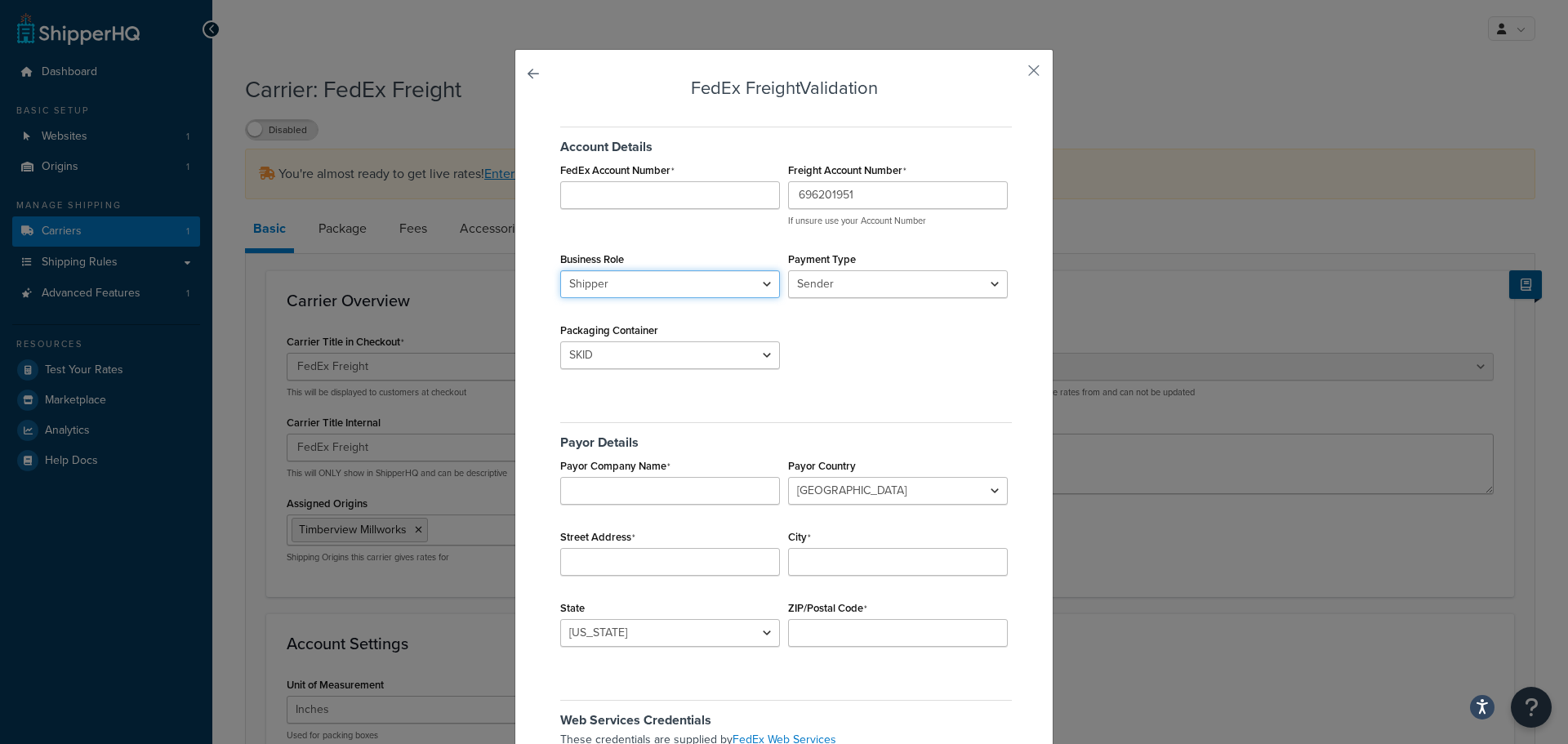
click at [764, 284] on select "Shipper Consignee" at bounding box center [670, 284] width 219 height 28
click at [758, 358] on select "BAG BARREL BASKET BOX BUCKET CARTON CASE CONTAINER CYLINDER ENVELOPE HAMPER OTH…" at bounding box center [670, 355] width 219 height 28
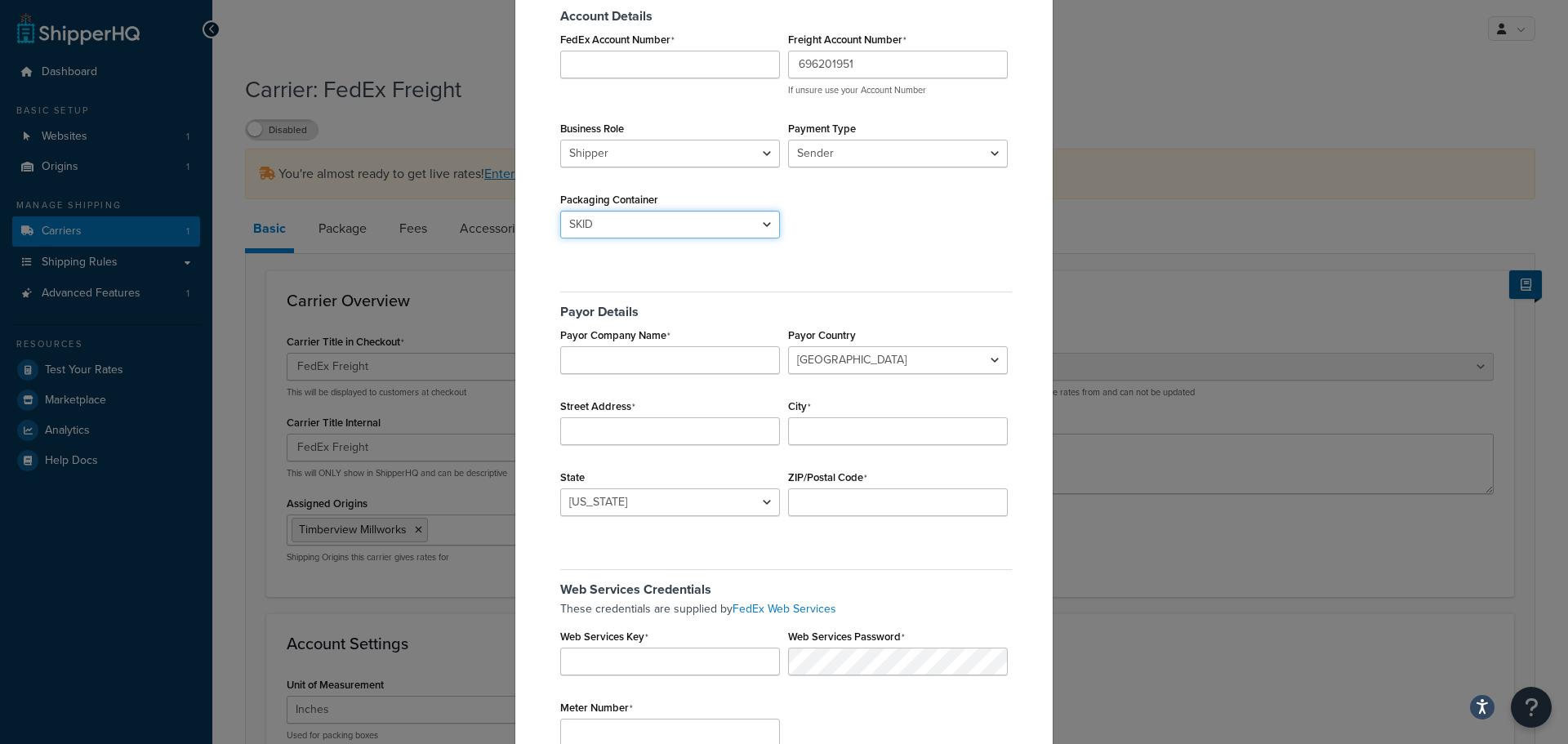
scroll to position [137, 0]
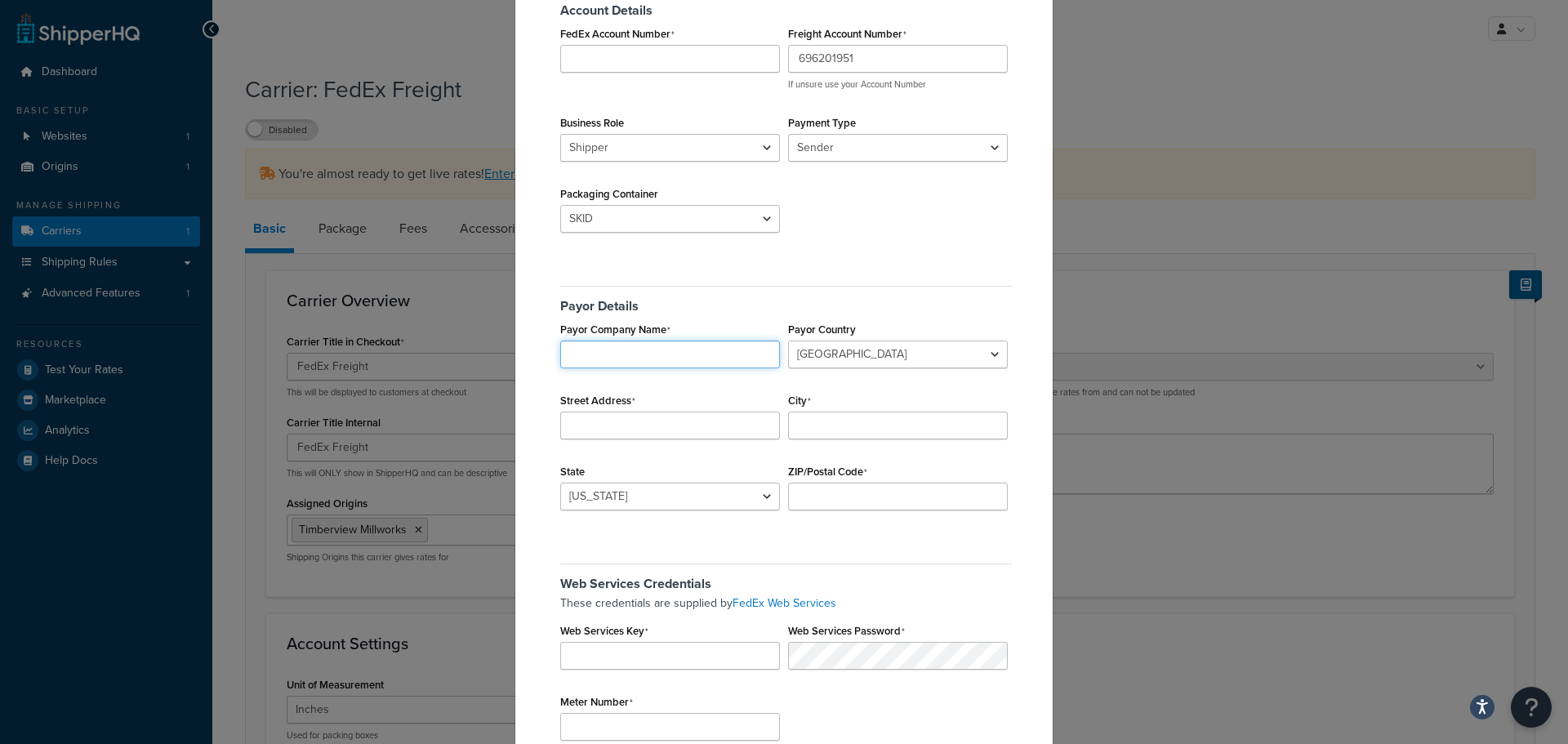
click at [583, 355] on input "Payor Company Name" at bounding box center [670, 354] width 219 height 28
type input "Vista Finishing"
click at [891, 356] on select "Canada Mexico United States" at bounding box center [897, 354] width 219 height 28
select select "US"
click at [788, 340] on select "Canada Mexico United States" at bounding box center [897, 354] width 219 height 28
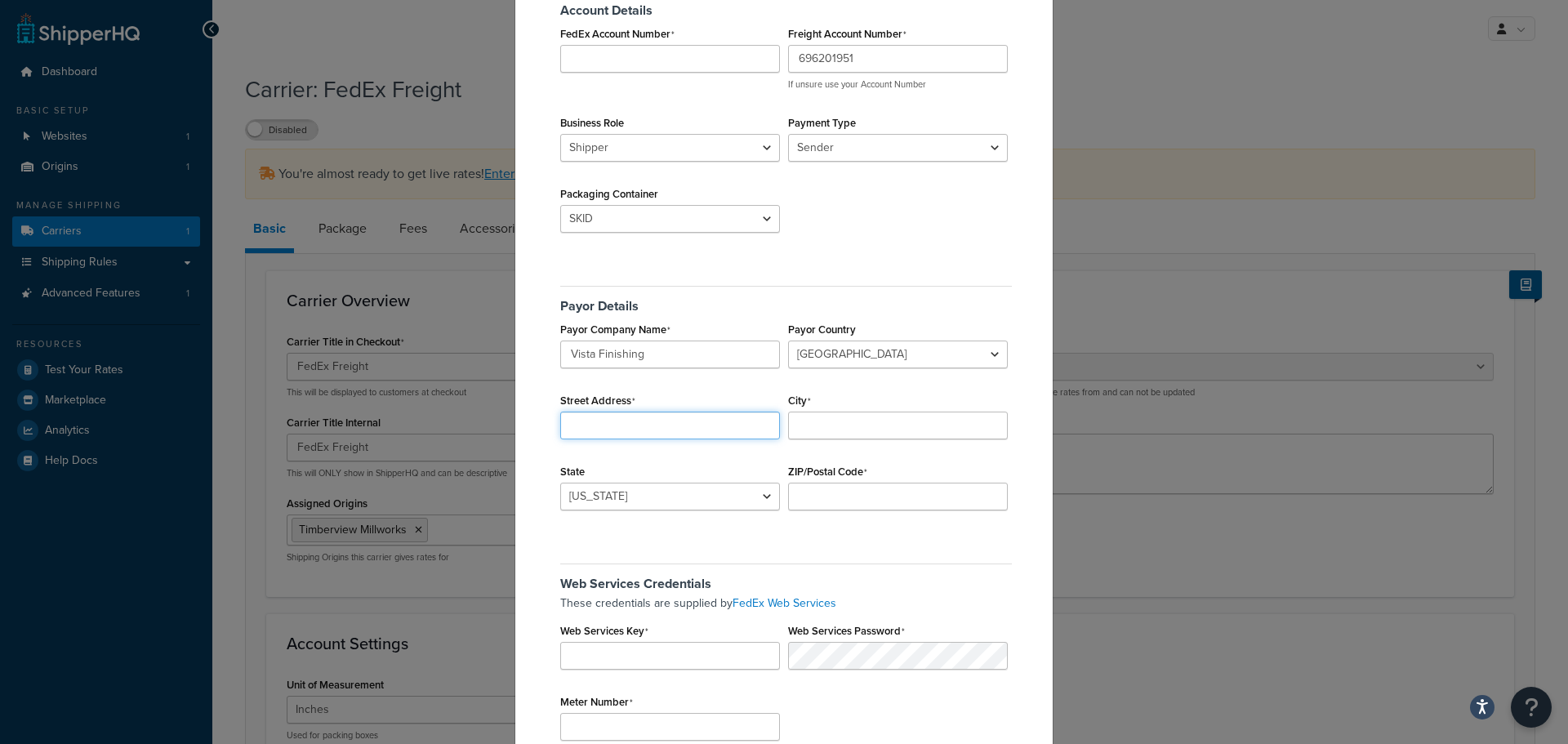
click at [678, 426] on input "Street Address" at bounding box center [670, 425] width 219 height 28
type input "5"
type input "2590 Deptford Dr"
click at [802, 417] on input "City" at bounding box center [897, 425] width 219 height 28
type input "Beachwood"
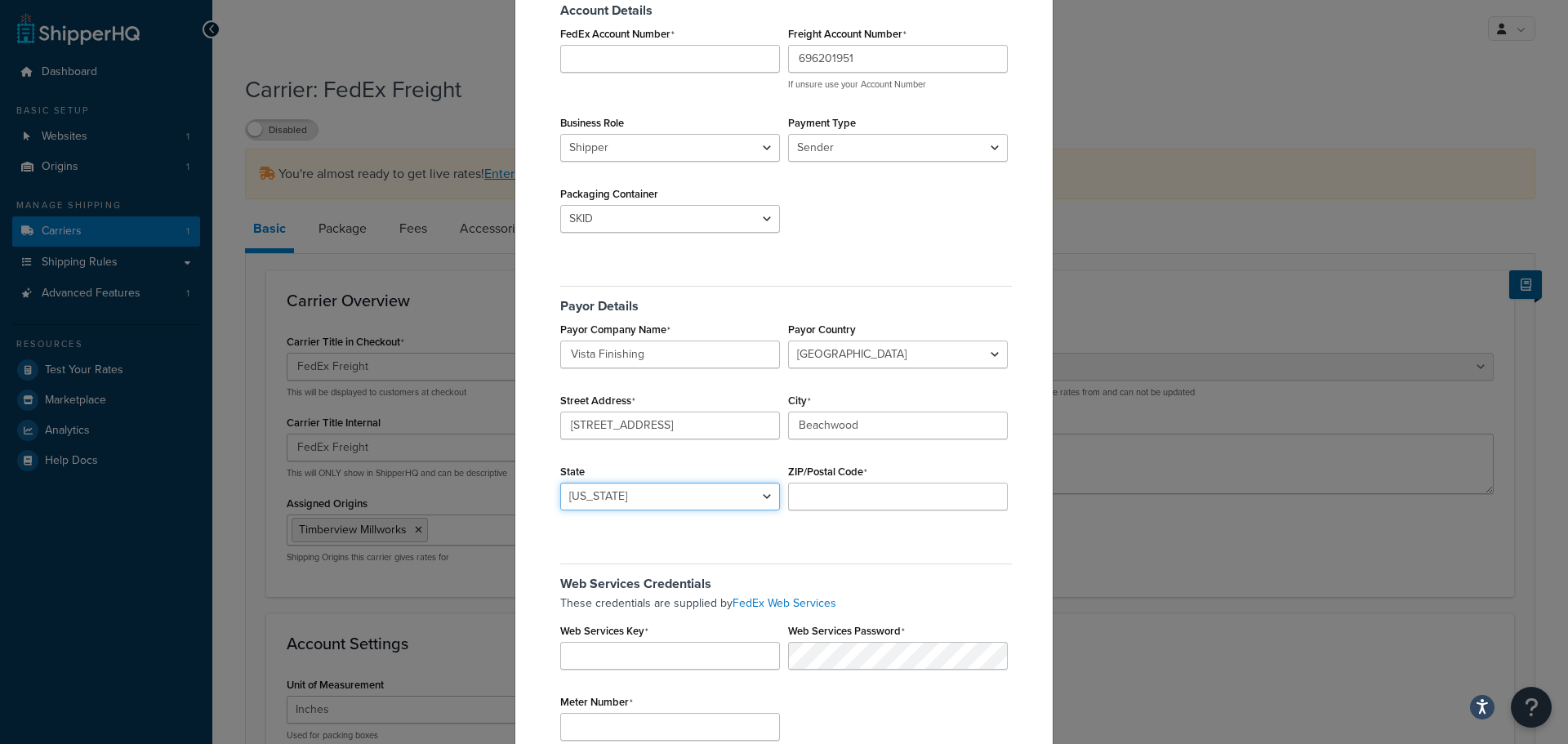
click at [730, 494] on select "Alabama Alaska American Samoa Arizona Arkansas Armed Forces Americas Armed Forc…" at bounding box center [670, 497] width 219 height 28
select select "OH"
click at [560, 483] on select "Alabama Alaska American Samoa Arizona Arkansas Armed Forces Americas Armed Forc…" at bounding box center [670, 497] width 219 height 28
click at [809, 491] on input "ZIP/Postal Code" at bounding box center [897, 497] width 219 height 28
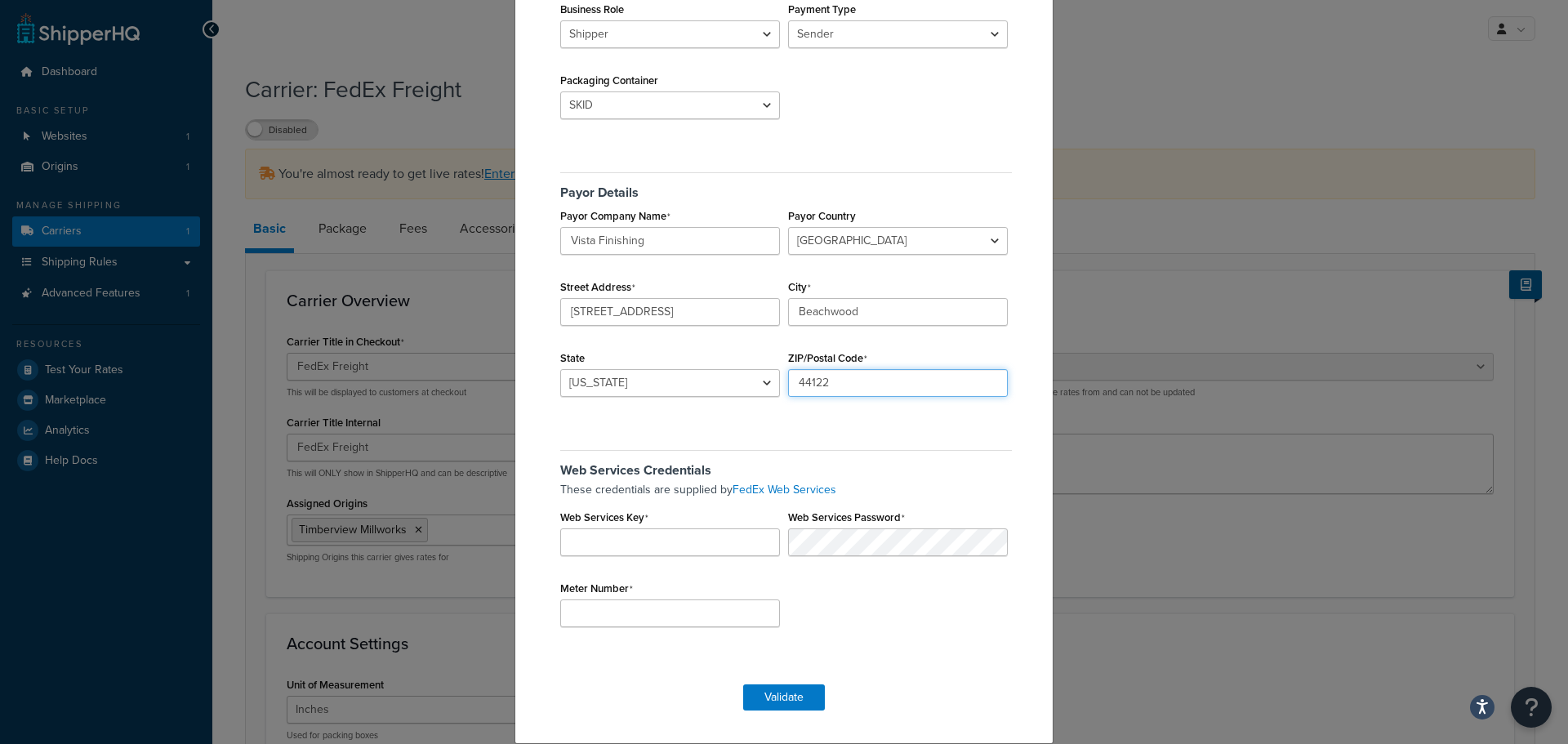
scroll to position [251, 0]
type input "44122"
click at [642, 537] on input "Web Services Key" at bounding box center [670, 542] width 219 height 28
paste input "BifMd4yLZI1nEQKQ"
type input "BifMd4yLZI1nEQKQ"
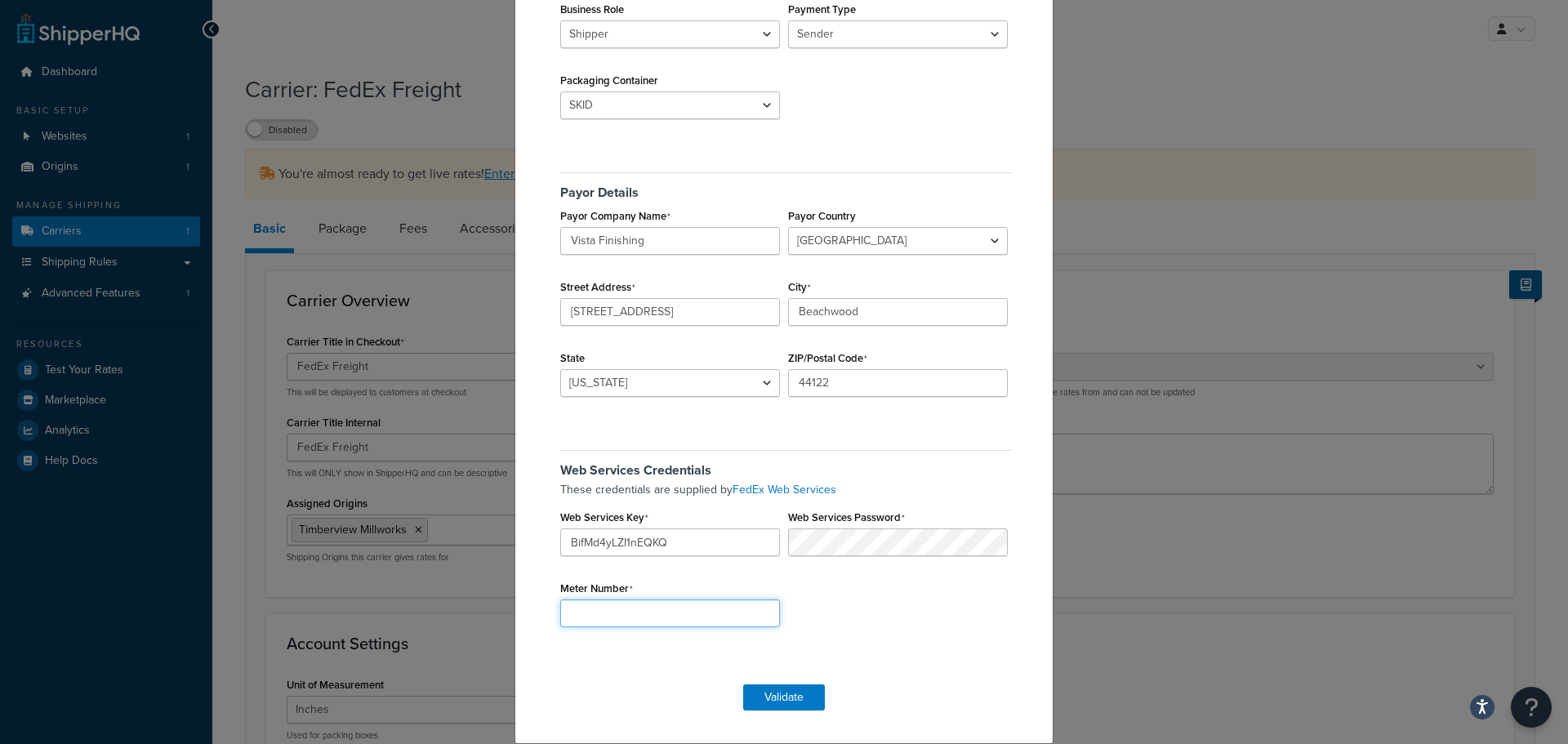
click at [632, 612] on input "Meter Number" at bounding box center [670, 613] width 219 height 28
type input "264970669"
click at [783, 702] on button "Validate" at bounding box center [784, 697] width 82 height 26
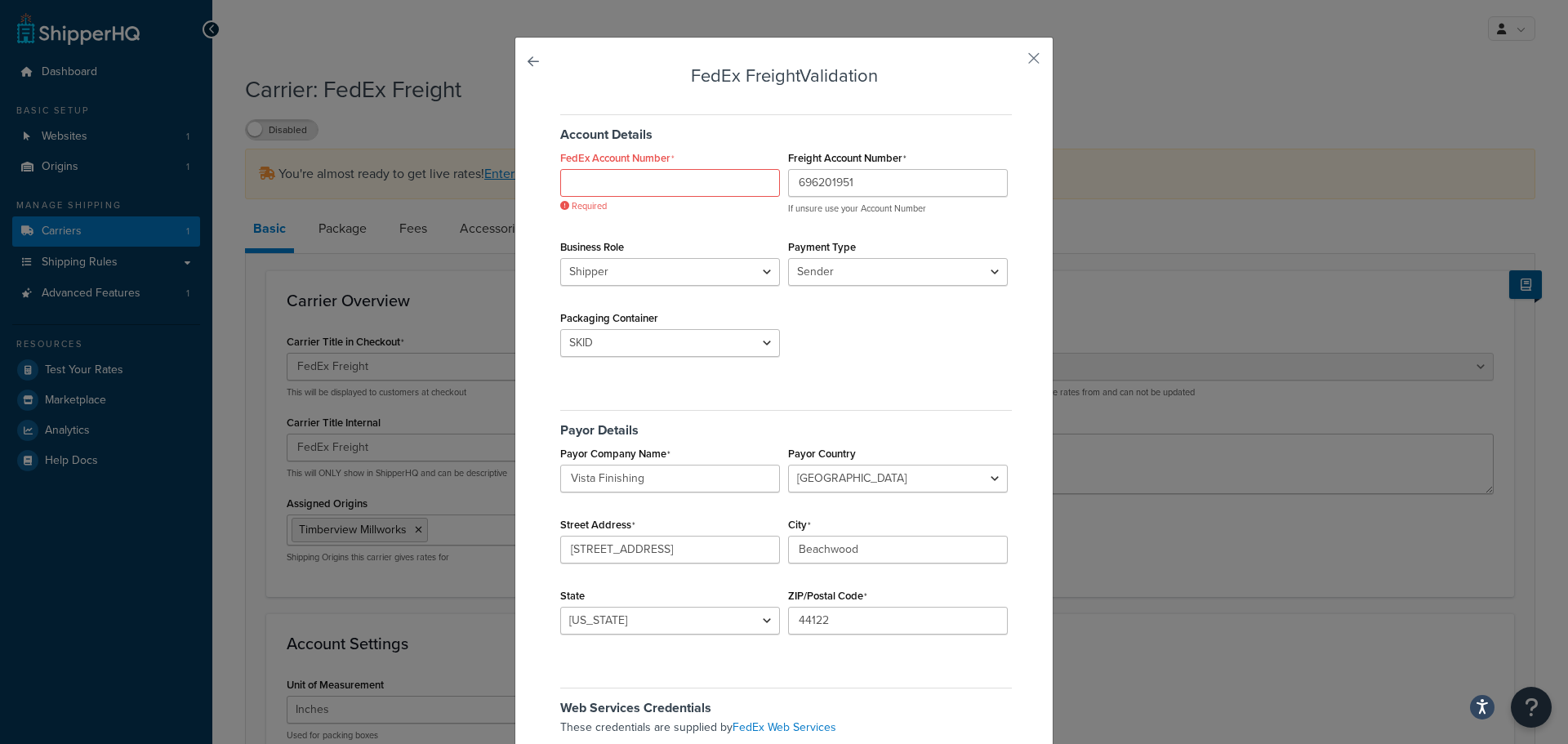
scroll to position [0, 0]
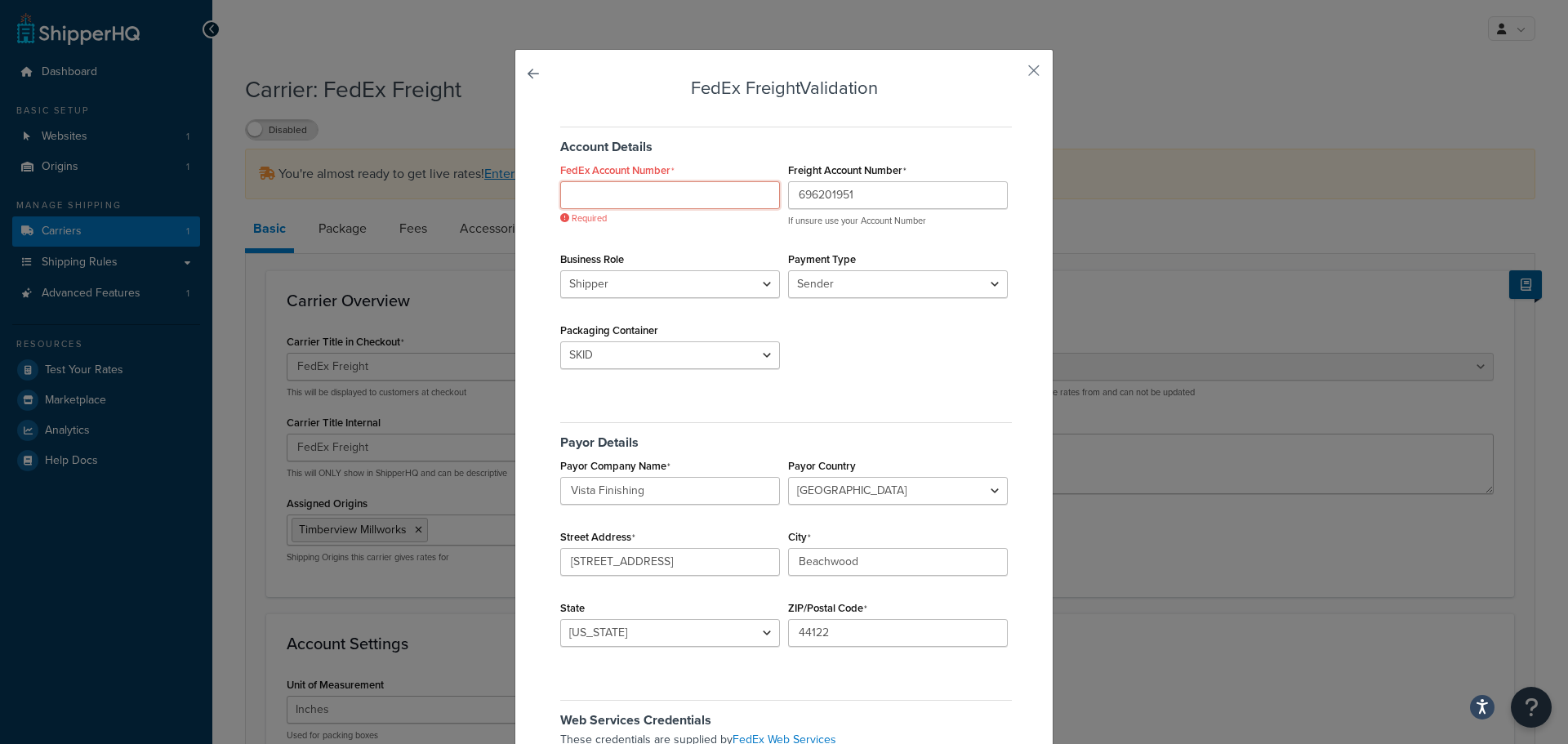
click at [587, 201] on input "FedEx Account Number" at bounding box center [670, 195] width 219 height 28
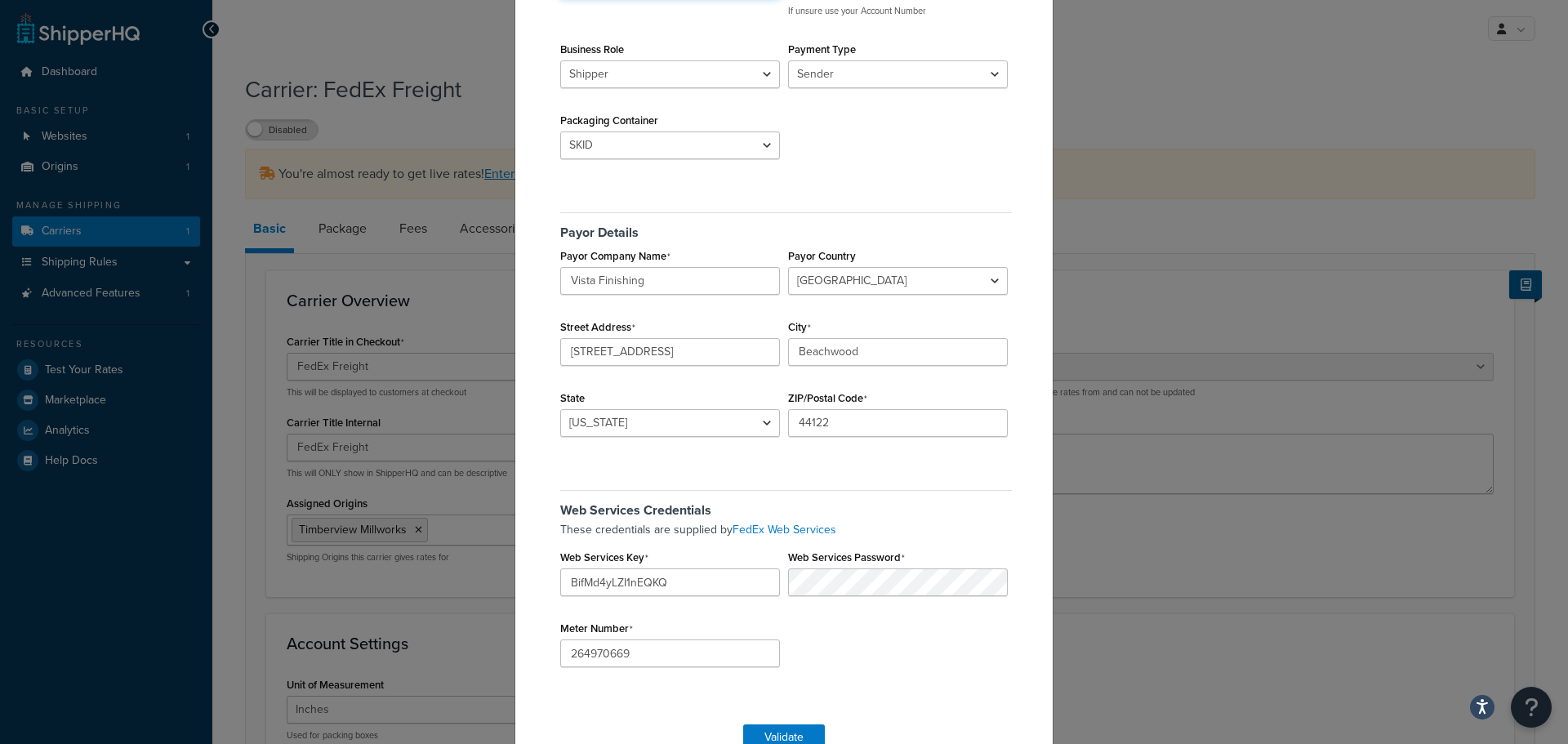
scroll to position [251, 0]
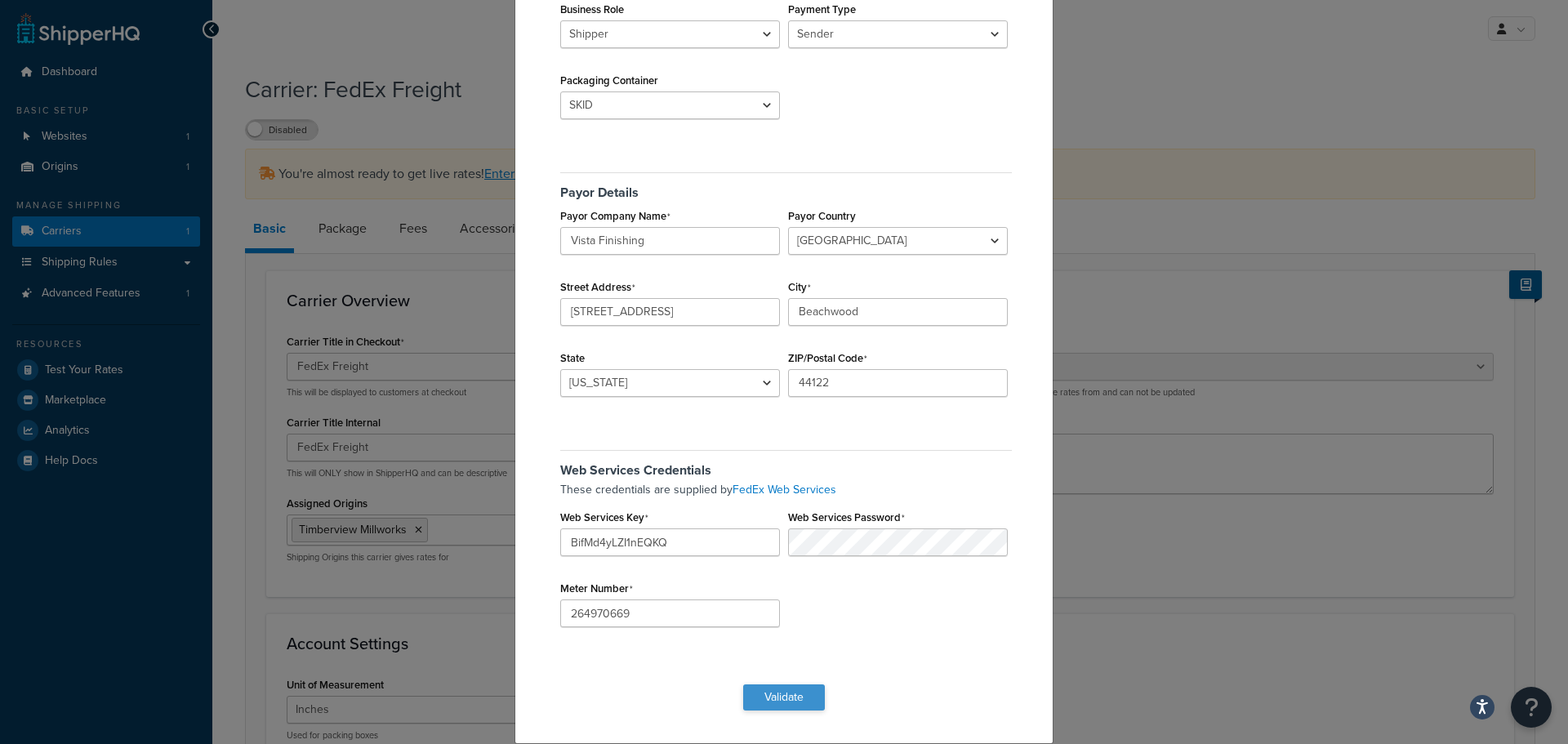
type input "696201951"
click at [812, 696] on button "Validate" at bounding box center [784, 697] width 82 height 26
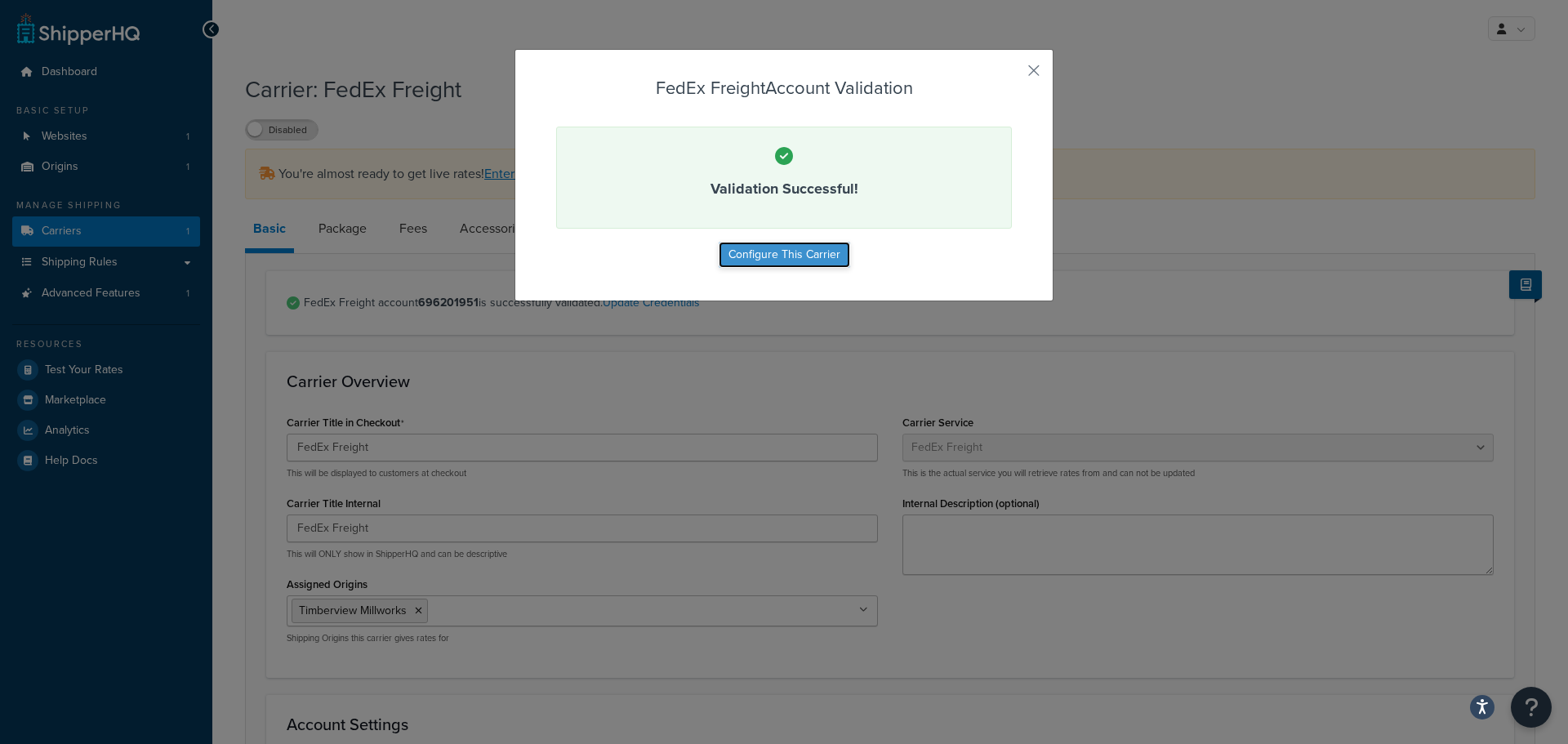
click at [739, 248] on button "Configure This Carrier" at bounding box center [784, 254] width 131 height 26
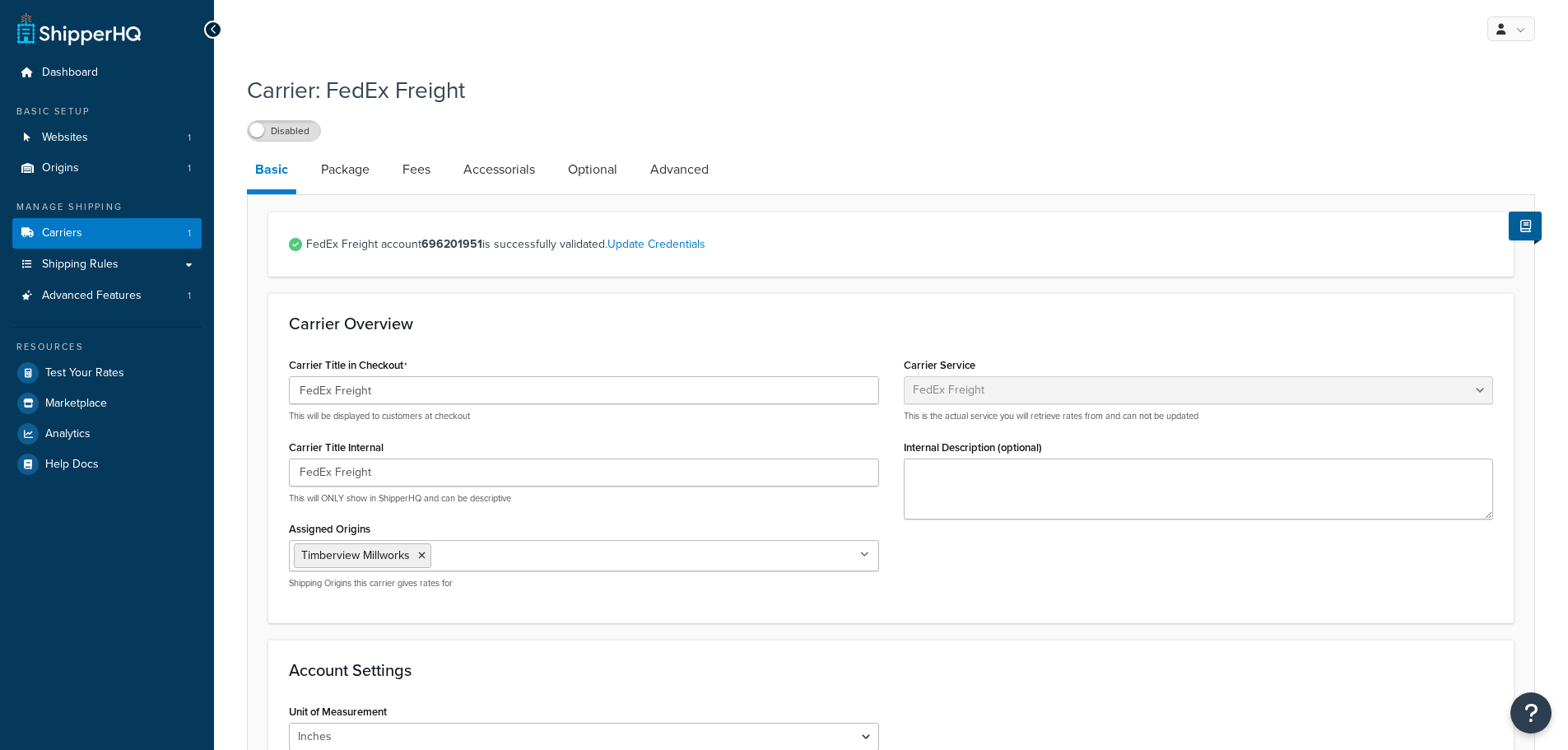
select select "fedExFreight"
click at [341, 179] on link "Package" at bounding box center [346, 169] width 65 height 40
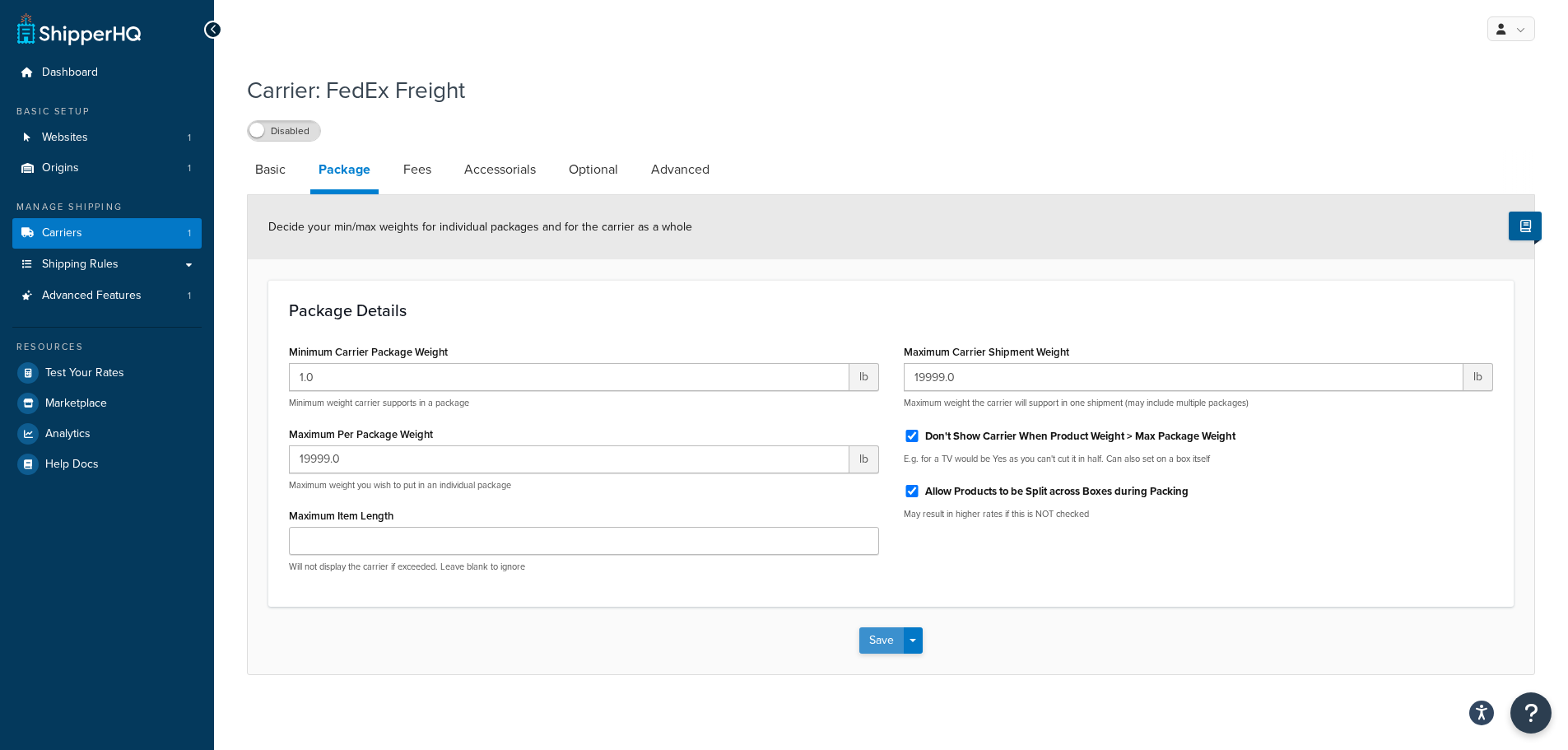
click at [880, 643] on button "Save" at bounding box center [881, 640] width 45 height 27
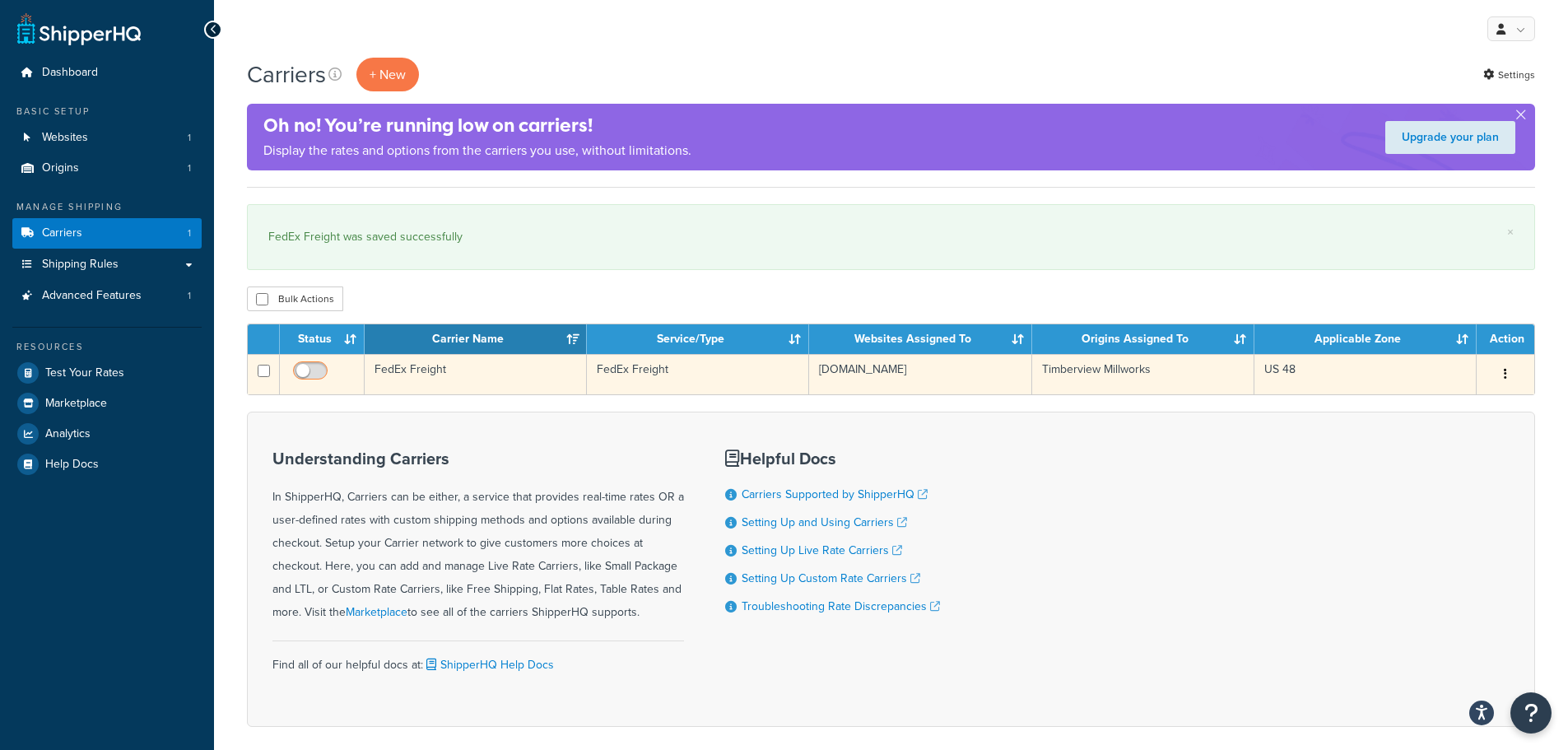
click at [316, 371] on input "checkbox" at bounding box center [312, 375] width 46 height 21
checkbox input "true"
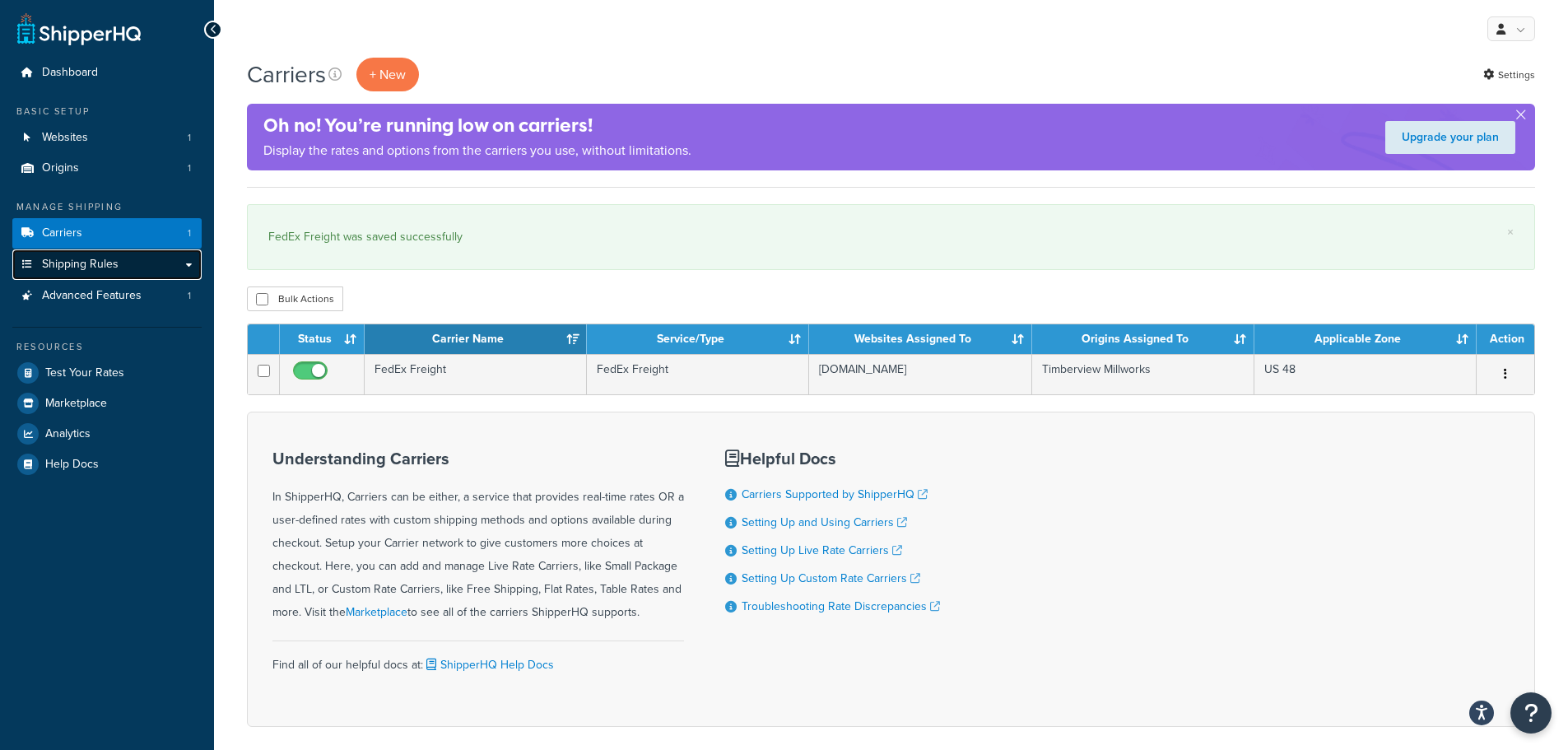
click at [106, 268] on span "Shipping Rules" at bounding box center [80, 265] width 77 height 14
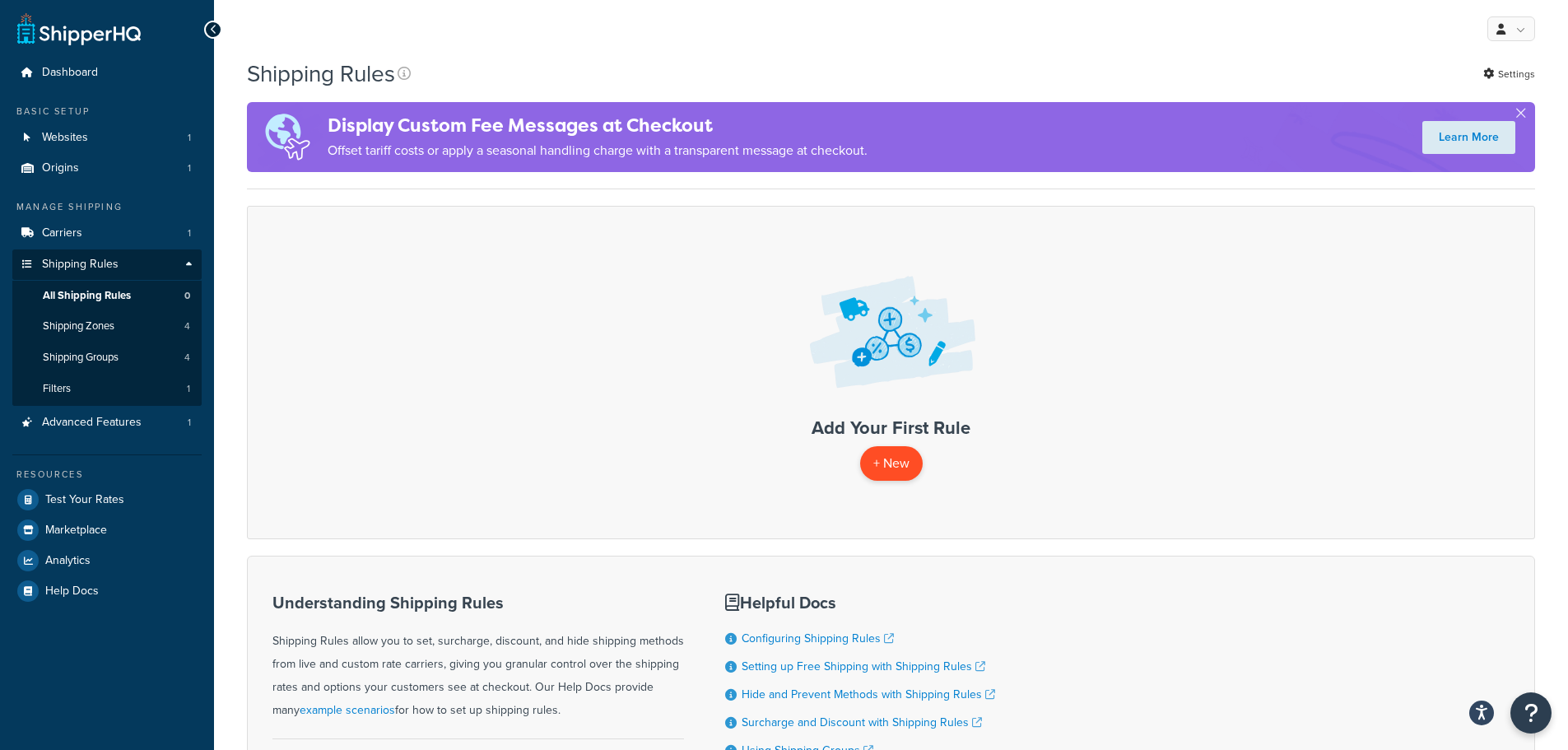
click at [903, 463] on p "+ New" at bounding box center [891, 463] width 63 height 34
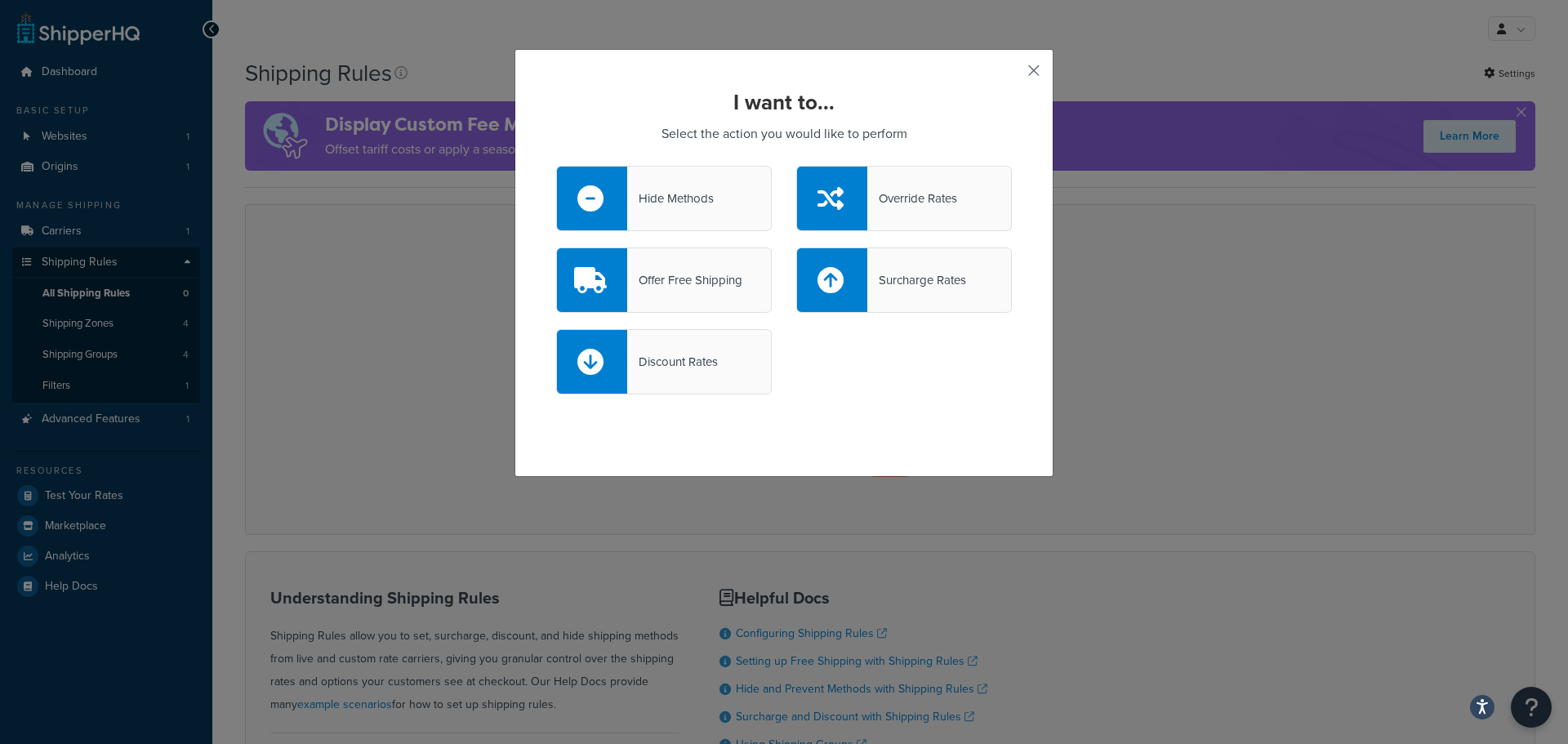
click at [1012, 74] on button "button" at bounding box center [1009, 76] width 4 height 4
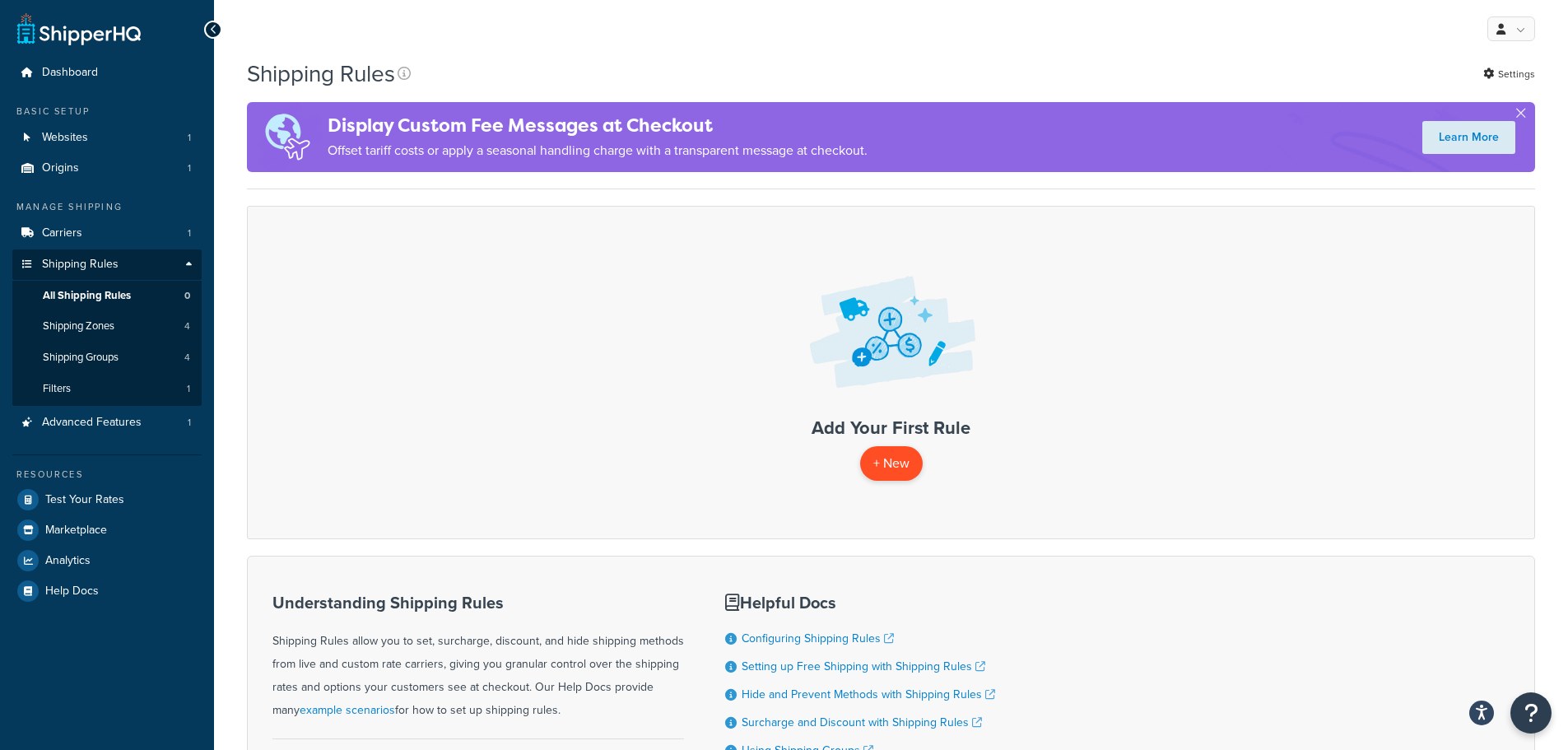
click at [895, 474] on p "+ New" at bounding box center [891, 463] width 63 height 34
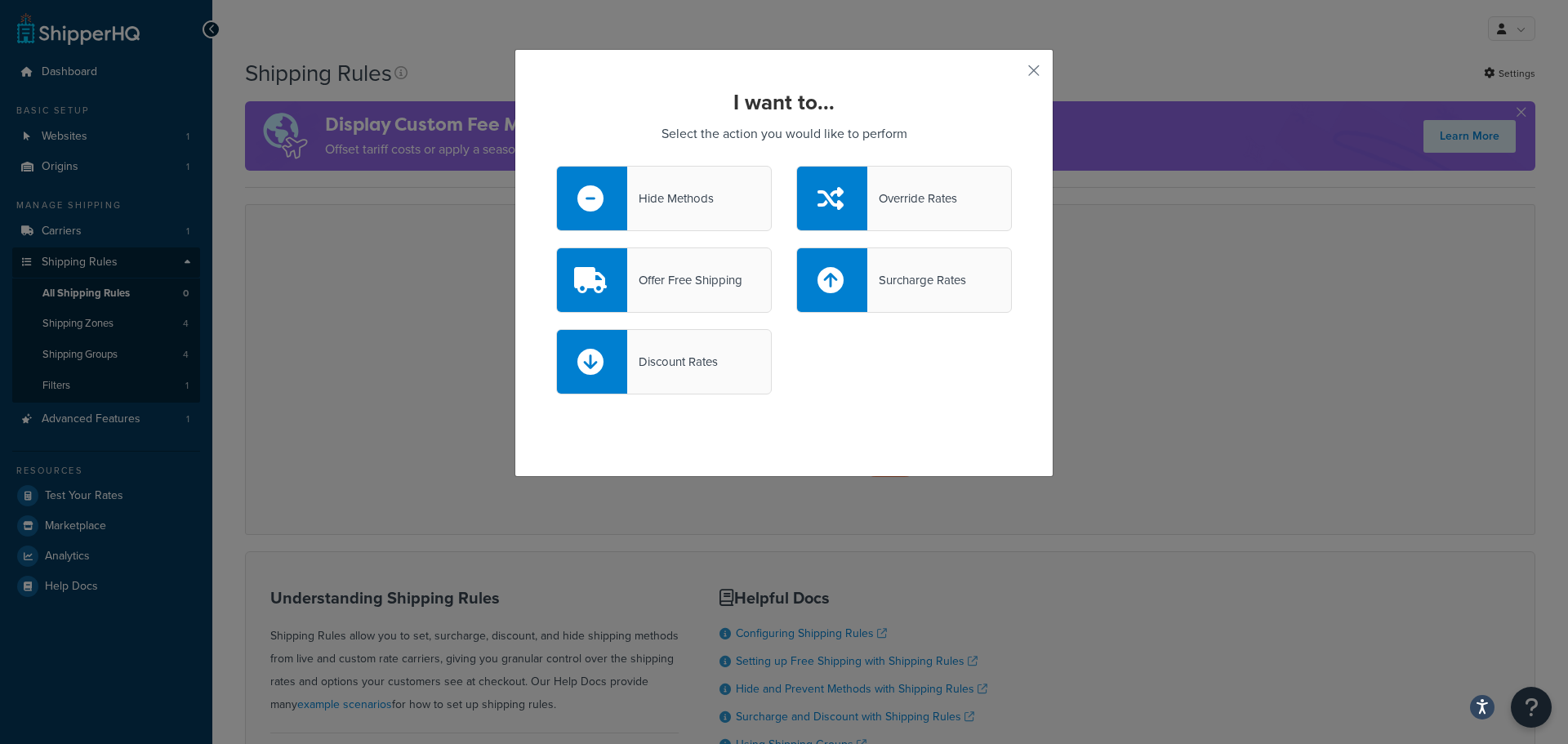
click at [677, 277] on div "Offer Free Shipping" at bounding box center [684, 280] width 115 height 23
click at [0, 0] on input "Offer Free Shipping" at bounding box center [0, 0] width 0 height 0
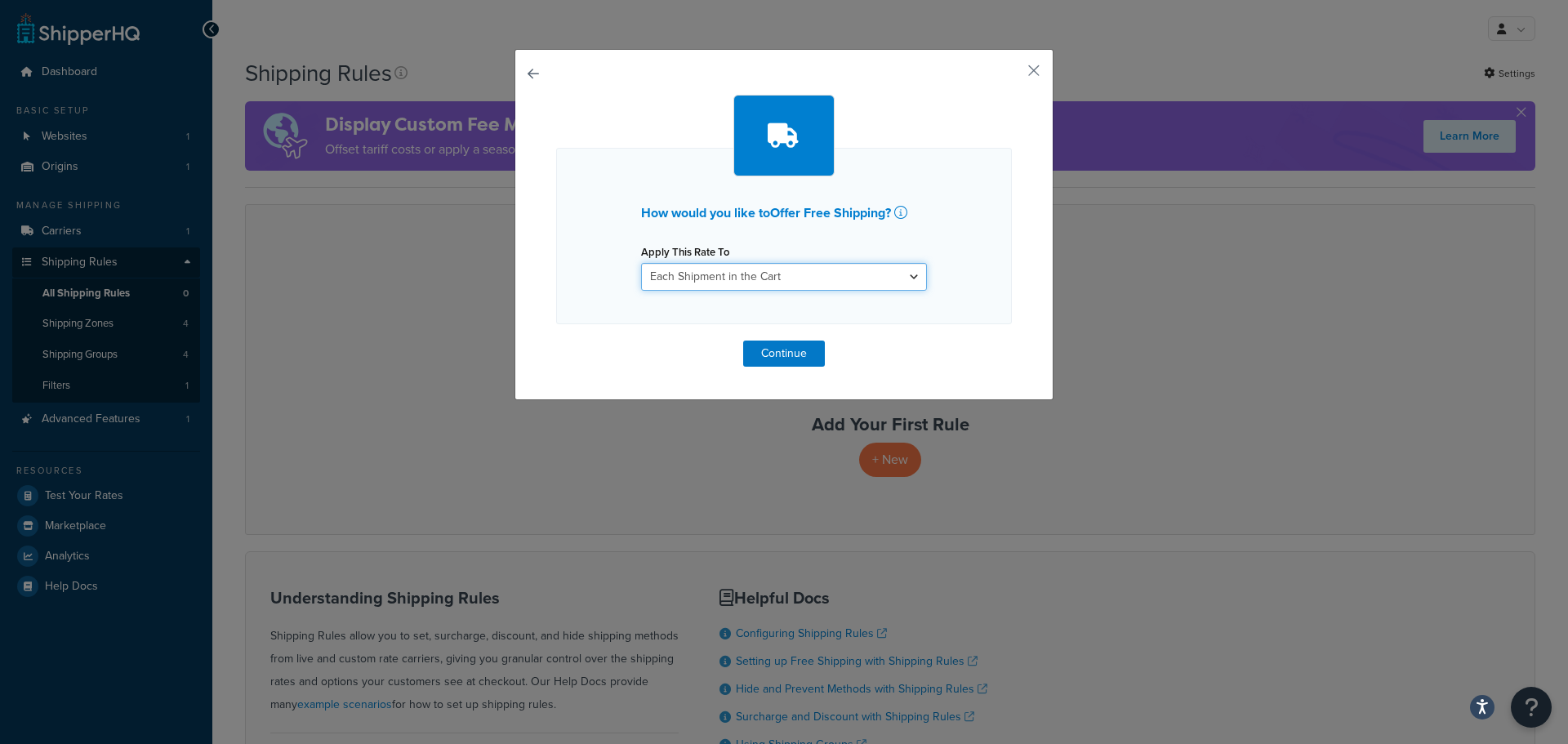
click at [706, 281] on select "Each Shipment in the Cart Each Shipping Group in the Cart Each Item within a Sh…" at bounding box center [783, 276] width 286 height 28
click at [794, 352] on button "Continue" at bounding box center [784, 353] width 82 height 26
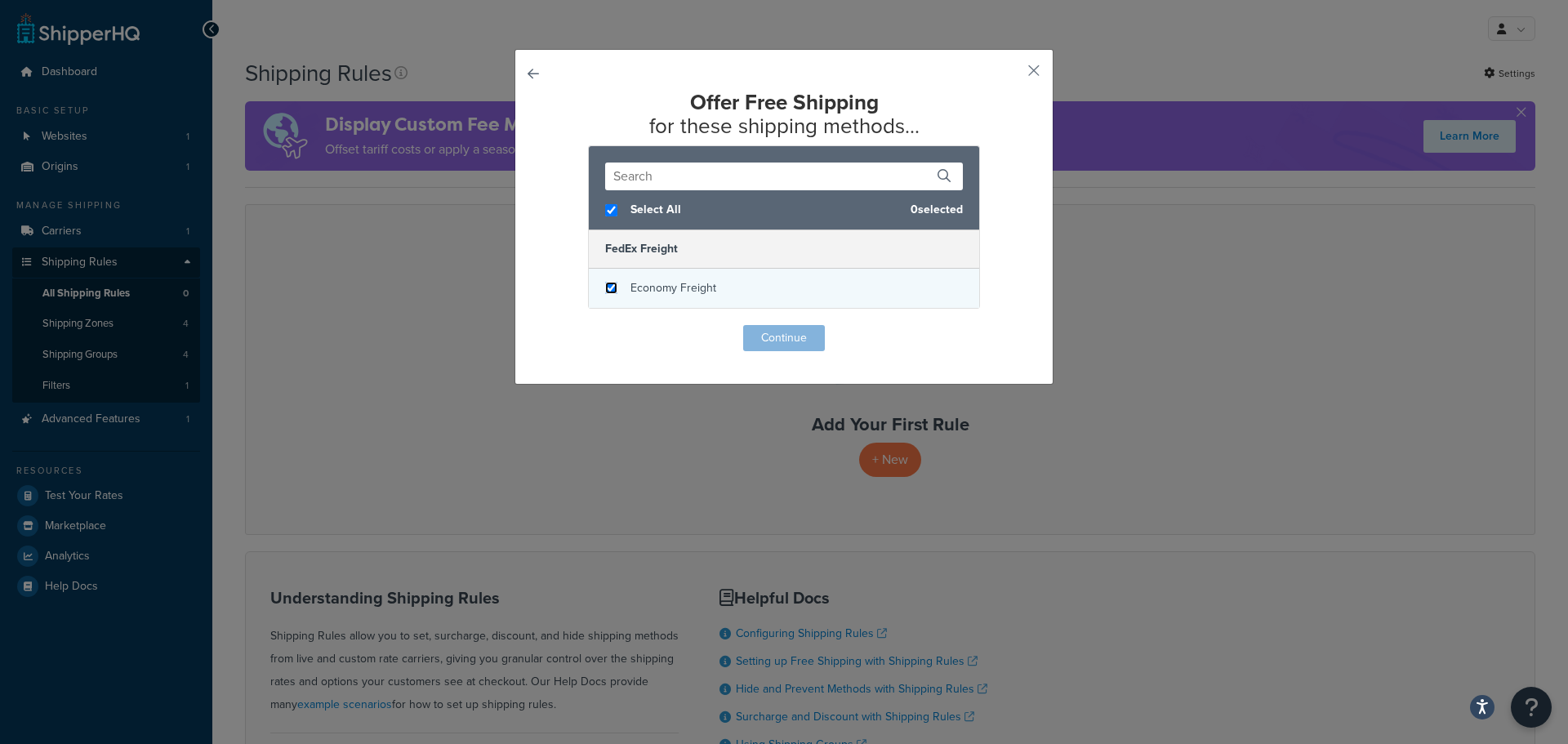
checkbox input "true"
click at [609, 294] on input "checkbox" at bounding box center [611, 288] width 12 height 12
checkbox input "true"
click at [759, 335] on button "Continue" at bounding box center [784, 338] width 82 height 26
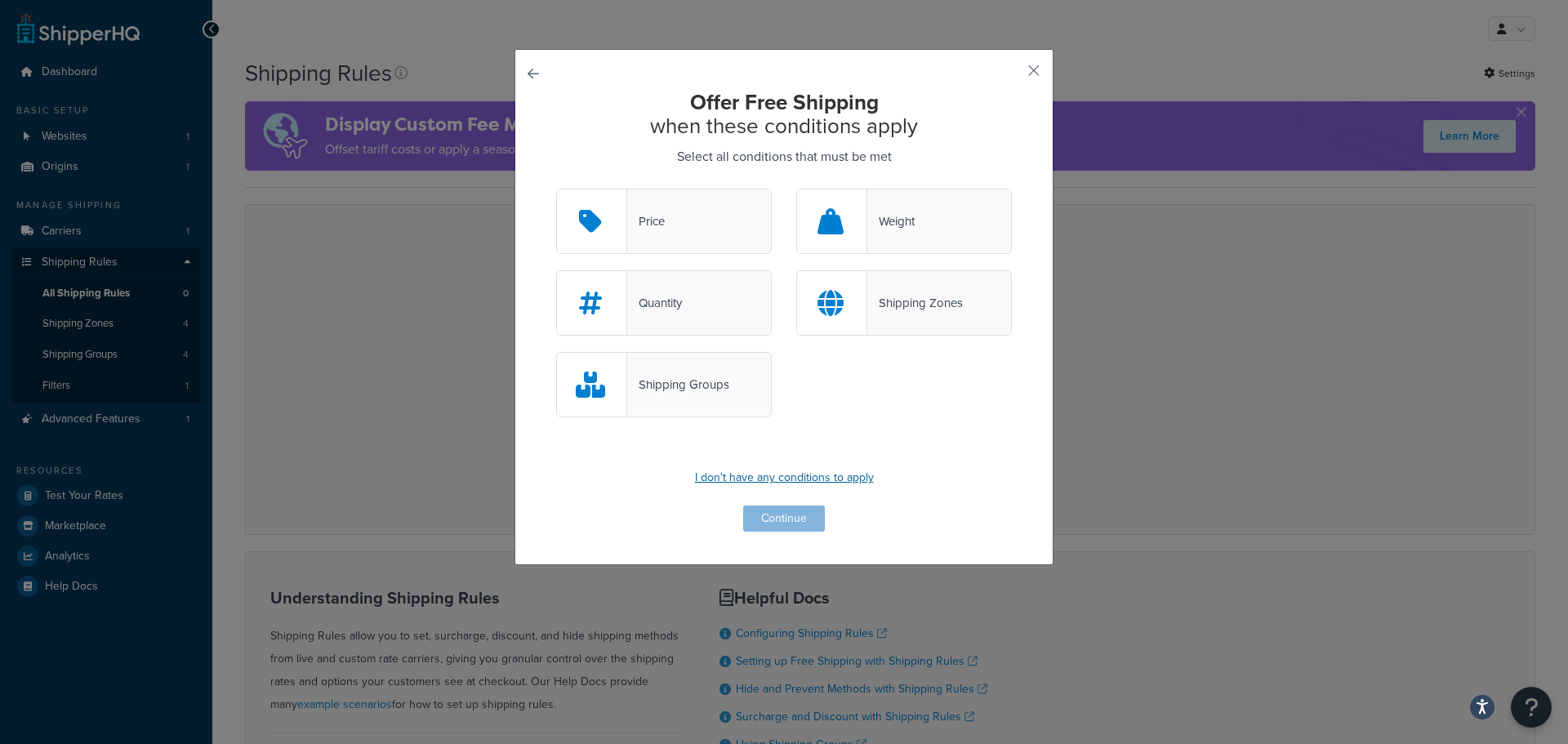
click at [781, 474] on p "I don't have any conditions to apply" at bounding box center [784, 478] width 456 height 23
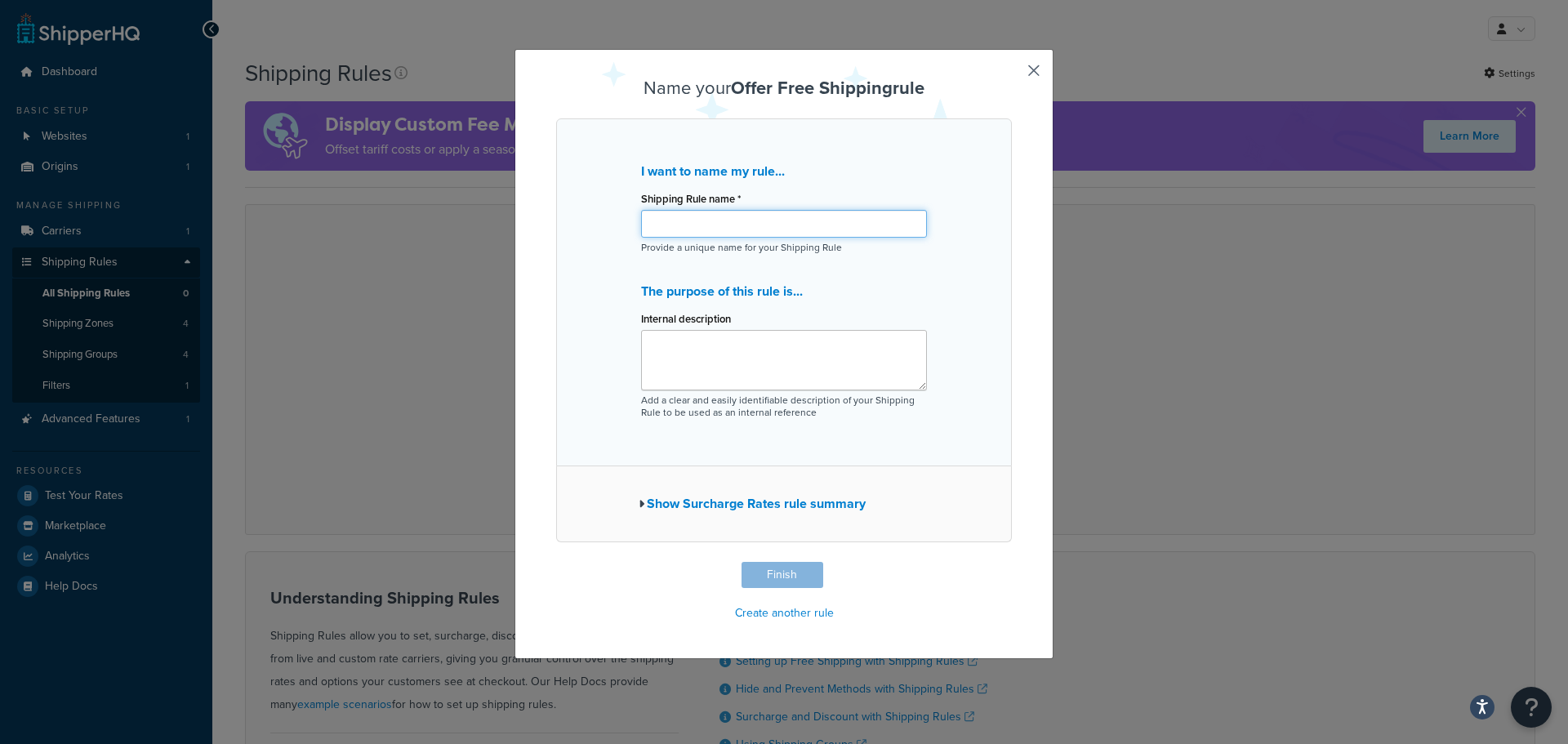
click at [646, 227] on input "Shipping Rule name *" at bounding box center [783, 224] width 286 height 28
click at [625, 325] on div "I want to name my rule... Shipping Rule name * Provide a unique name for your S…" at bounding box center [784, 293] width 456 height 348
click at [660, 224] on input "Shipping Rule name *" at bounding box center [783, 224] width 286 height 28
type input "FedEx Freight"
click at [697, 370] on textarea "Internal description" at bounding box center [783, 360] width 286 height 61
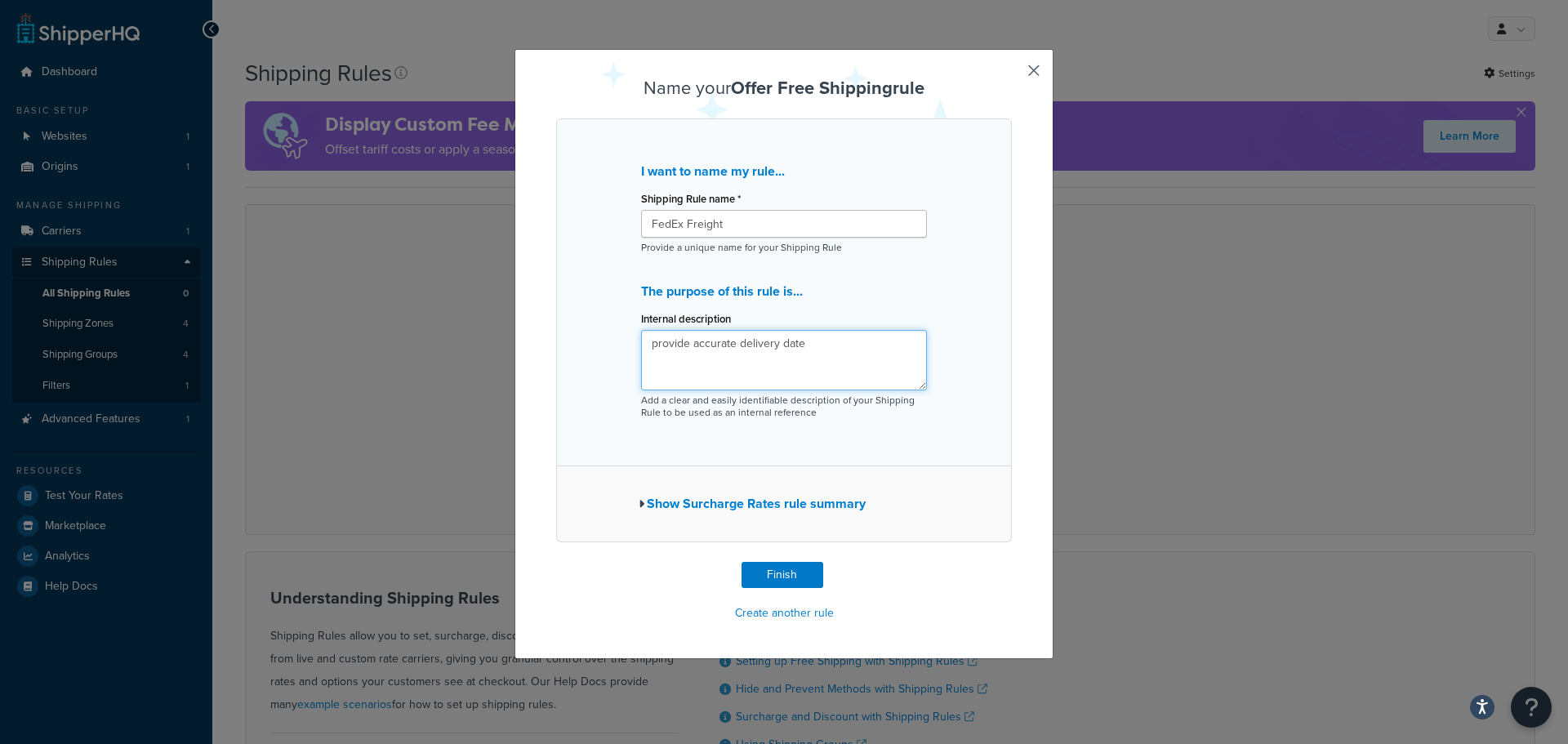
type textarea "provide accurate delivery date"
click at [639, 503] on icon "button" at bounding box center [642, 503] width 6 height 11
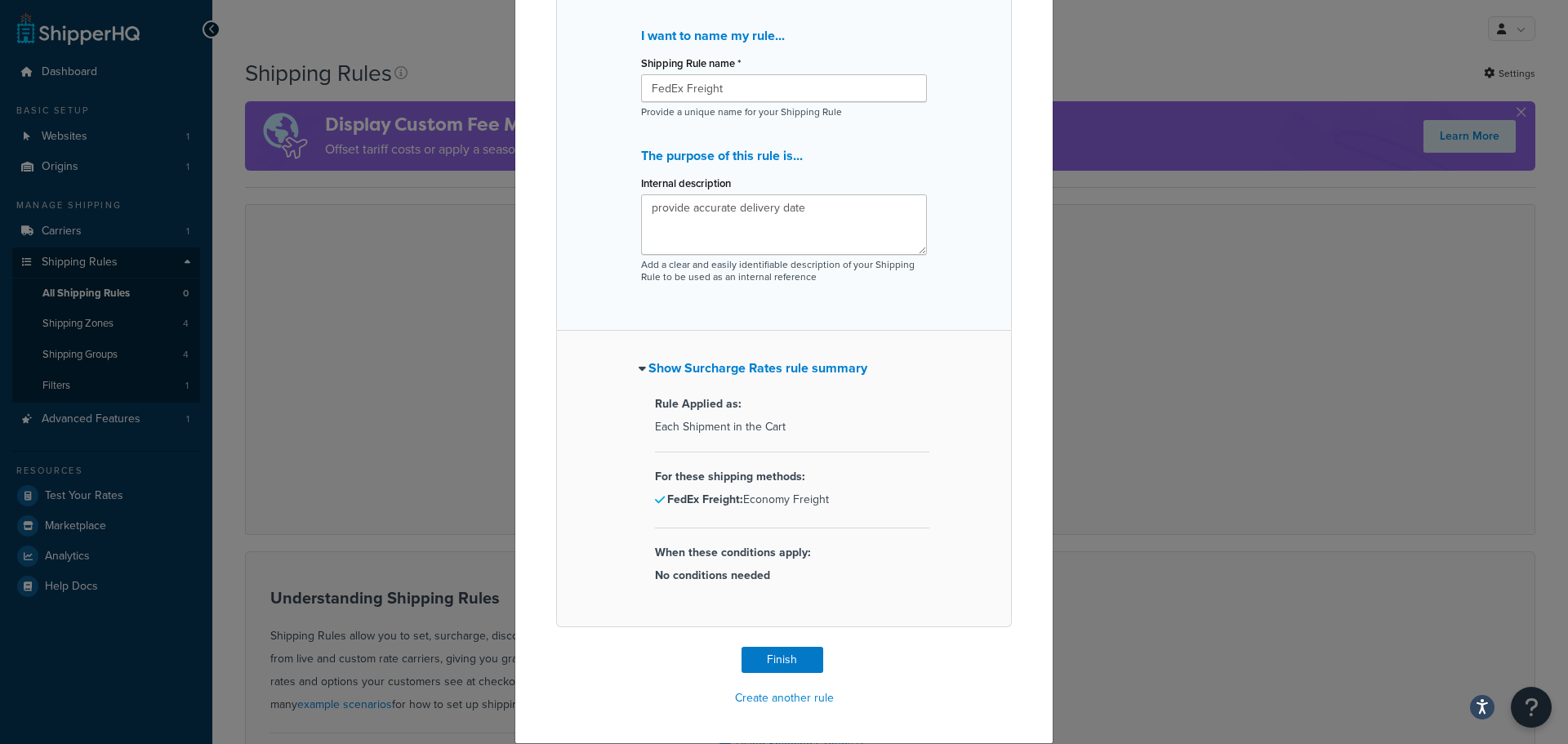
scroll to position [138, 0]
click at [799, 660] on button "Finish" at bounding box center [782, 660] width 82 height 26
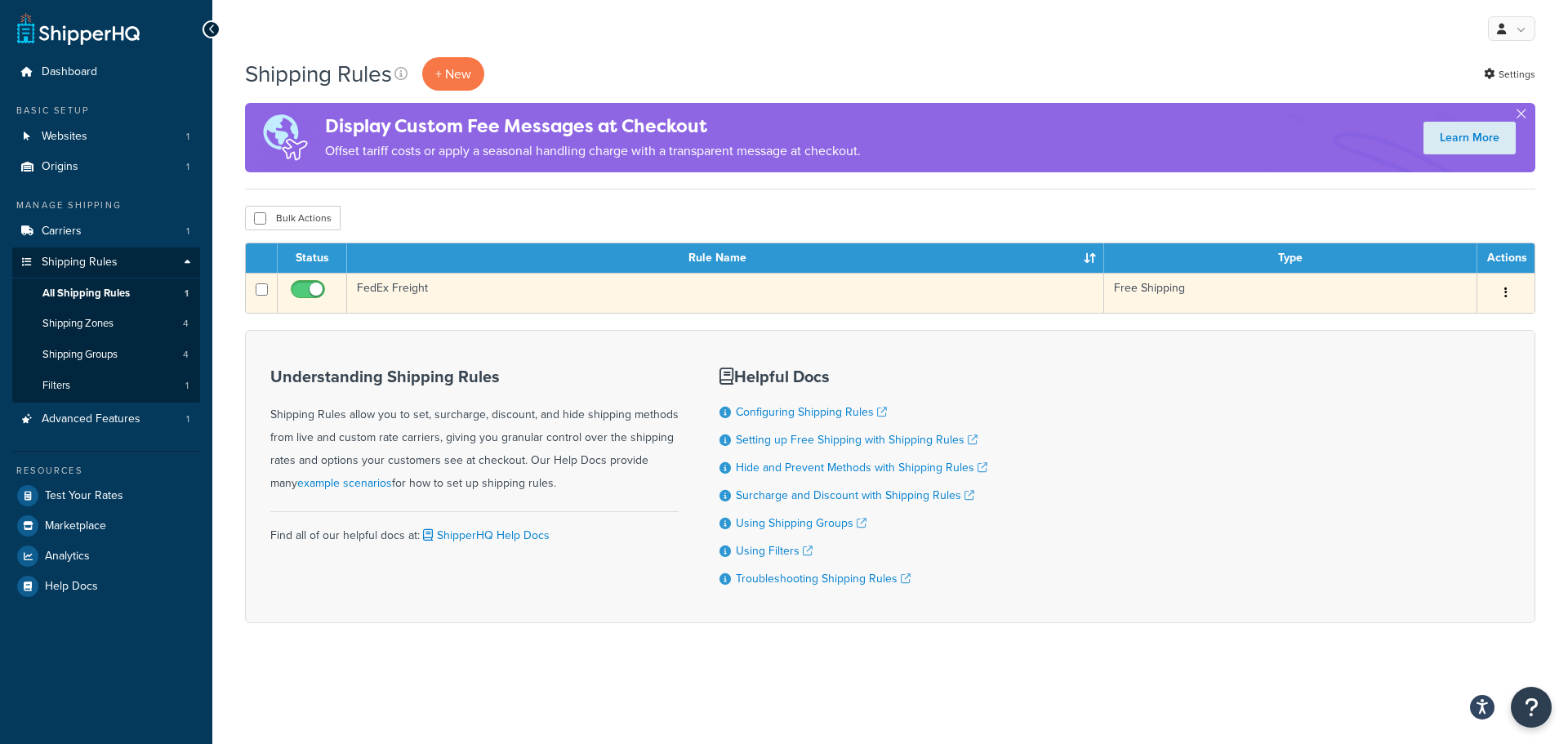
click at [1507, 287] on button "button" at bounding box center [1506, 293] width 23 height 26
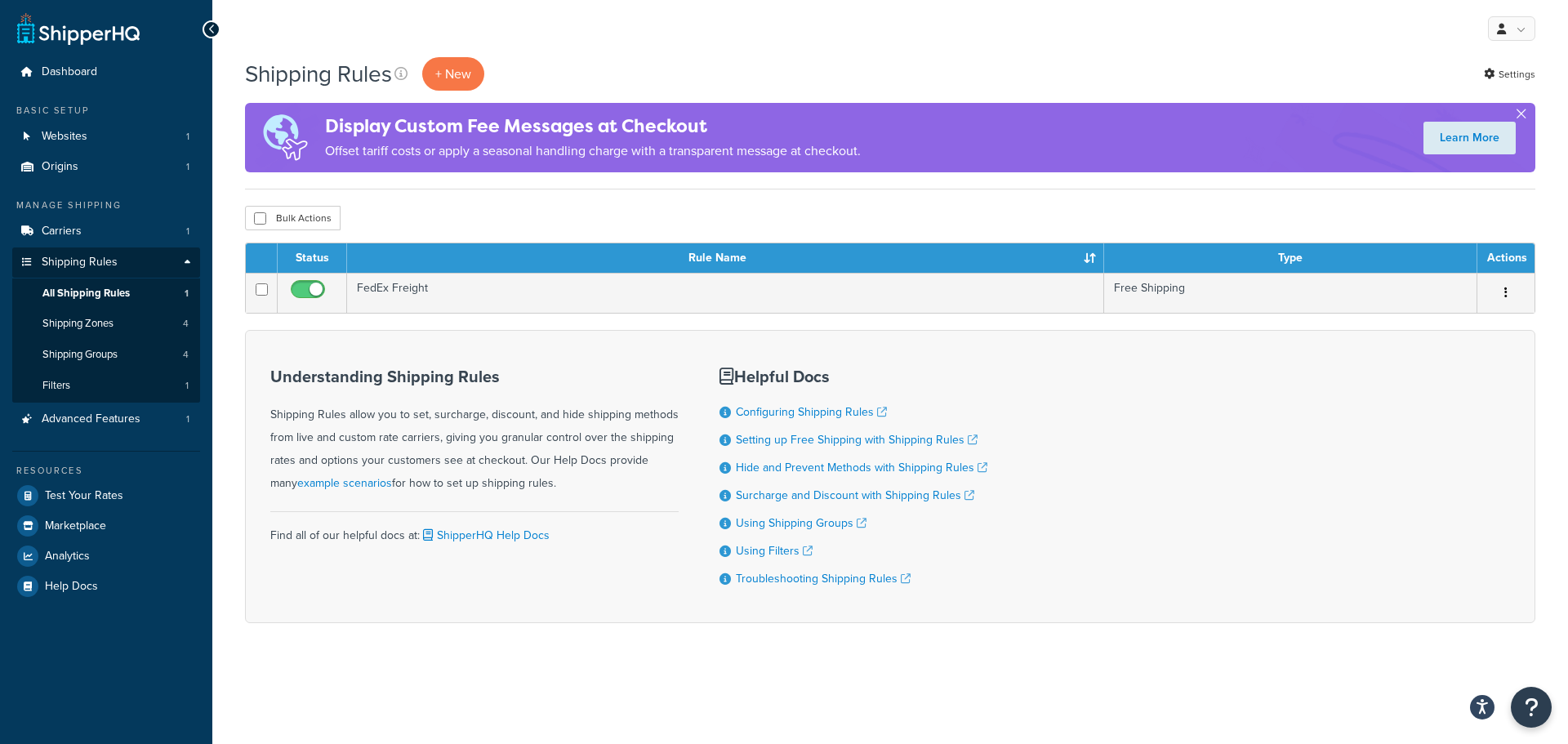
click at [1520, 115] on button "button" at bounding box center [1520, 117] width 4 height 4
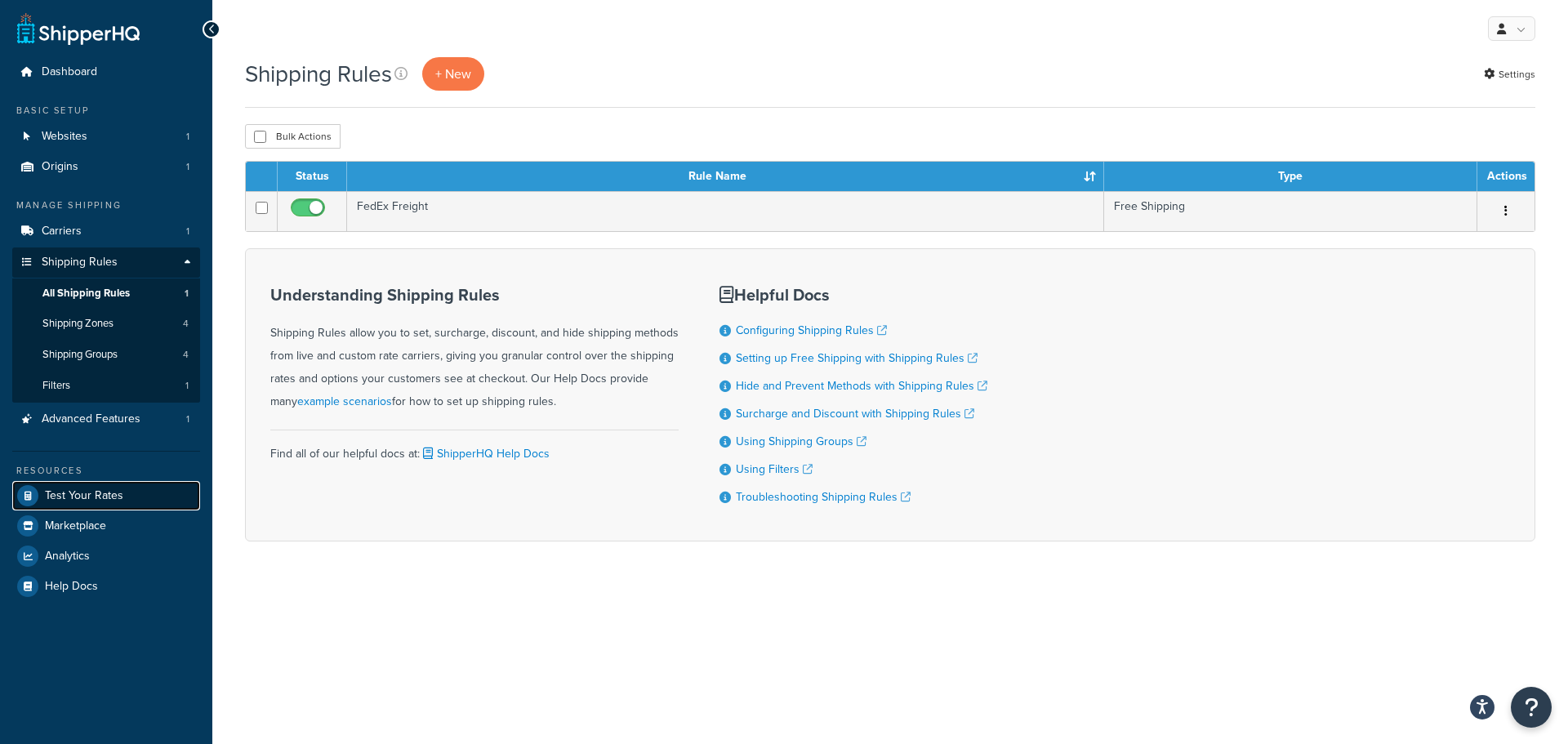
click at [70, 491] on span "Test Your Rates" at bounding box center [84, 496] width 78 height 14
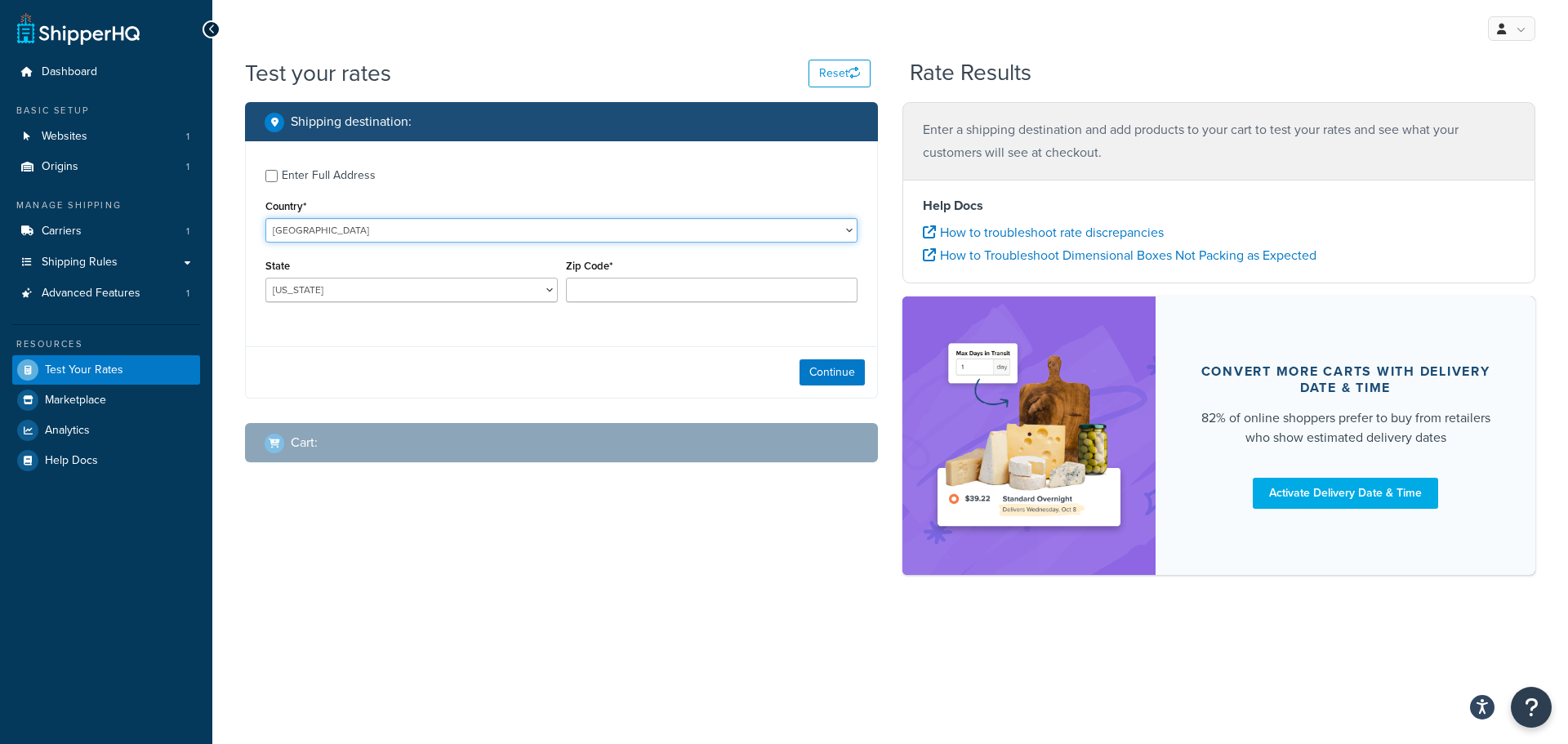
click at [328, 235] on select "[GEOGRAPHIC_DATA] [GEOGRAPHIC_DATA] [GEOGRAPHIC_DATA] [GEOGRAPHIC_DATA] [GEOGRA…" at bounding box center [561, 230] width 592 height 25
click at [334, 282] on select "[US_STATE] [US_STATE] [US_STATE] [US_STATE] [US_STATE] Armed Forces Americas Ar…" at bounding box center [411, 289] width 293 height 25
click at [616, 288] on input "Zip Code*" at bounding box center [711, 289] width 293 height 25
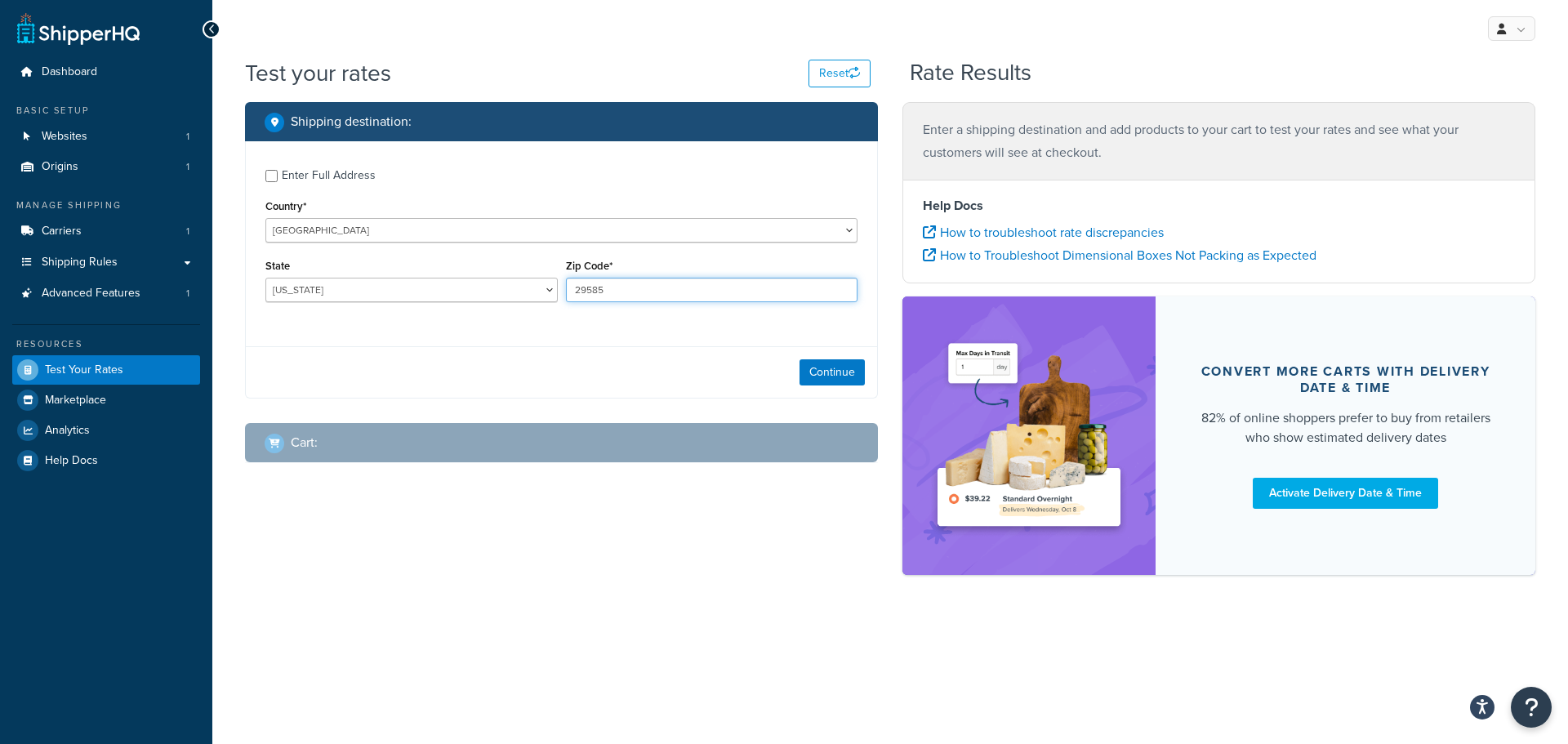
type input "29585"
click at [409, 296] on select "[US_STATE] [US_STATE] [US_STATE] [US_STATE] [US_STATE] Armed Forces Americas Ar…" at bounding box center [411, 289] width 293 height 25
select select "SC"
click at [265, 278] on select "Alabama Alaska American Samoa Arizona Arkansas Armed Forces Americas Armed Forc…" at bounding box center [411, 289] width 293 height 25
click at [842, 381] on button "Continue" at bounding box center [832, 372] width 66 height 26
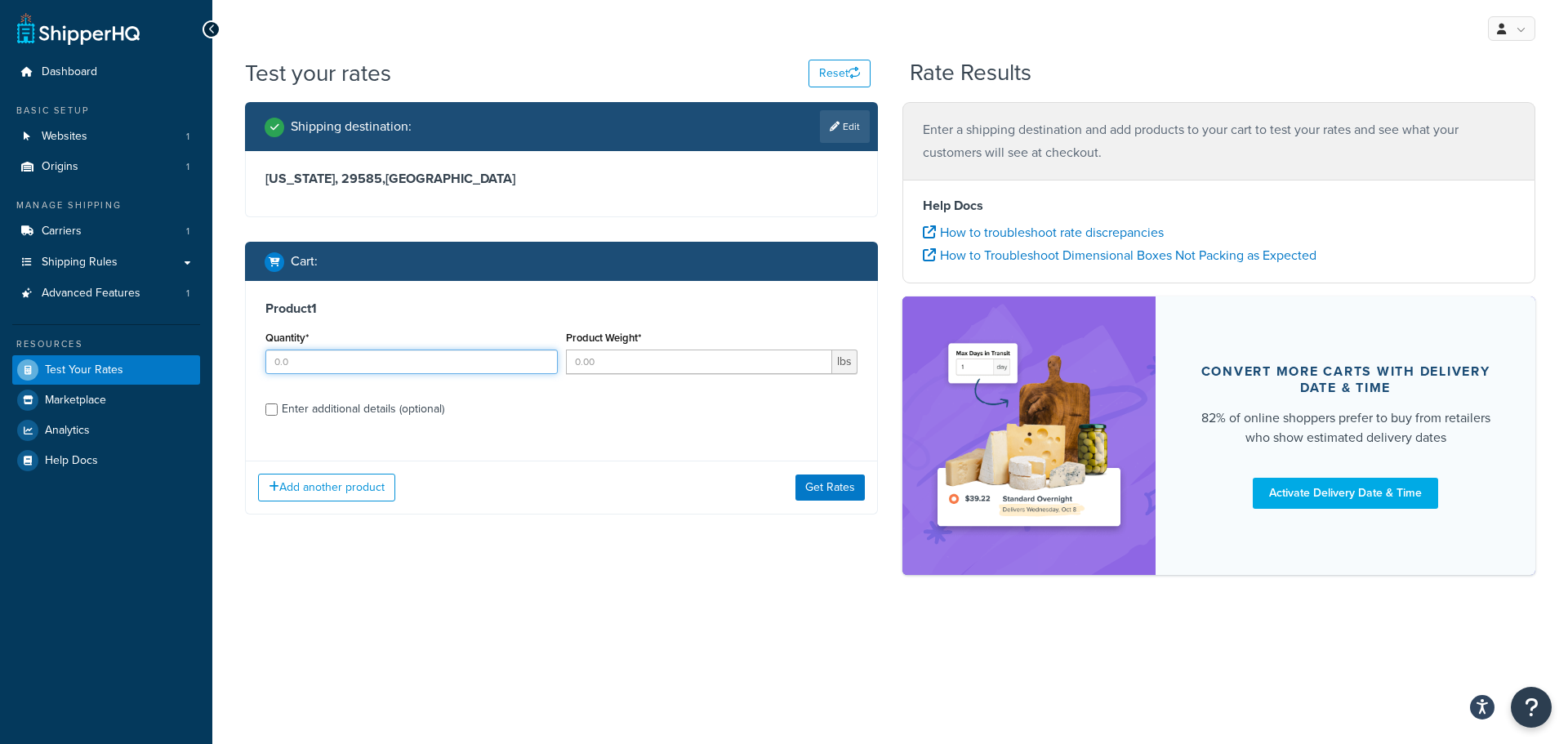
click at [409, 369] on input "Quantity*" at bounding box center [411, 362] width 293 height 25
type input "1"
click at [584, 364] on input "Product Weight*" at bounding box center [699, 362] width 267 height 25
type input "187"
click at [575, 410] on label "Enter additional details (optional)" at bounding box center [569, 407] width 576 height 26
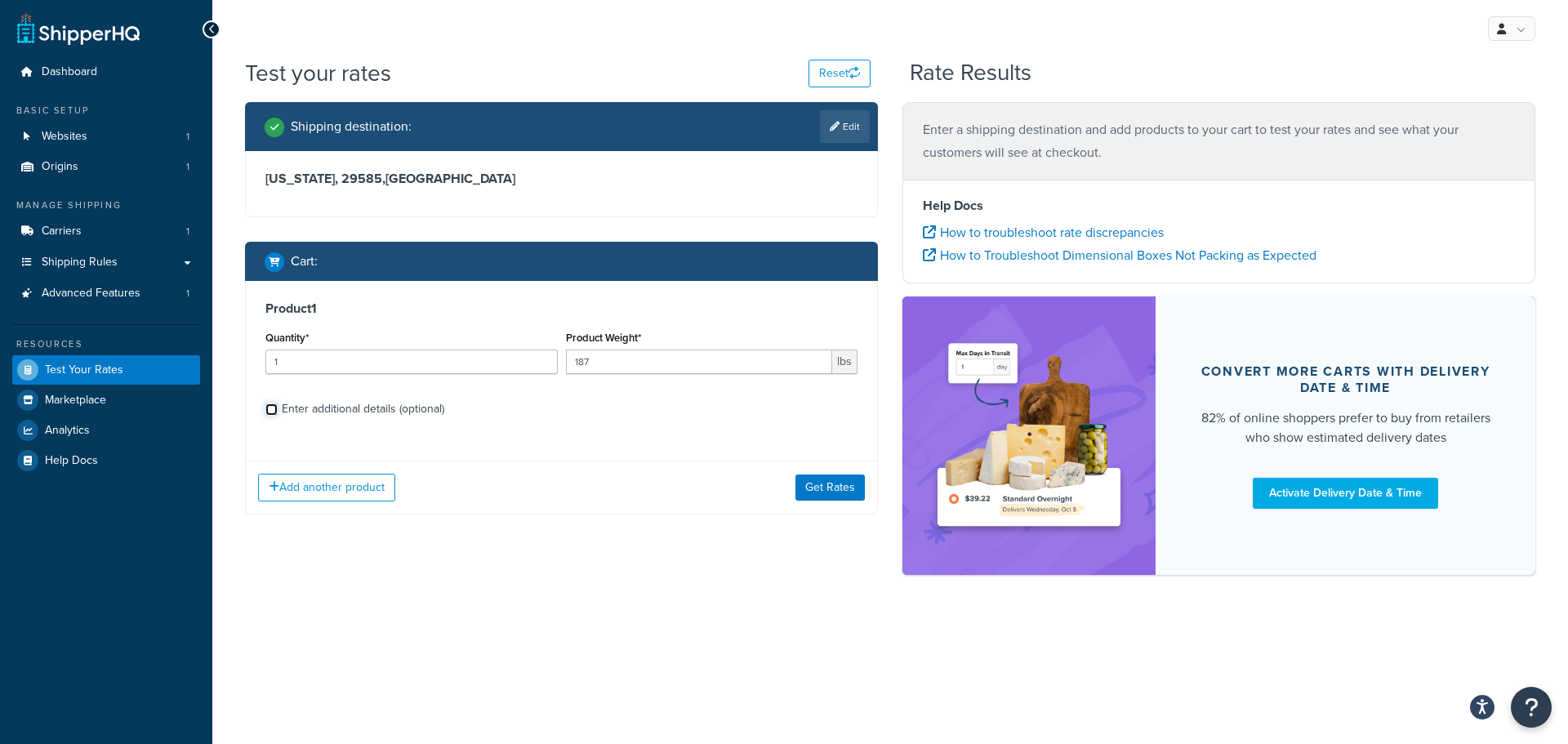
click at [277, 410] on input "Enter additional details (optional)" at bounding box center [271, 410] width 12 height 12
checkbox input "true"
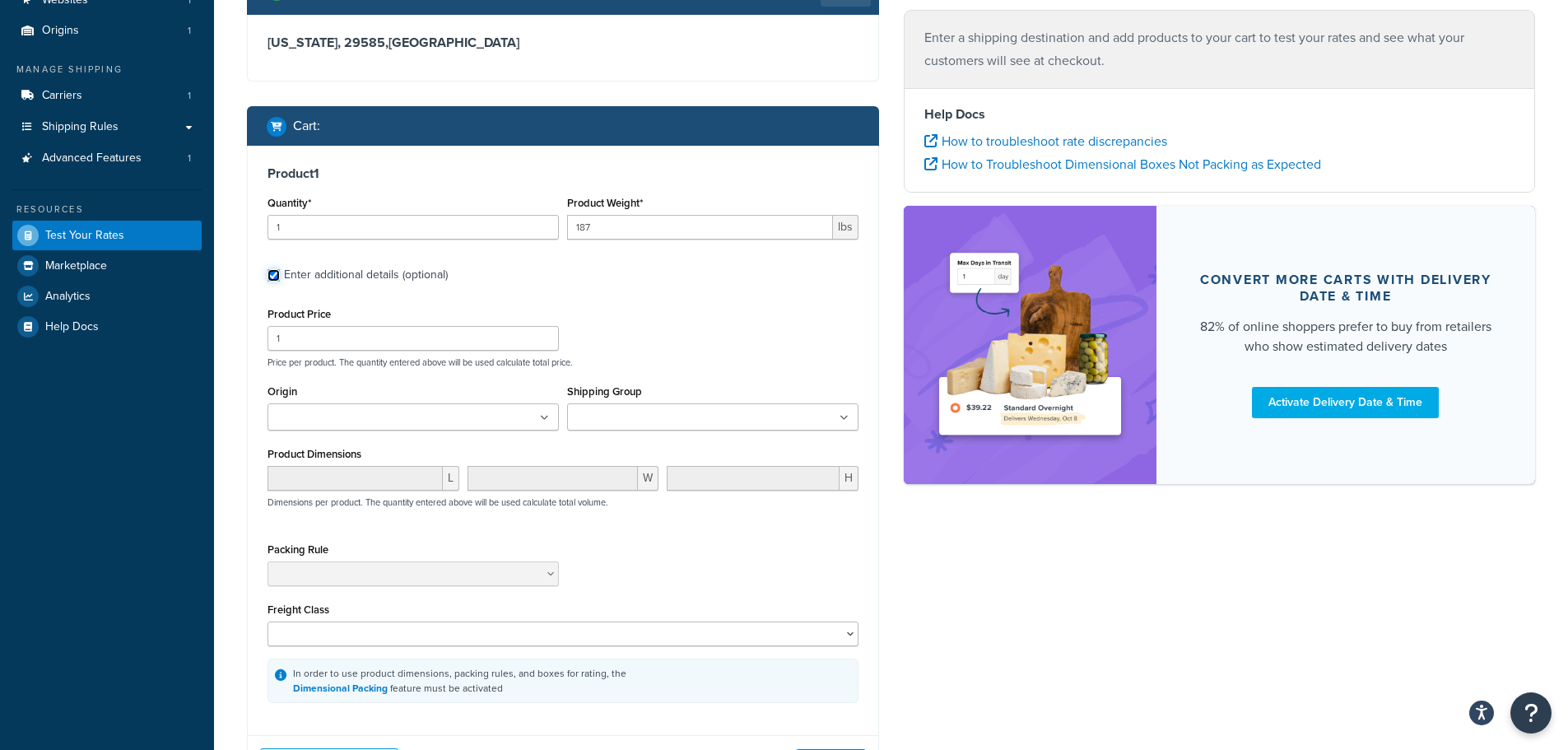
scroll to position [274, 0]
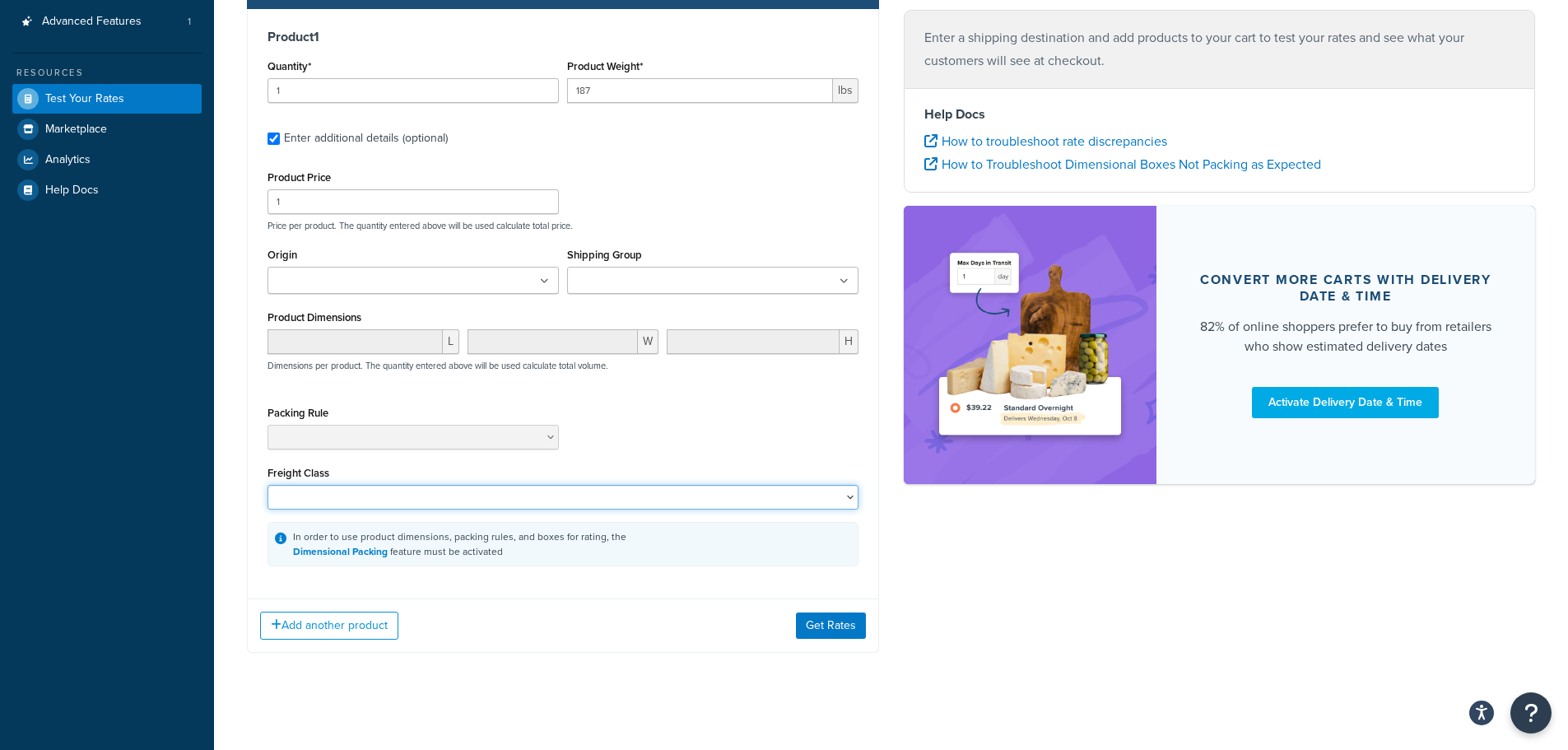
click at [285, 491] on select "50 55 60 65 70 77.5 85 92.5 100 110 125 150 175 200 250 300 400 500" at bounding box center [562, 497] width 591 height 25
select select "175"
click at [267, 487] on select "50 55 60 65 70 77.5 85 92.5 100 110 125 150 175 200 250 300 400 500" at bounding box center [562, 497] width 591 height 25
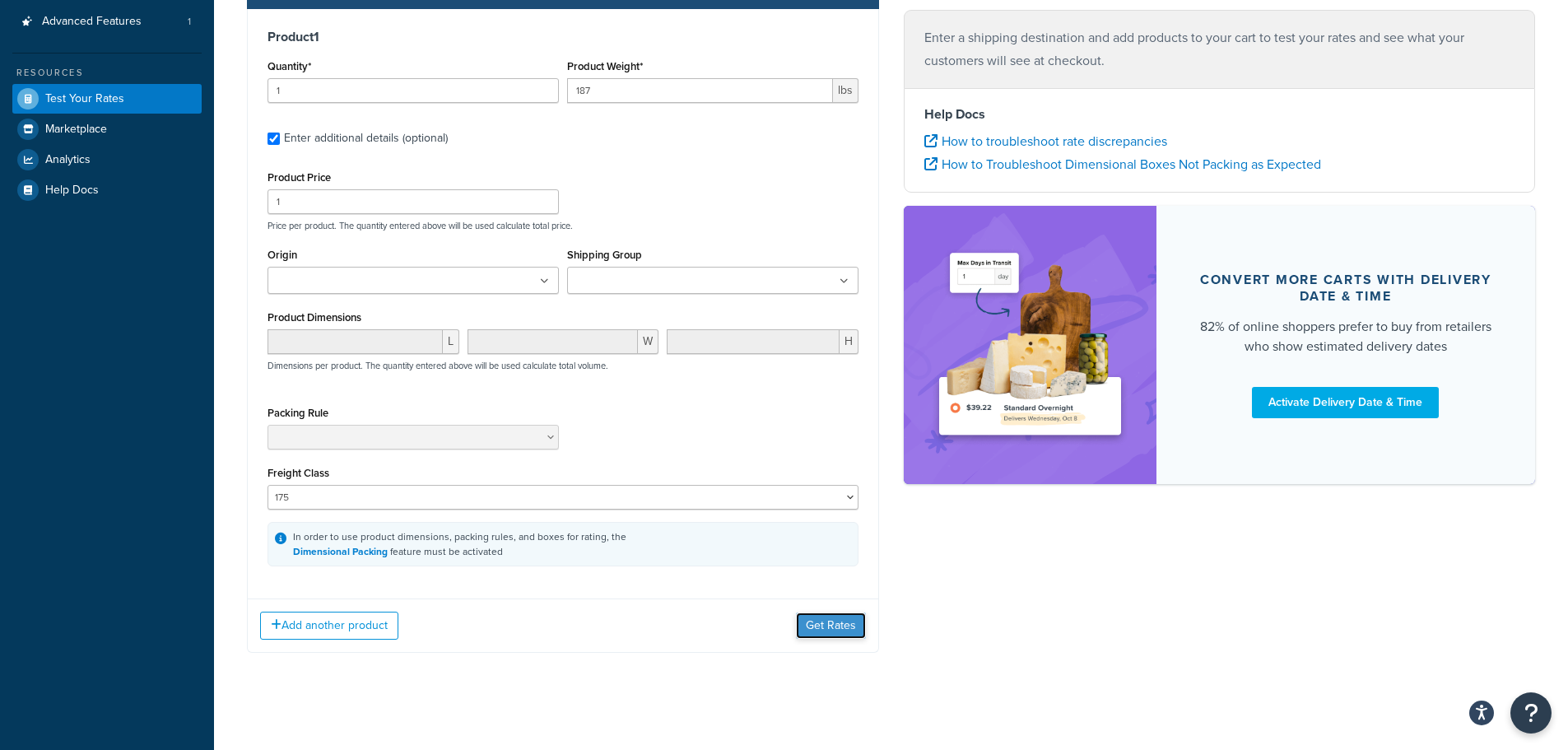
click at [846, 619] on button "Get Rates" at bounding box center [830, 625] width 70 height 27
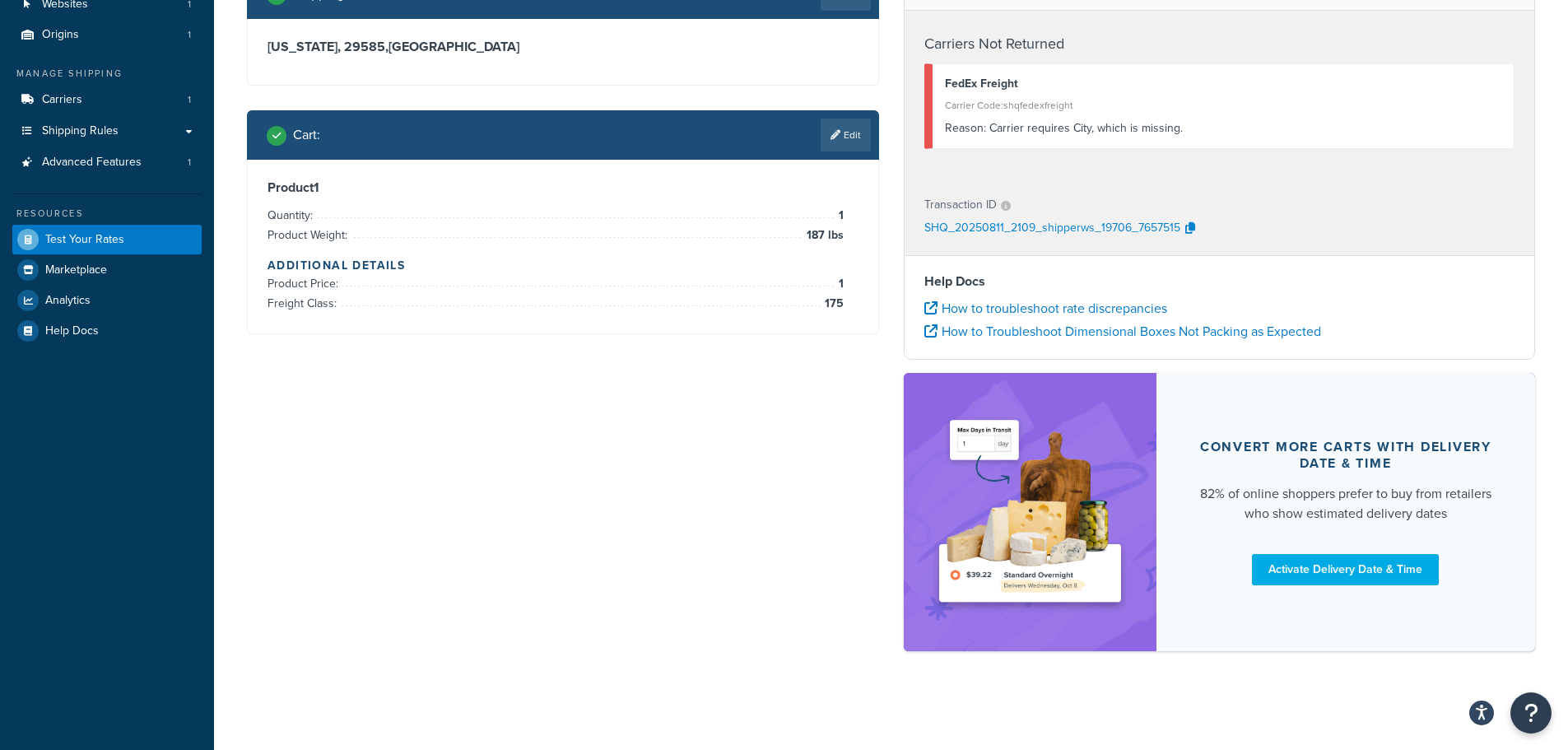
scroll to position [133, 0]
click at [843, 136] on link "Edit" at bounding box center [845, 135] width 50 height 33
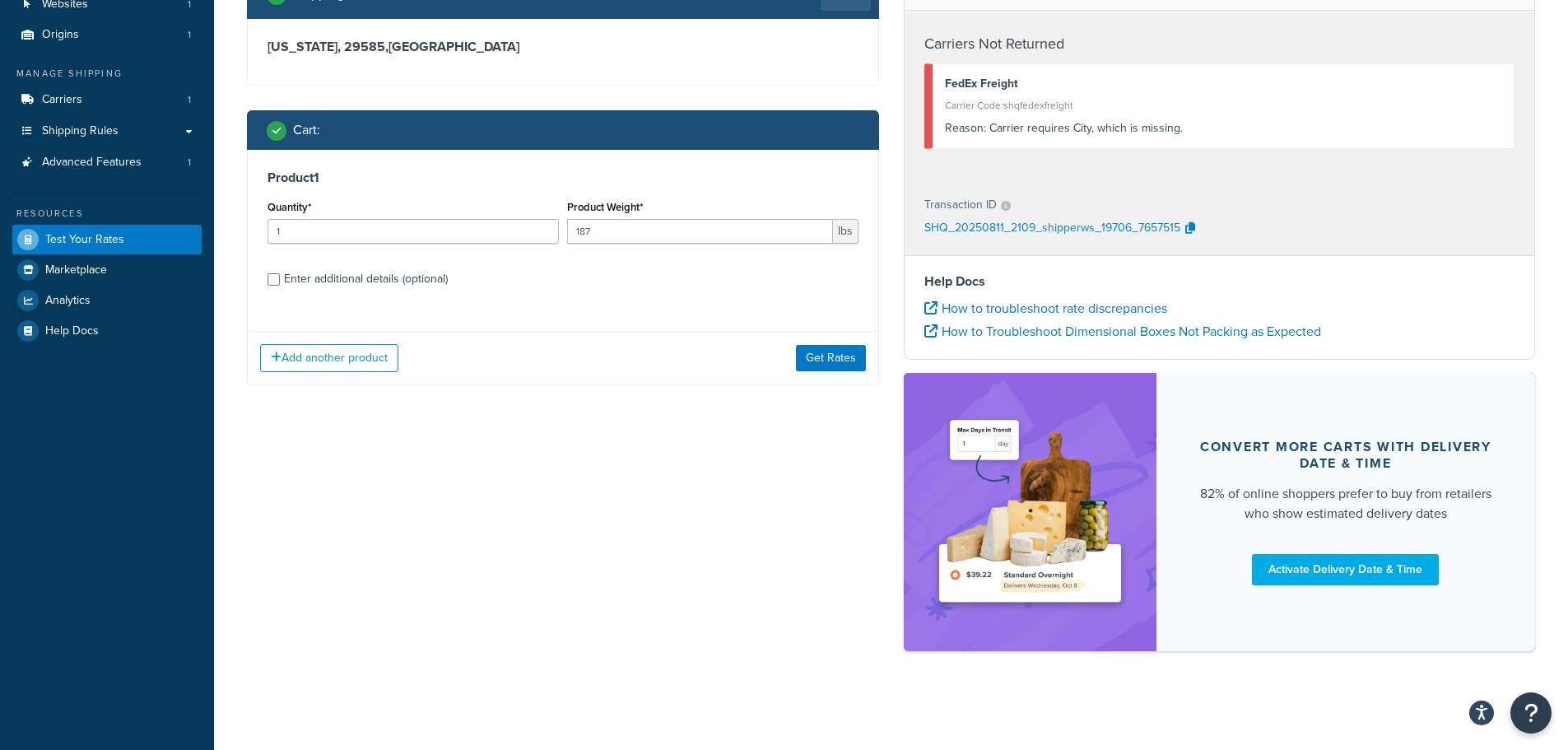
click at [338, 284] on div "Enter additional details (optional)" at bounding box center [365, 279] width 163 height 23
click at [279, 284] on input "Enter additional details (optional)" at bounding box center [273, 280] width 12 height 12
checkbox input "true"
select select "175"
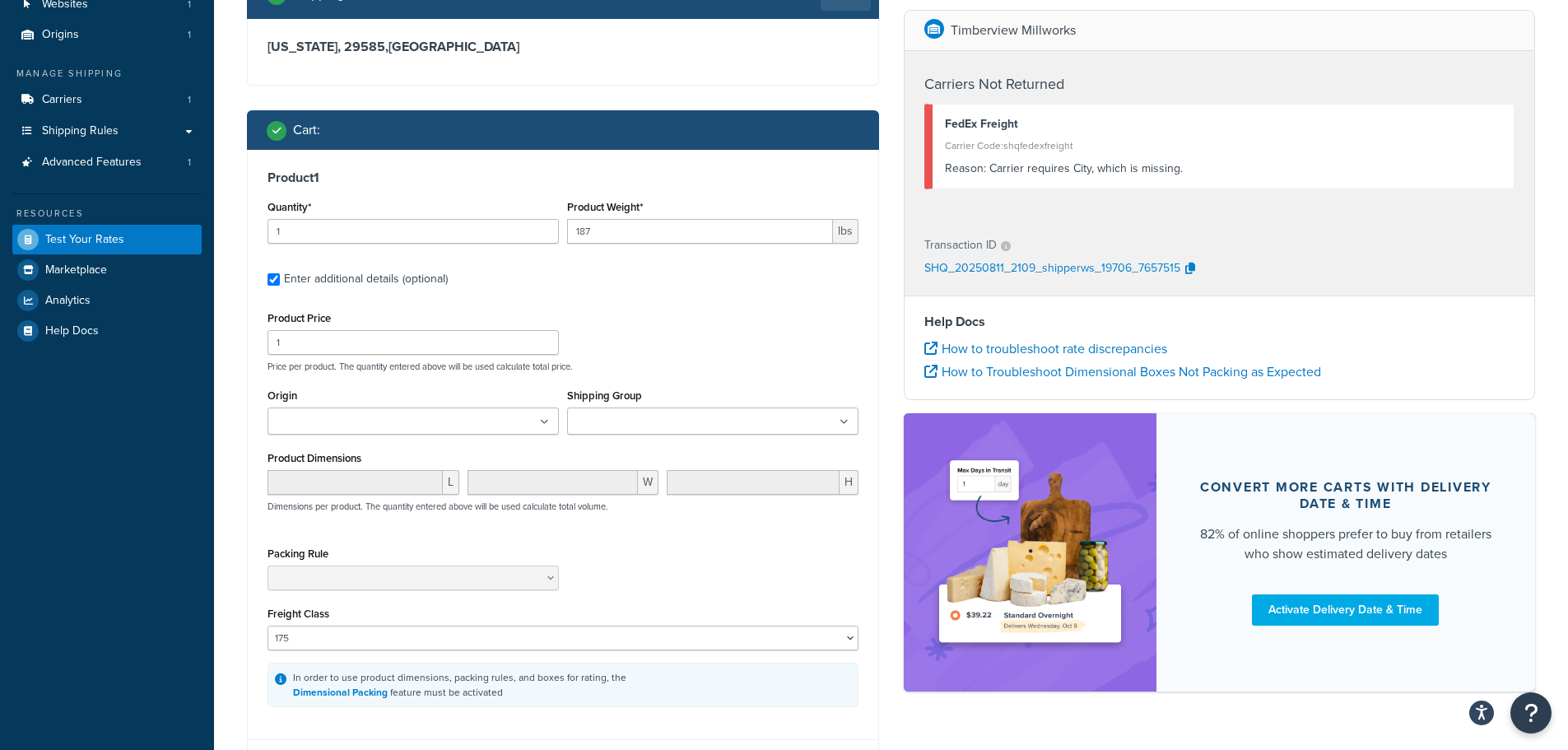
click at [540, 420] on ul at bounding box center [413, 421] width 291 height 28
click at [645, 420] on input "Shipping Group" at bounding box center [644, 422] width 145 height 18
click at [242, 378] on div "Shipping destination : Edit South Carolina, 29585 , United States Cart : Produc…" at bounding box center [563, 397] width 657 height 853
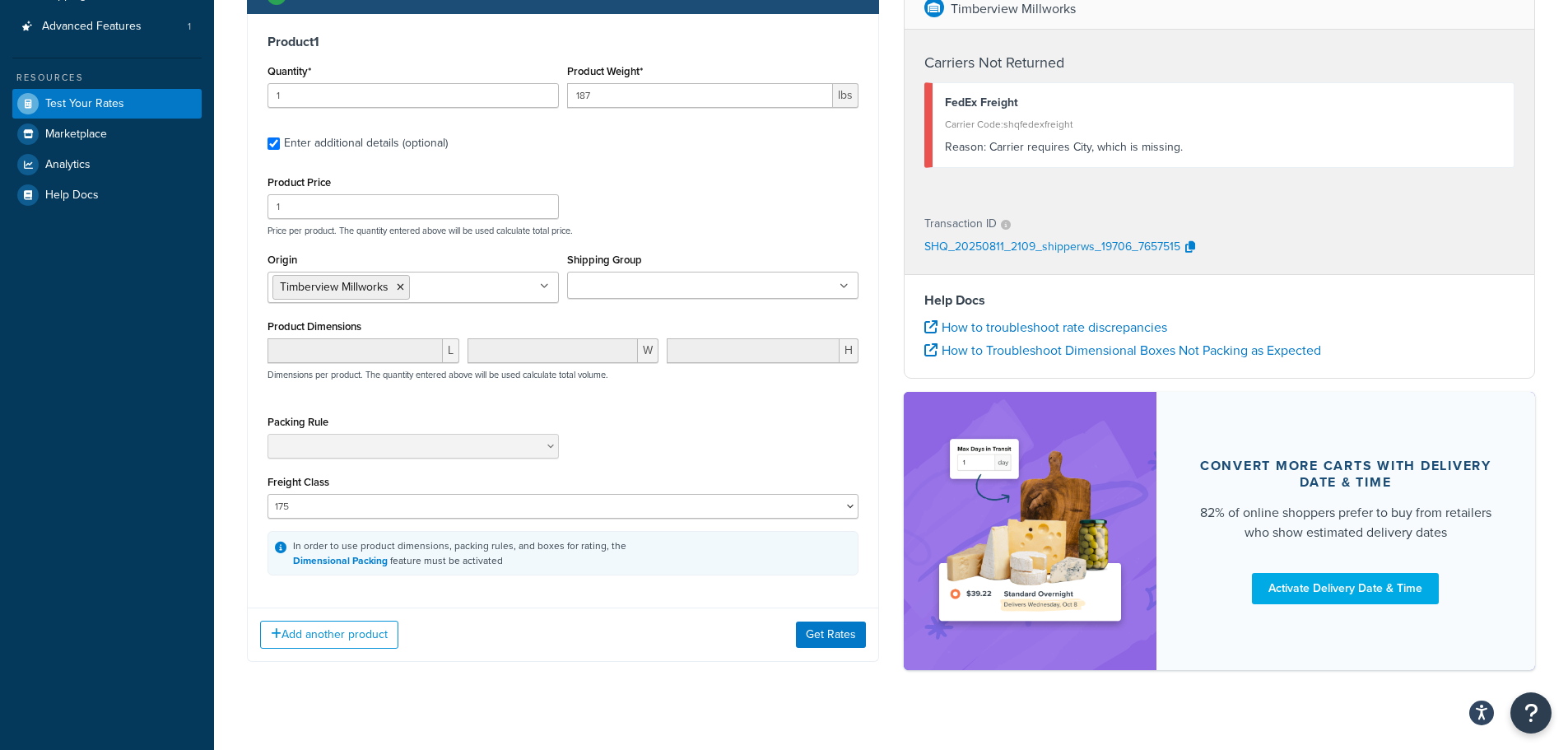
scroll to position [271, 0]
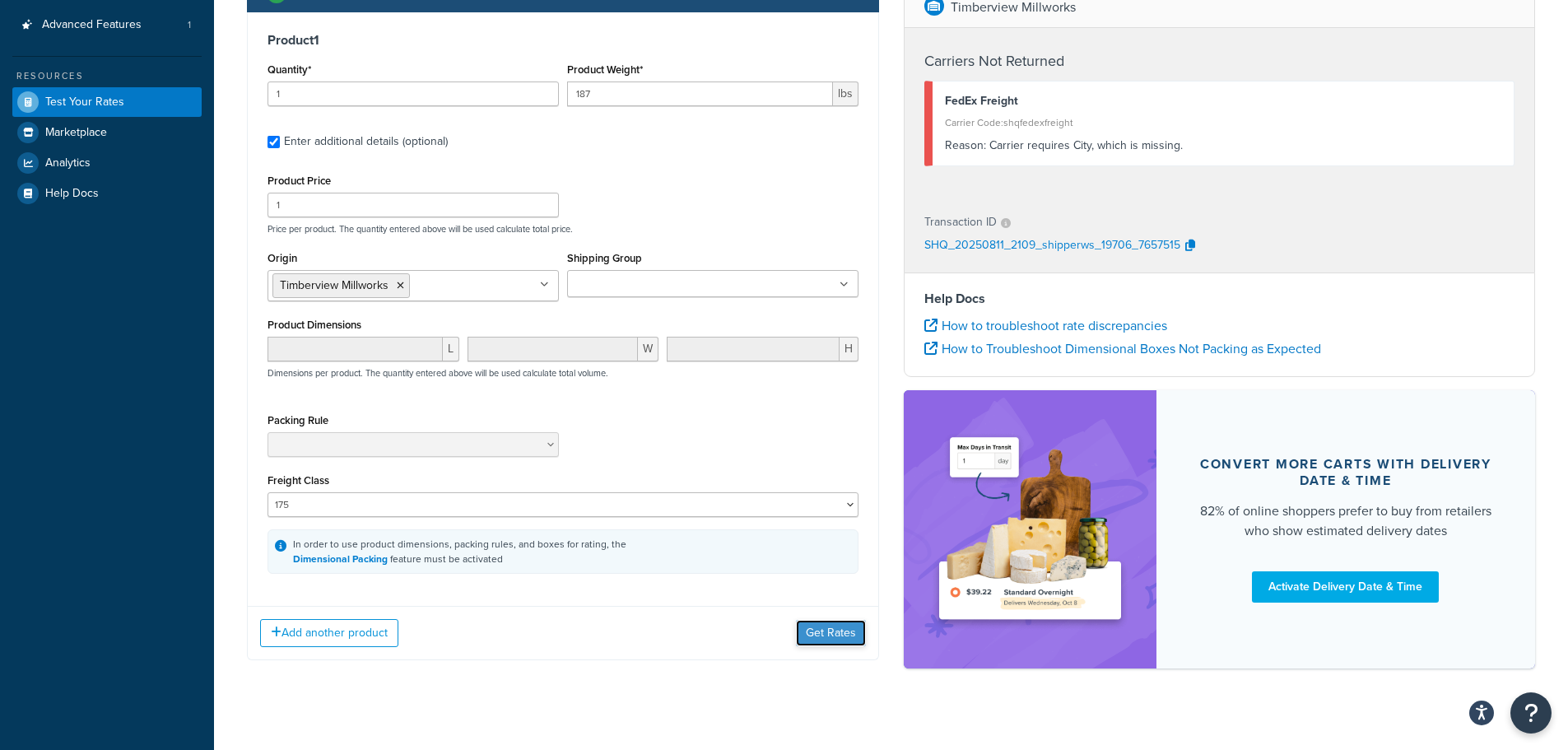
click at [831, 643] on button "Get Rates" at bounding box center [830, 633] width 70 height 27
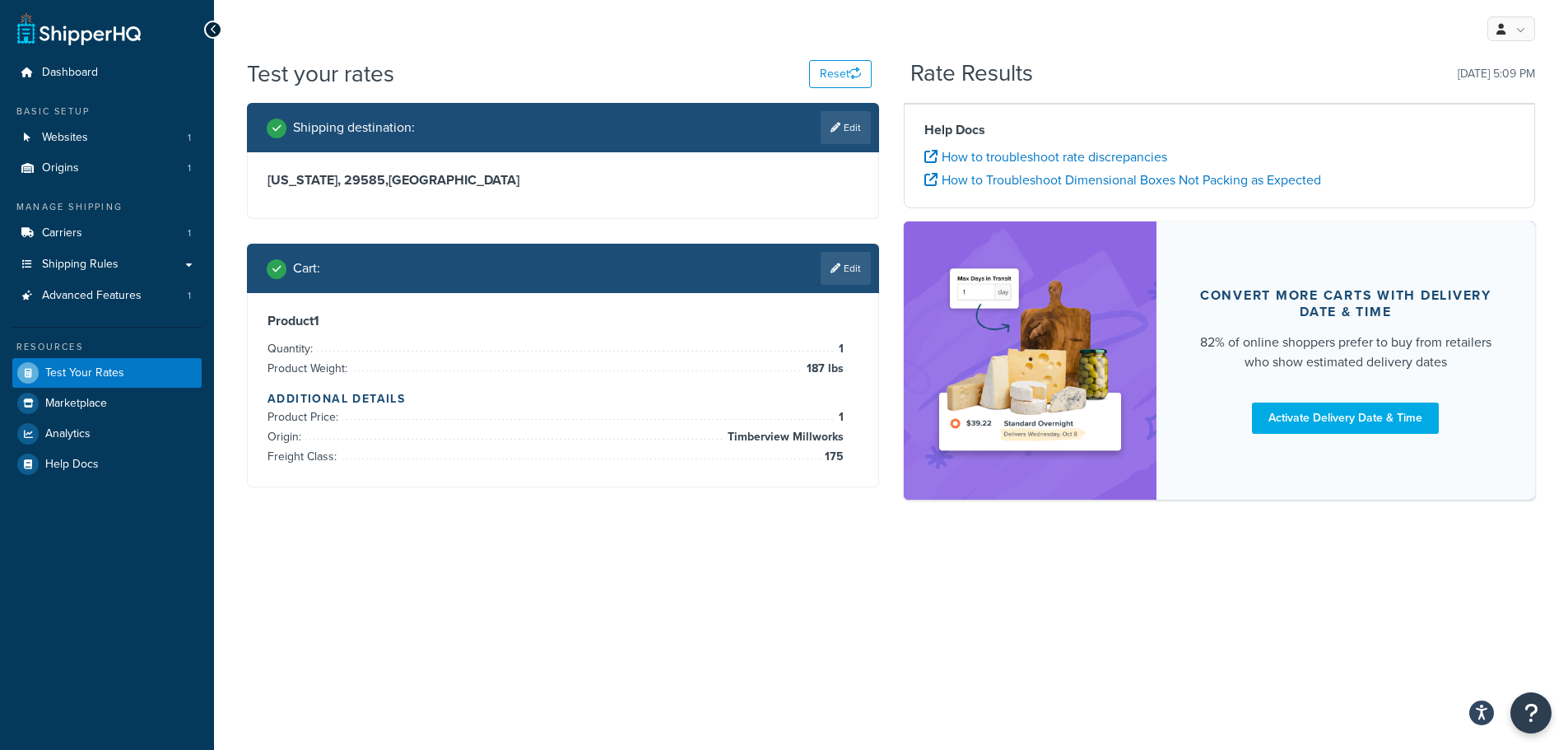
scroll to position [0, 0]
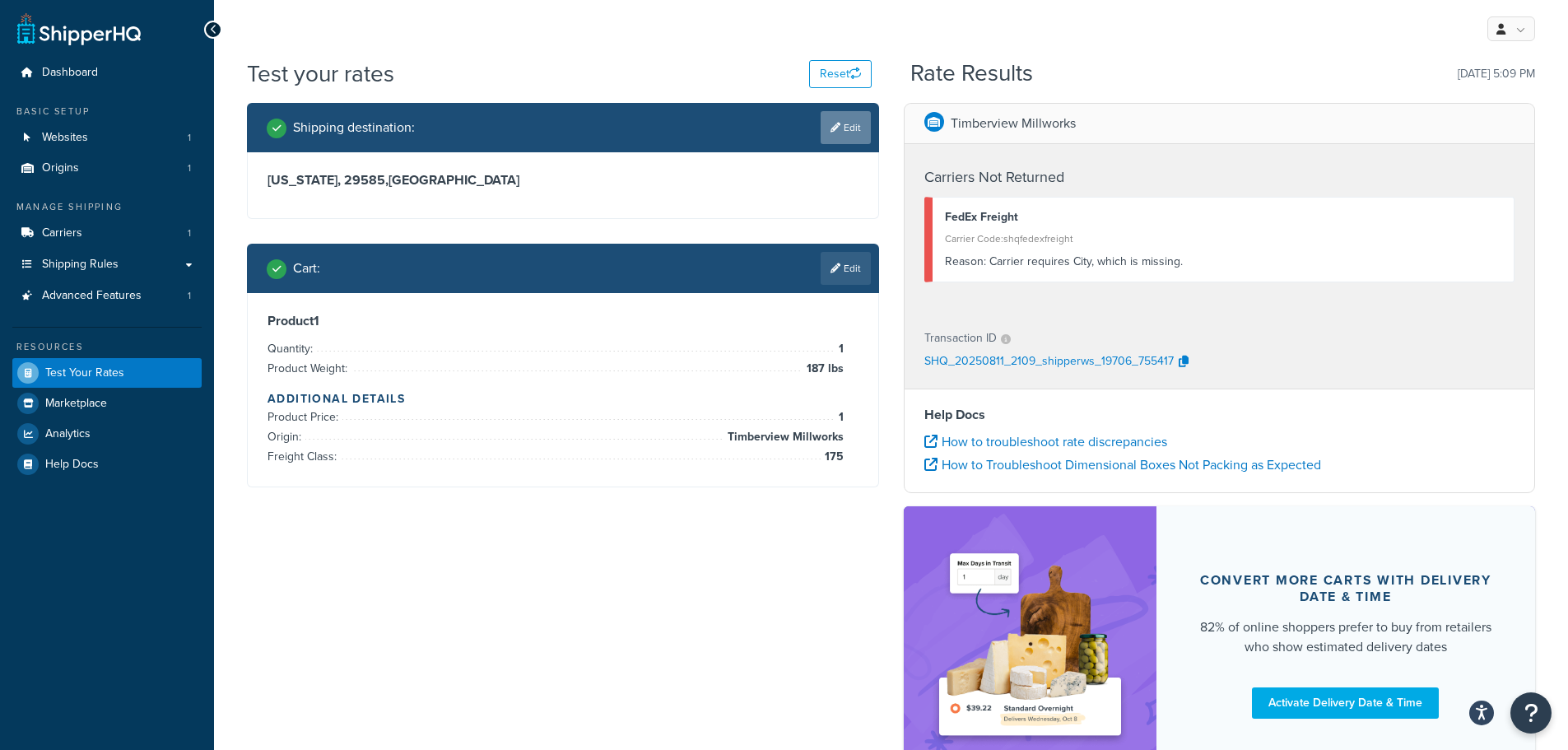
click at [851, 112] on link "Edit" at bounding box center [845, 127] width 50 height 33
select select "SC"
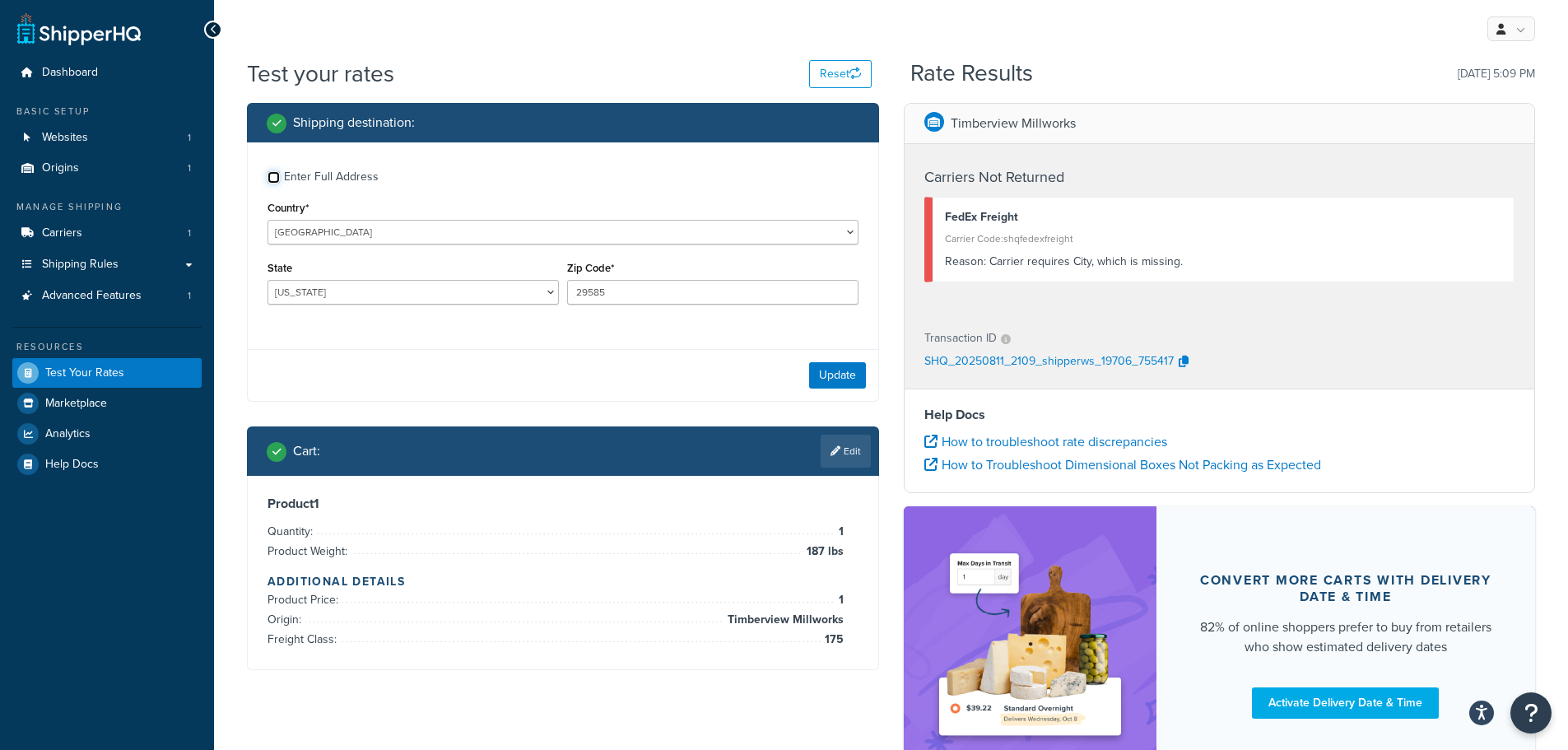
click at [277, 182] on input "Enter Full Address" at bounding box center [273, 177] width 12 height 12
checkbox input "true"
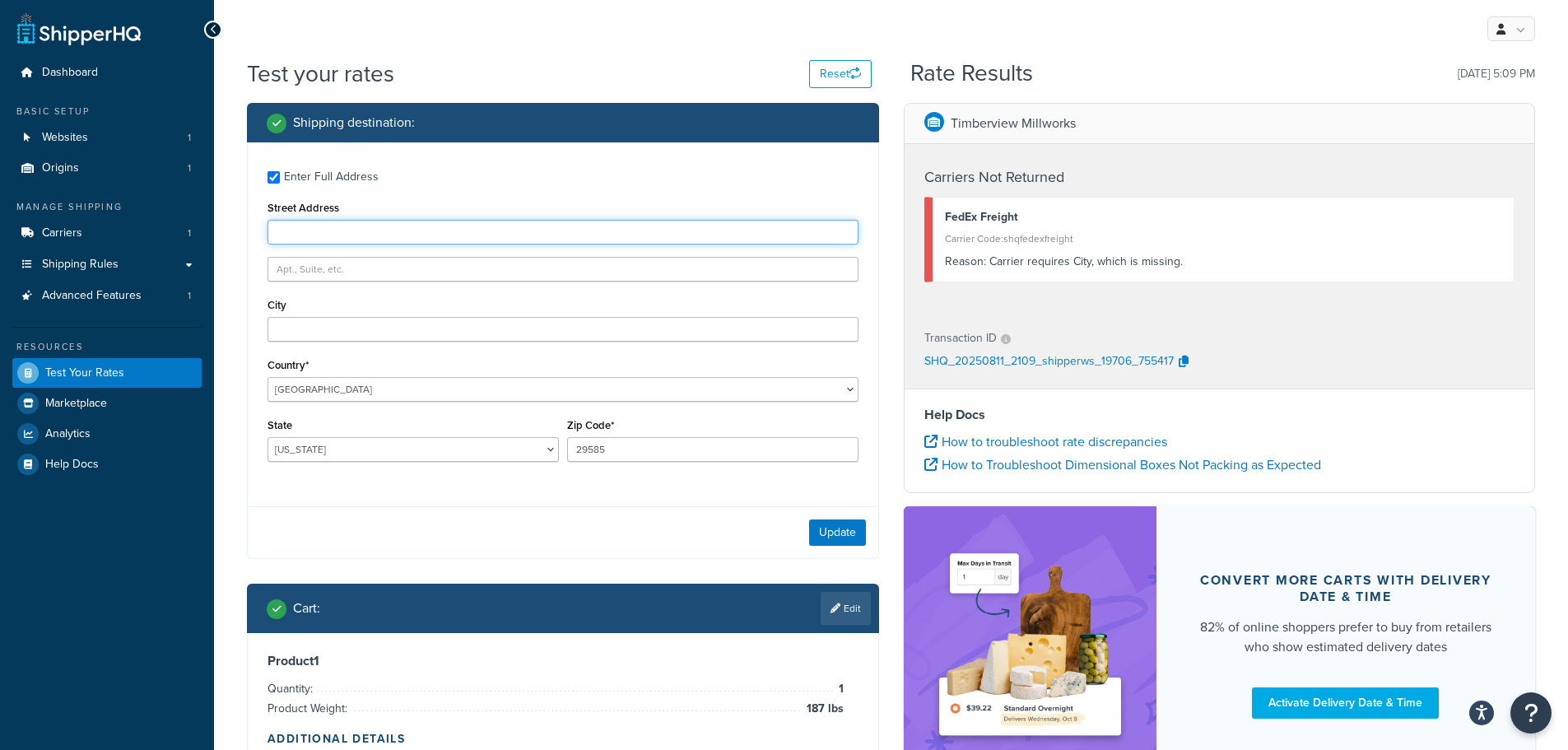
click at [356, 238] on input "Street Address" at bounding box center [562, 232] width 591 height 25
type input "49 library lane"
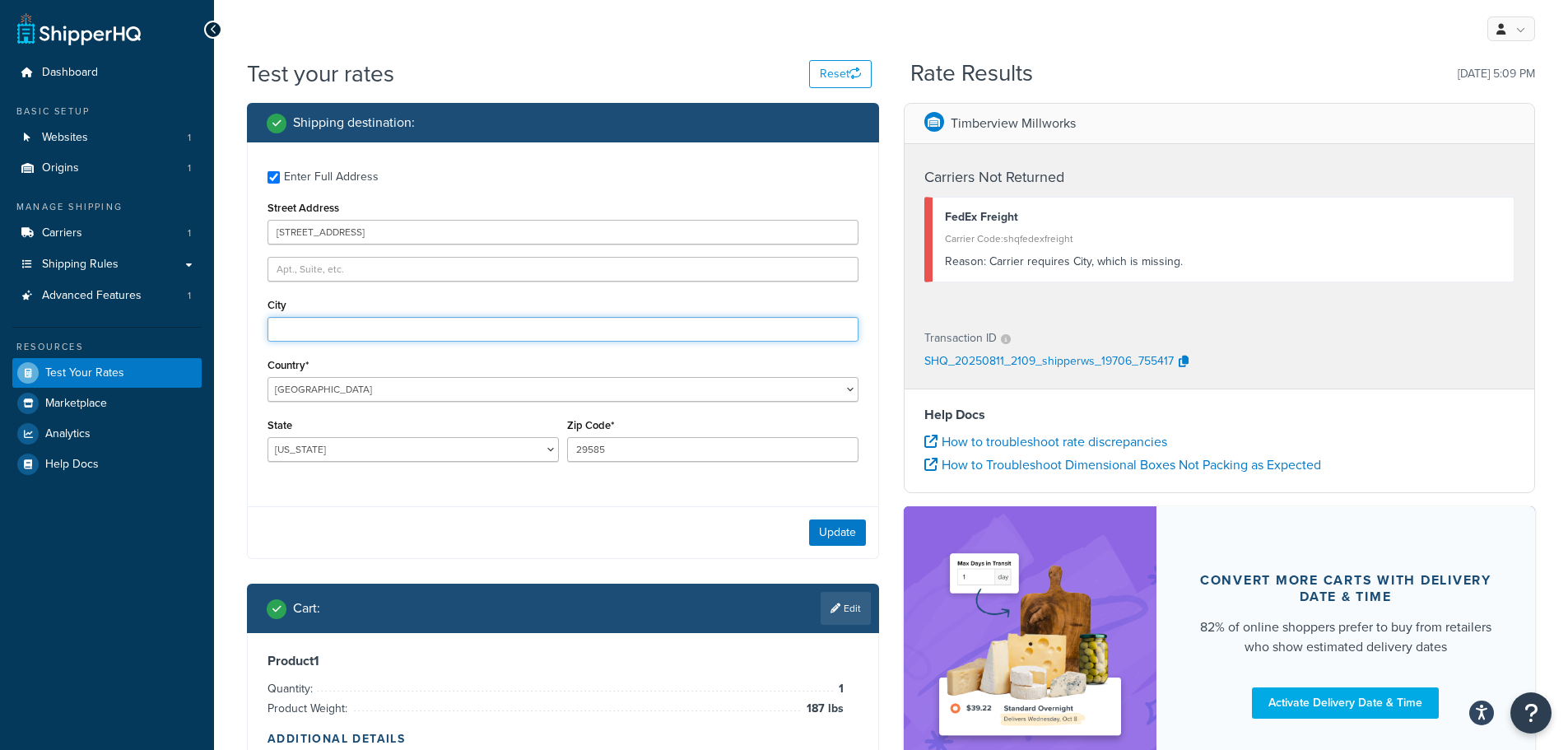
click at [359, 327] on input "City" at bounding box center [562, 329] width 591 height 25
type input "pawleys island"
click at [822, 533] on button "Update" at bounding box center [837, 532] width 57 height 27
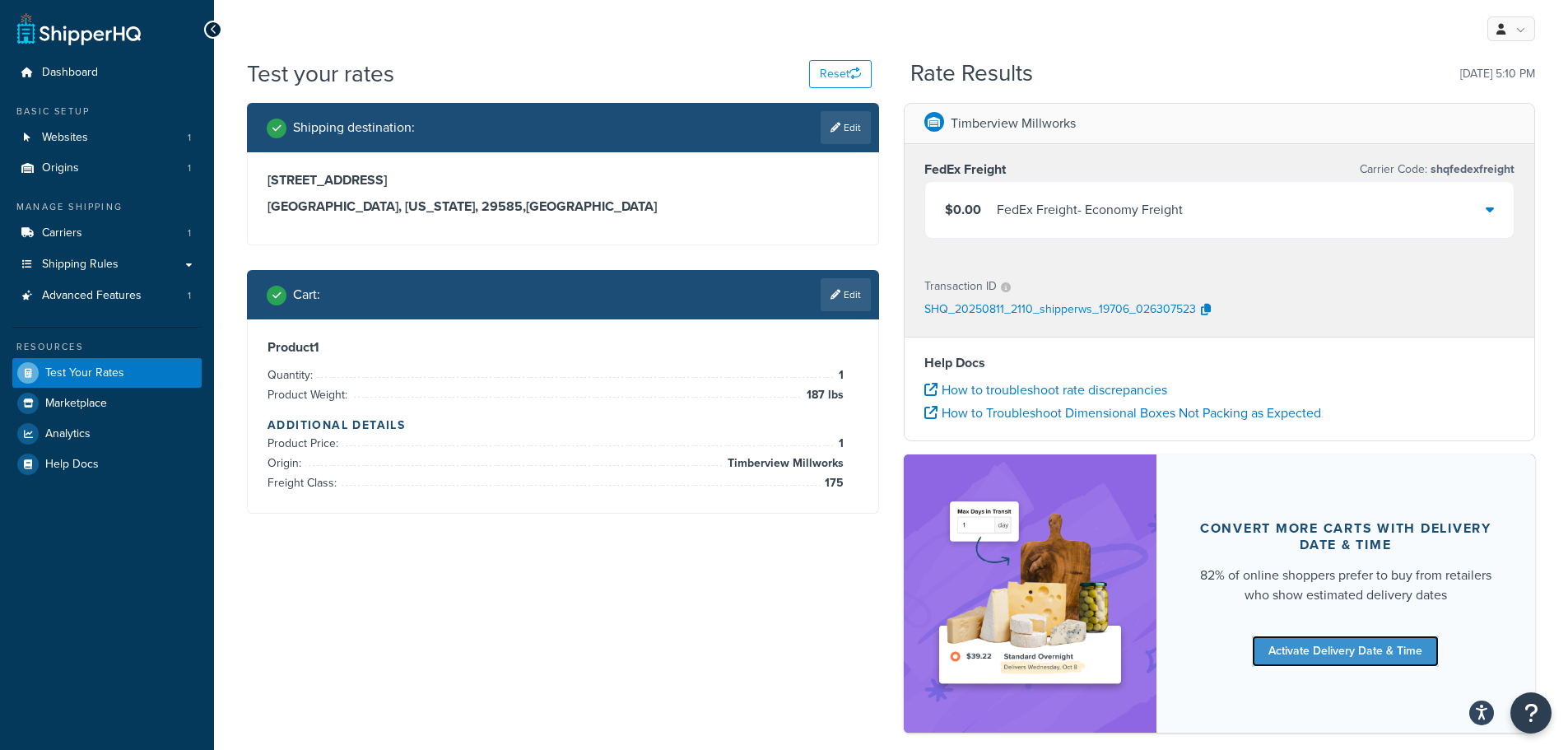
click at [1338, 643] on link "Activate Delivery Date & Time" at bounding box center [1344, 651] width 187 height 31
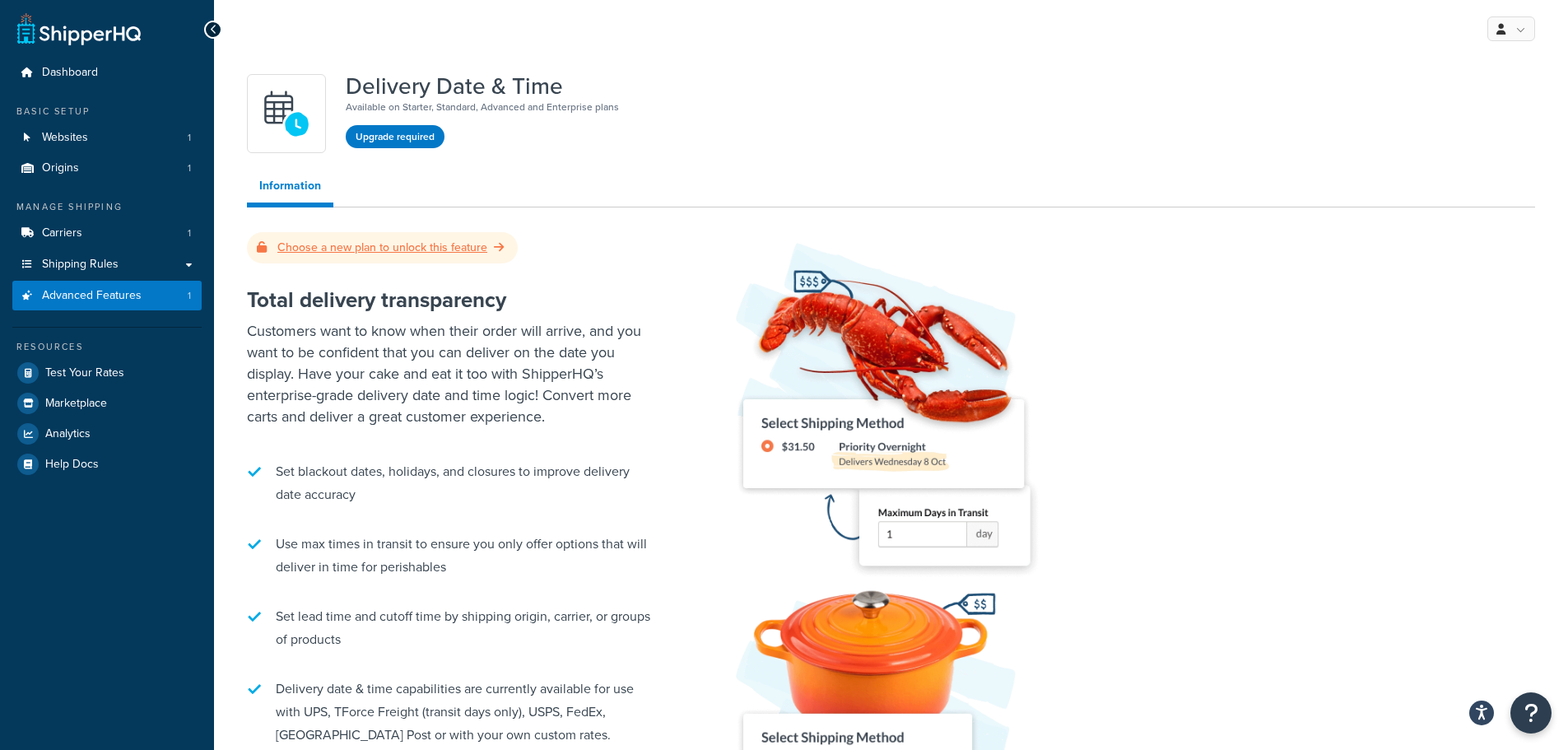
click at [341, 249] on link "Choose a new plan to unlock this feature" at bounding box center [383, 248] width 251 height 17
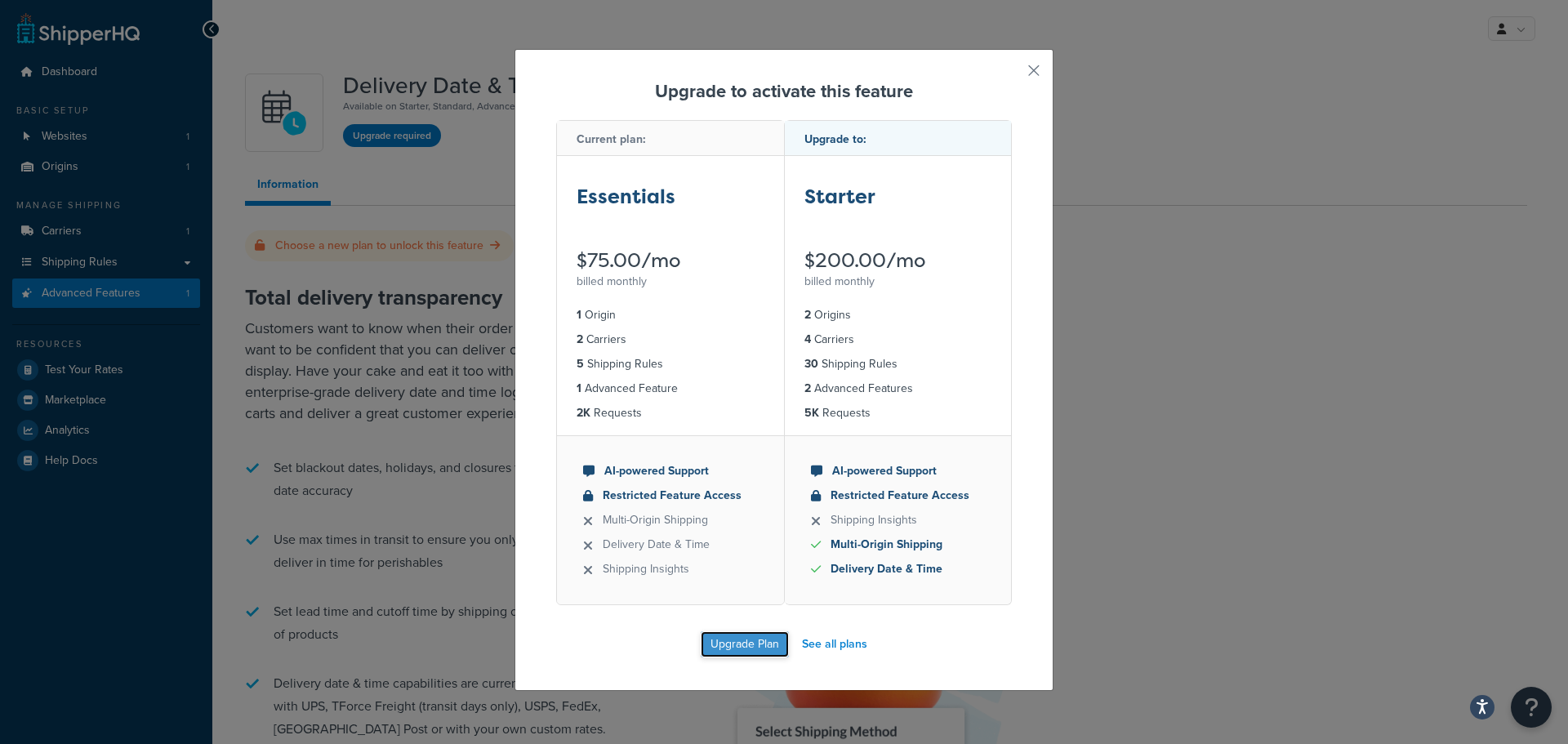
click at [748, 648] on button "Upgrade Plan" at bounding box center [744, 644] width 88 height 26
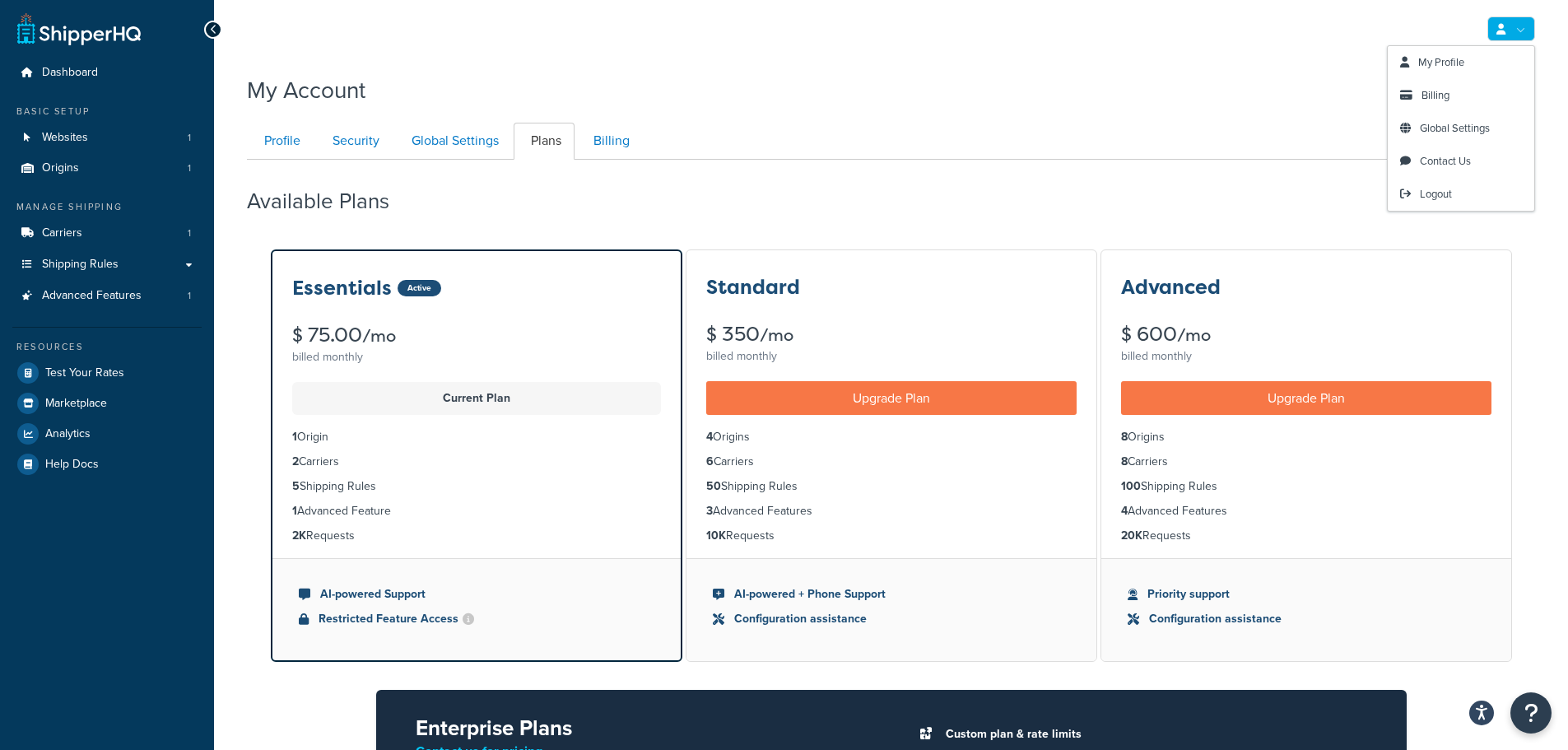
click at [1516, 29] on link at bounding box center [1511, 28] width 48 height 25
